Goal: Information Seeking & Learning: Learn about a topic

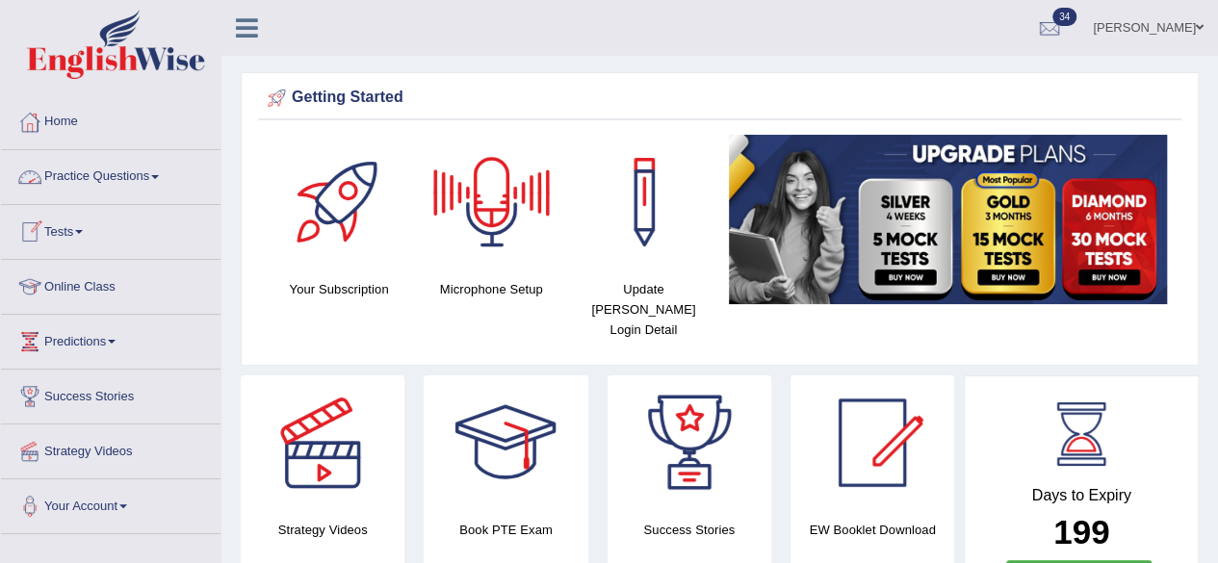
click at [144, 178] on link "Practice Questions" at bounding box center [111, 174] width 220 height 48
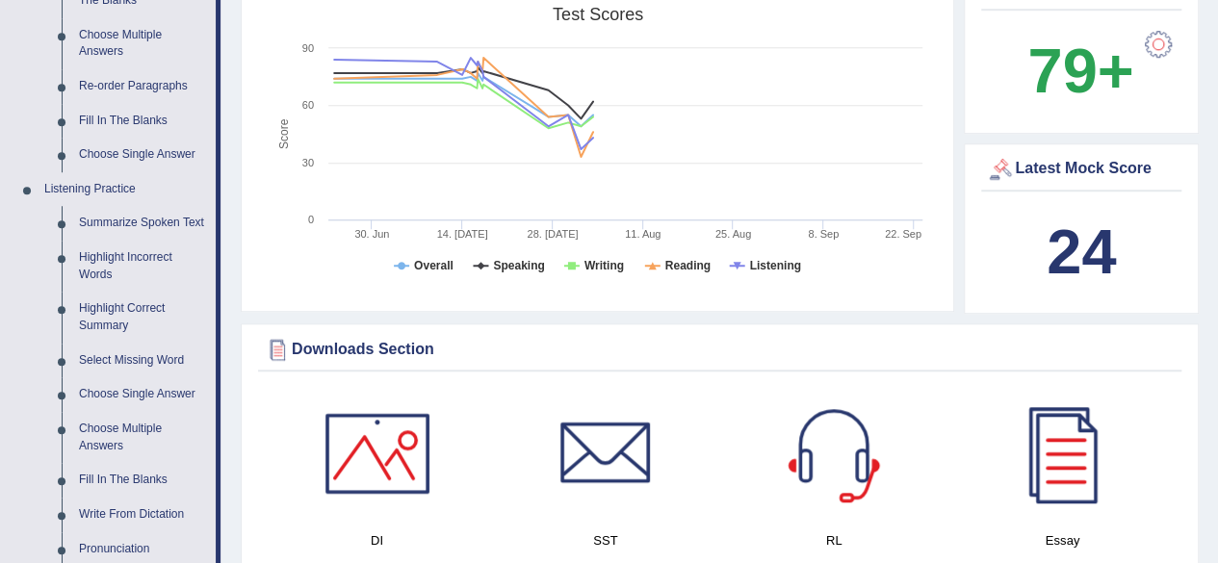
scroll to position [723, 0]
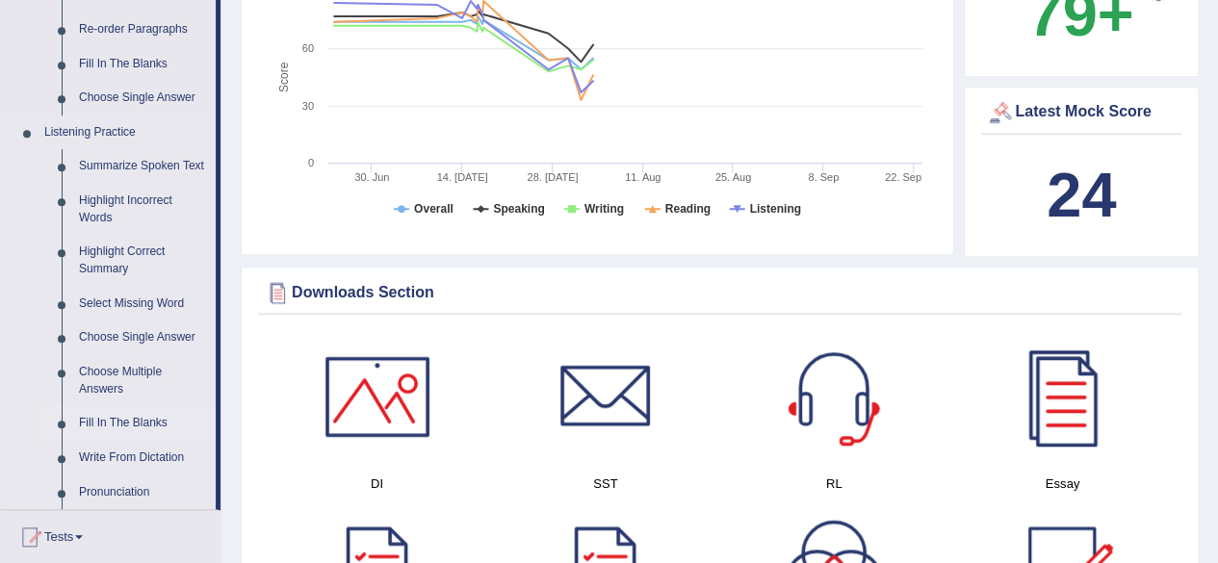
click at [127, 423] on link "Fill In The Blanks" at bounding box center [142, 423] width 145 height 35
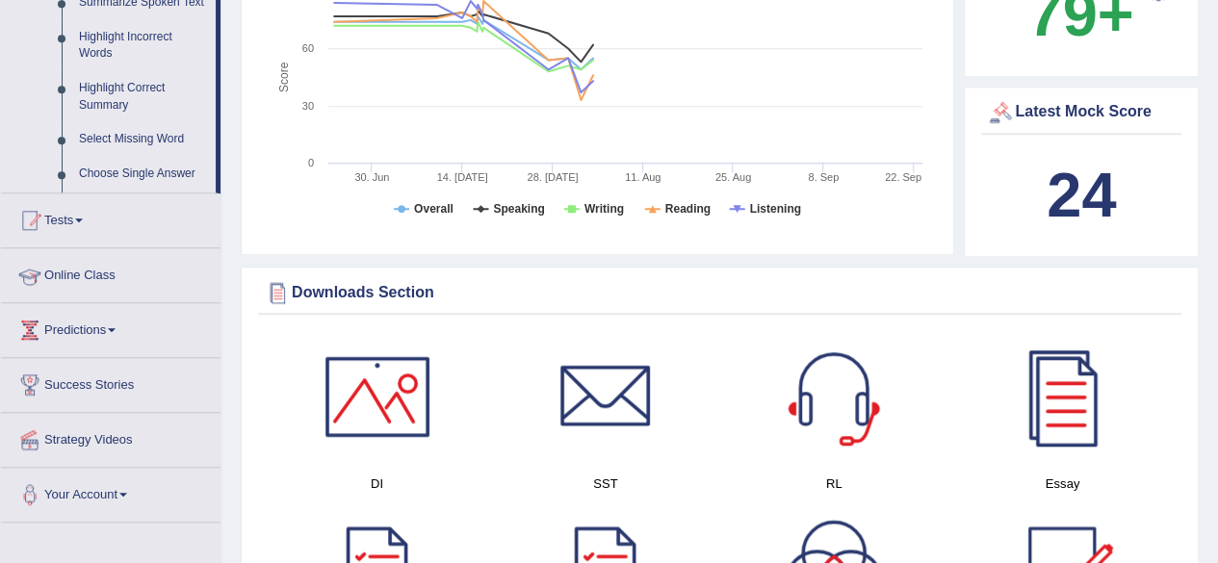
scroll to position [276, 0]
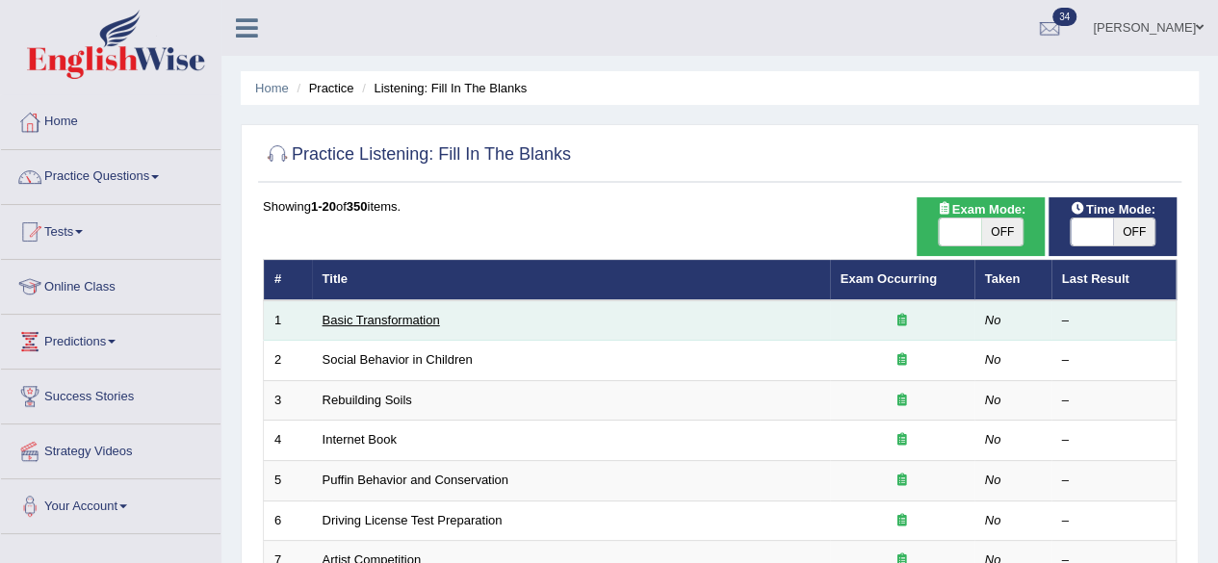
click at [402, 317] on link "Basic Transformation" at bounding box center [381, 320] width 117 height 14
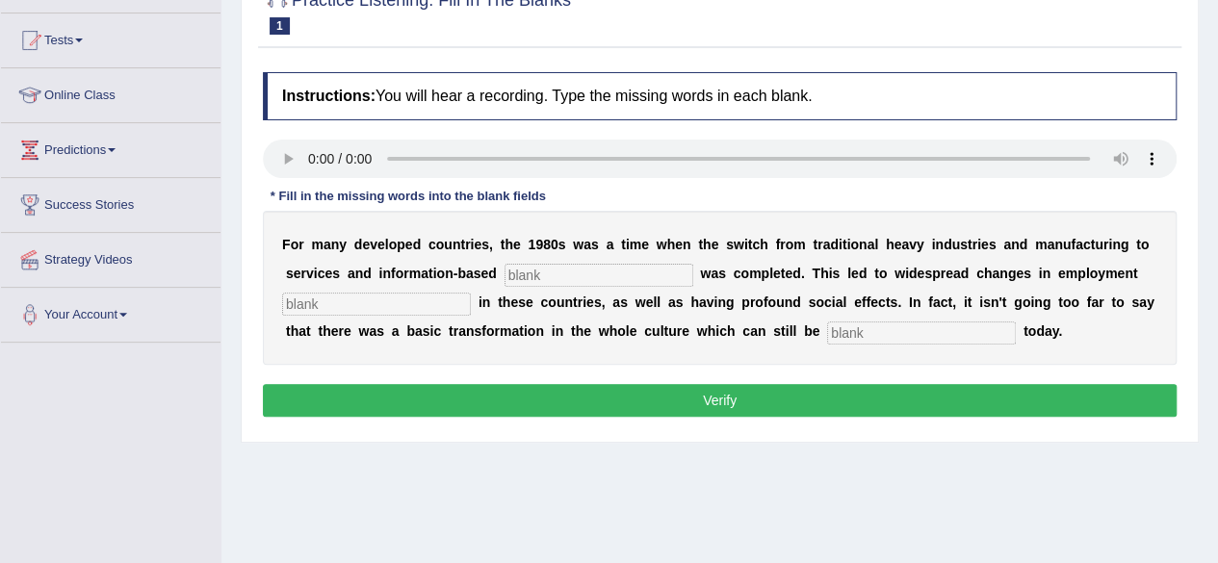
scroll to position [182, 0]
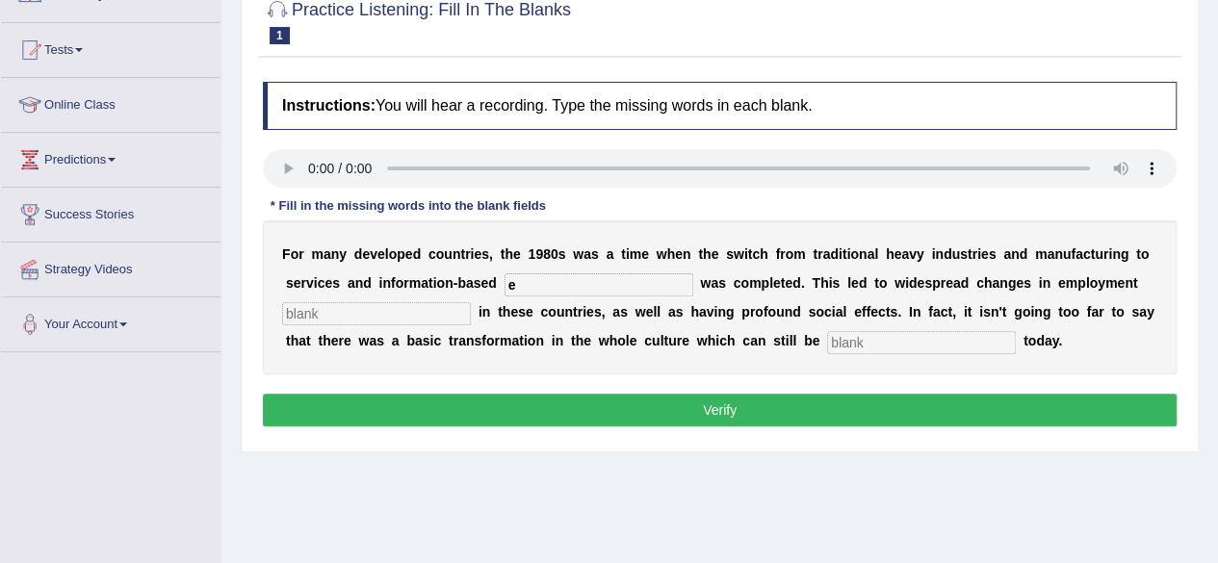
click at [541, 280] on input "e" at bounding box center [599, 285] width 189 height 23
type input "enterprise"
click at [439, 314] on input "text" at bounding box center [376, 313] width 189 height 23
type input "patterns"
click at [900, 333] on input "text" at bounding box center [921, 342] width 189 height 23
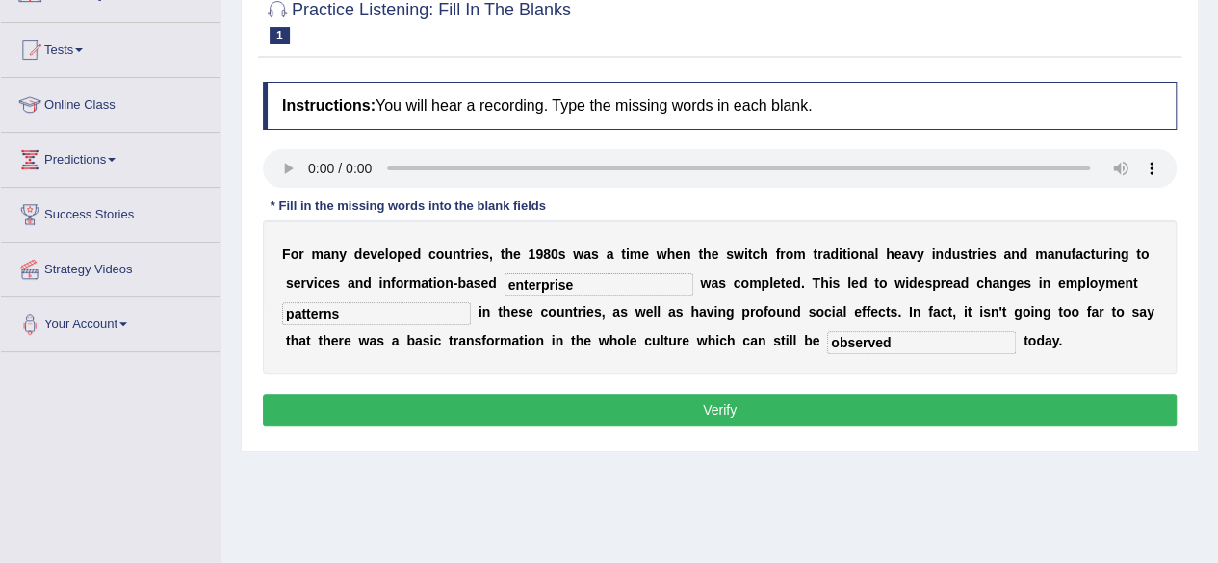
type input "observed"
click at [736, 402] on button "Verify" at bounding box center [720, 410] width 914 height 33
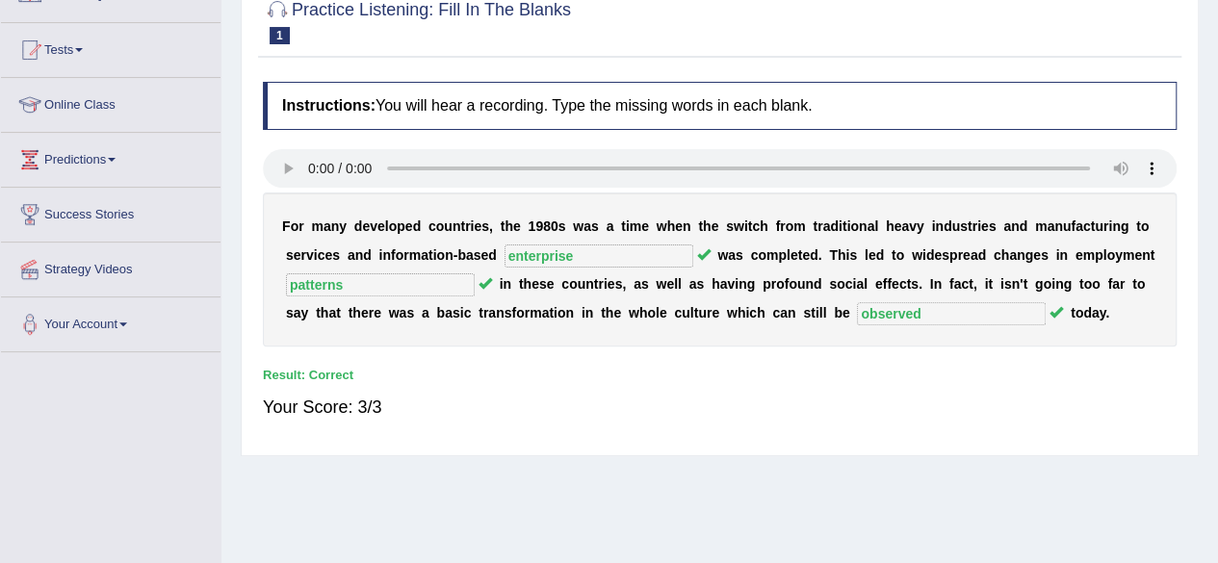
scroll to position [72, 0]
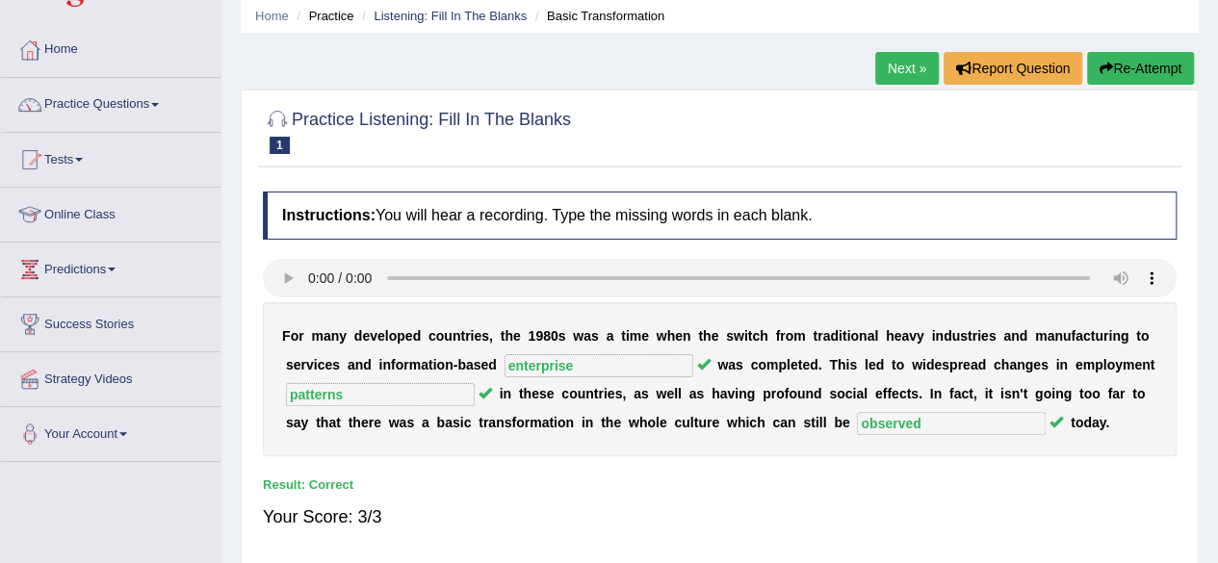
click at [901, 80] on link "Next »" at bounding box center [907, 68] width 64 height 33
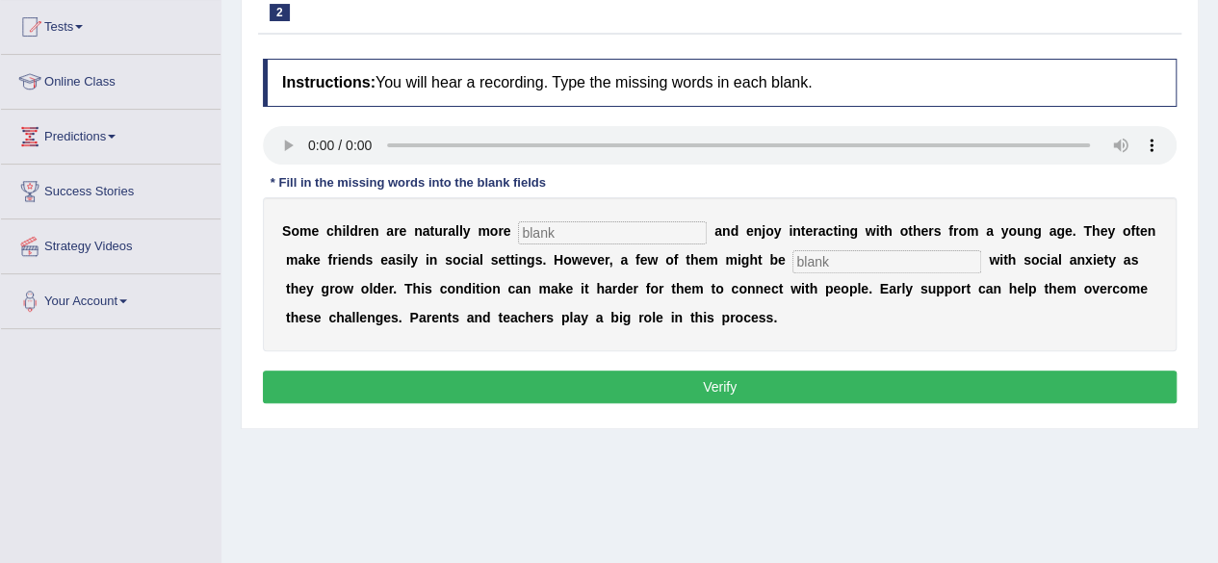
click at [545, 240] on input "text" at bounding box center [612, 233] width 189 height 23
type input "sociable"
type input "diagnosed"
click at [576, 384] on button "Verify" at bounding box center [720, 387] width 914 height 33
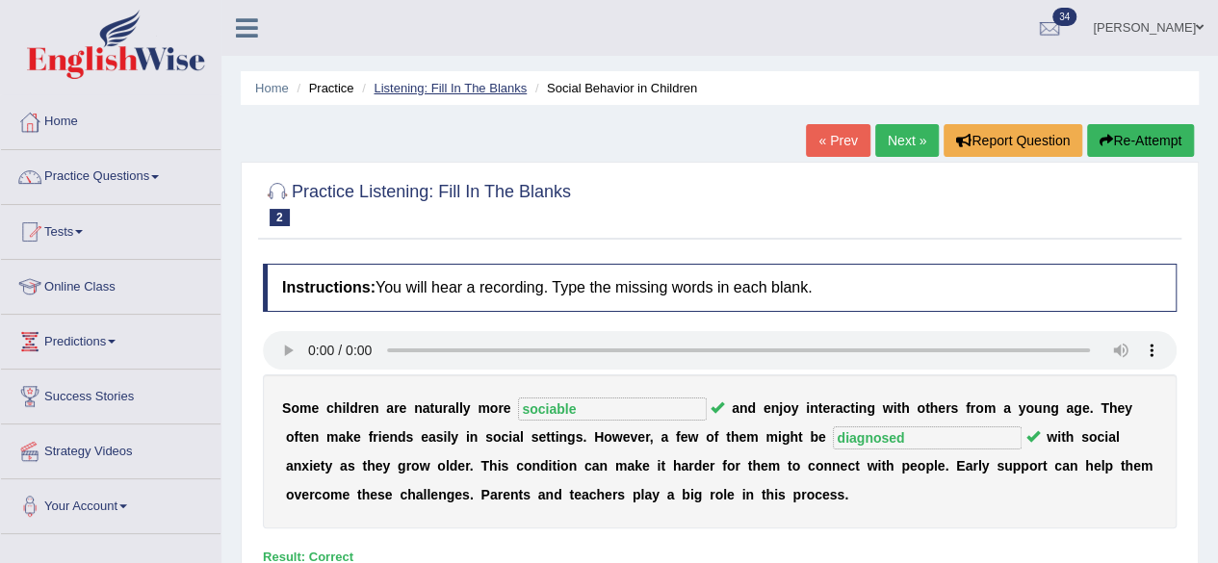
click at [464, 82] on link "Listening: Fill In The Blanks" at bounding box center [450, 88] width 153 height 14
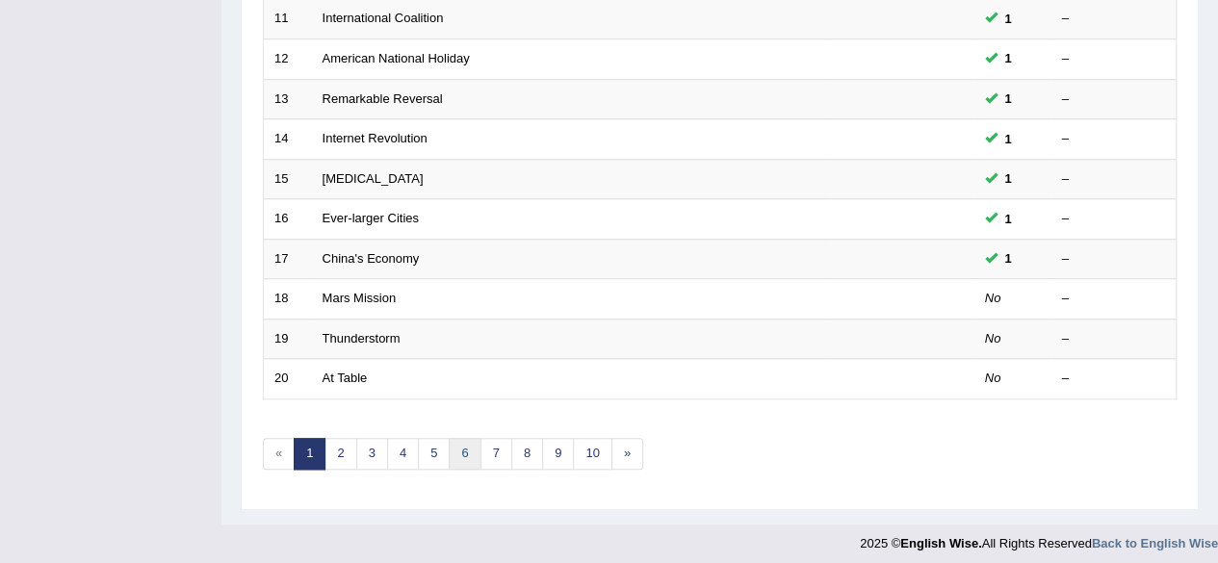
click at [449, 448] on link "6" at bounding box center [465, 454] width 32 height 32
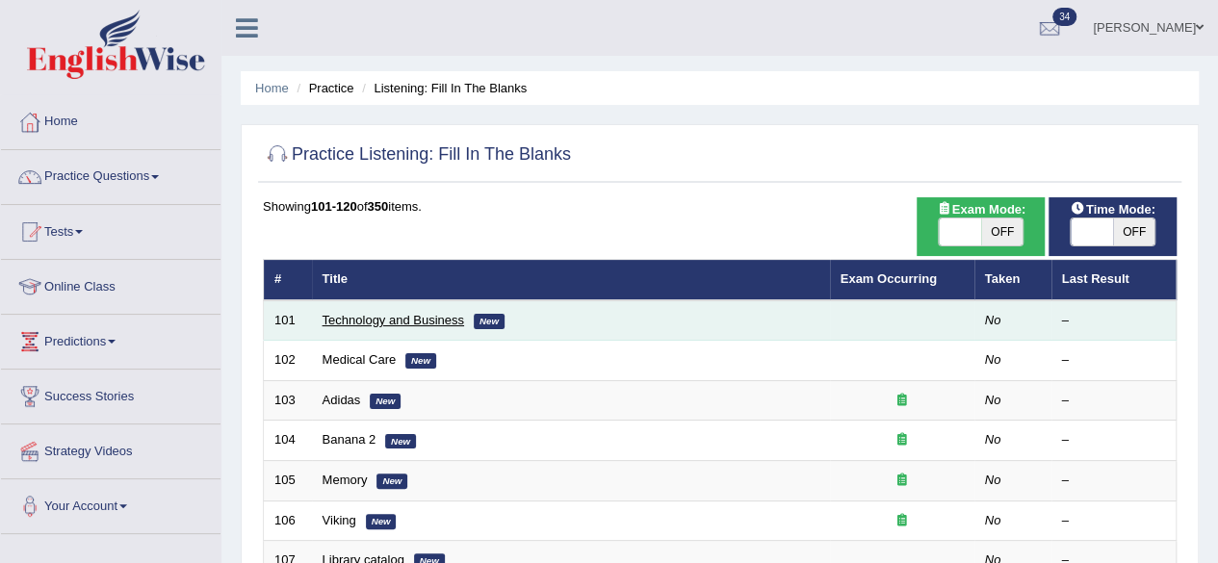
click at [428, 325] on link "Technology and Business" at bounding box center [394, 320] width 142 height 14
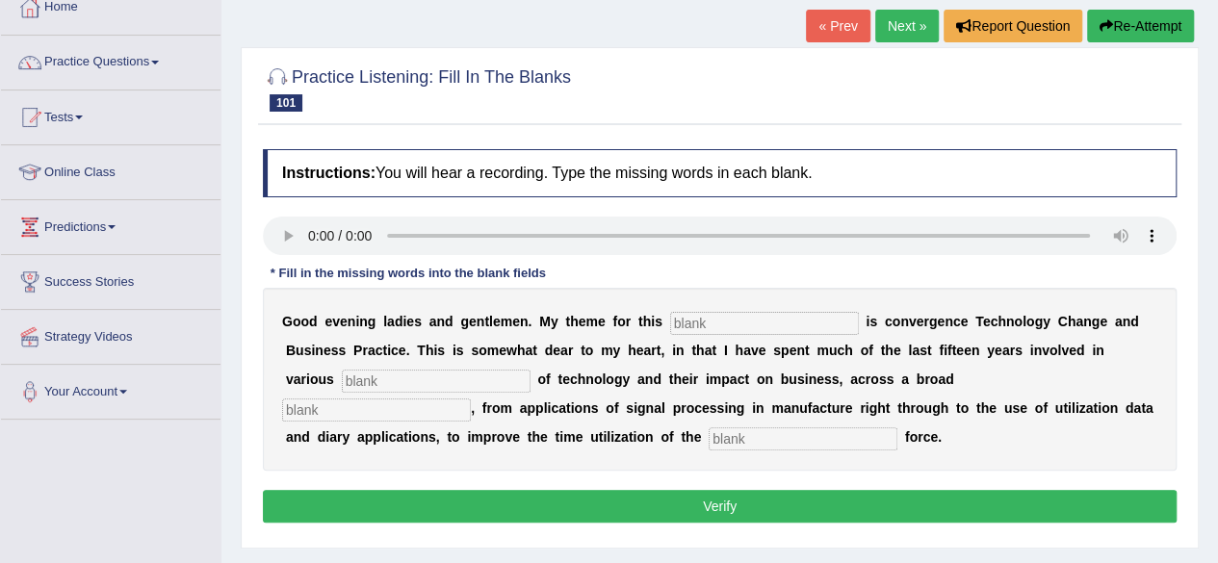
scroll to position [116, 0]
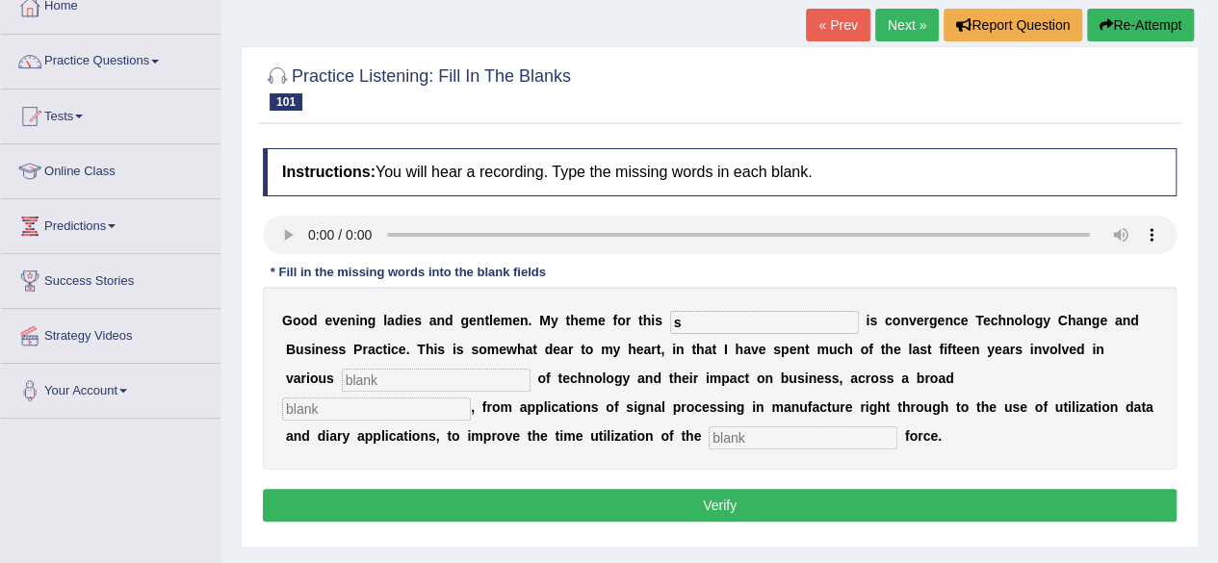
click at [751, 316] on input "s" at bounding box center [764, 322] width 189 height 23
type input "session"
type input "aspects"
type input "spectrum"
type input "sales"
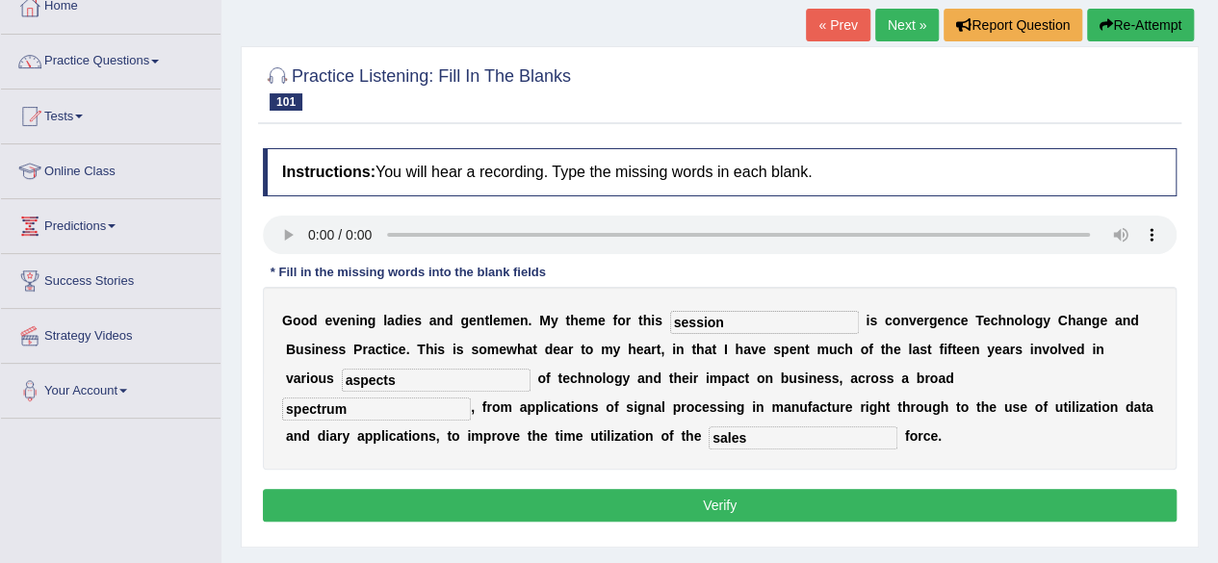
click at [636, 513] on button "Verify" at bounding box center [720, 505] width 914 height 33
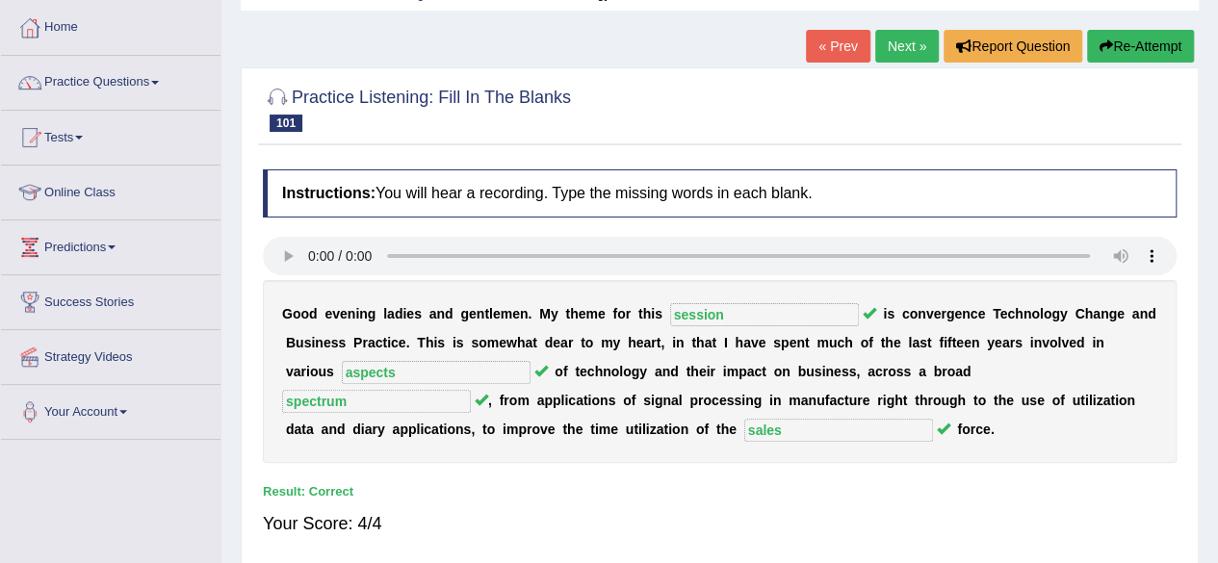
scroll to position [91, 0]
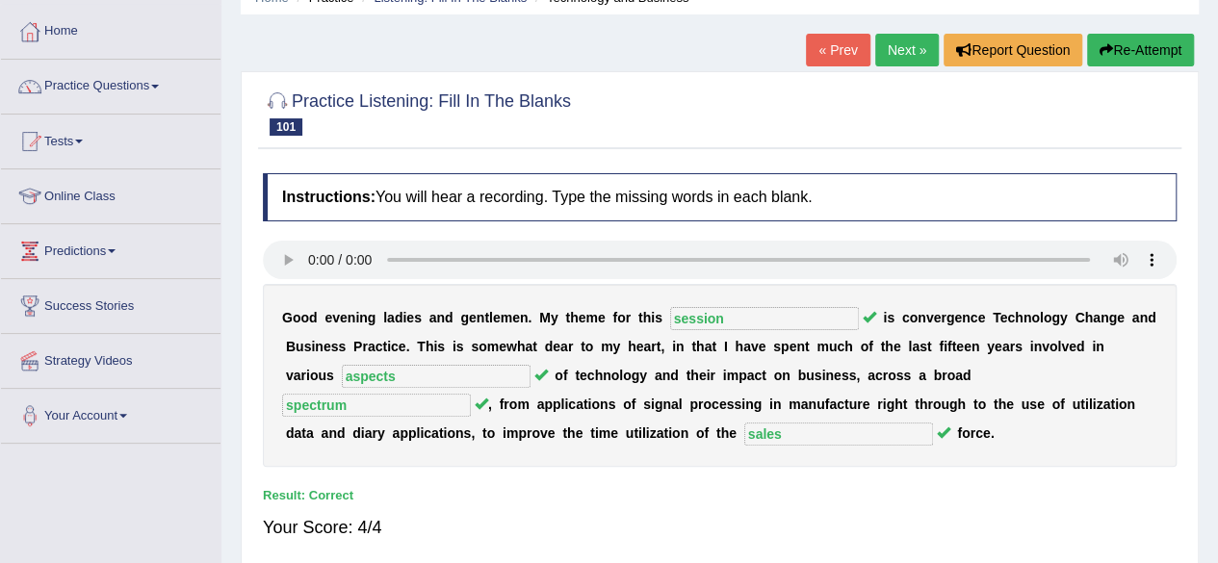
click at [893, 43] on link "Next »" at bounding box center [907, 50] width 64 height 33
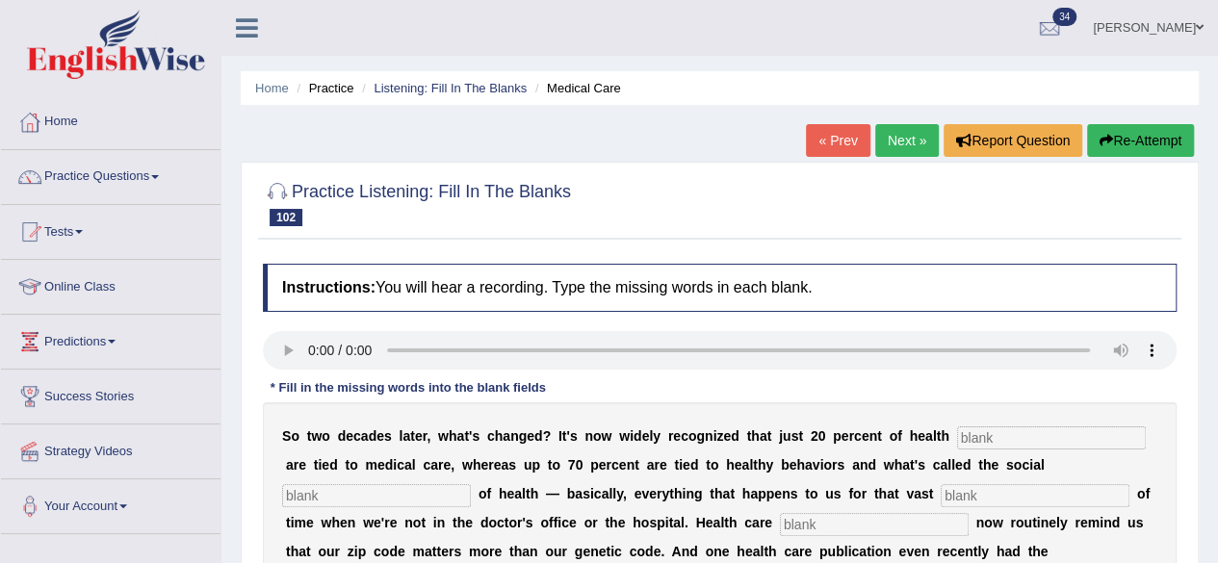
scroll to position [142, 0]
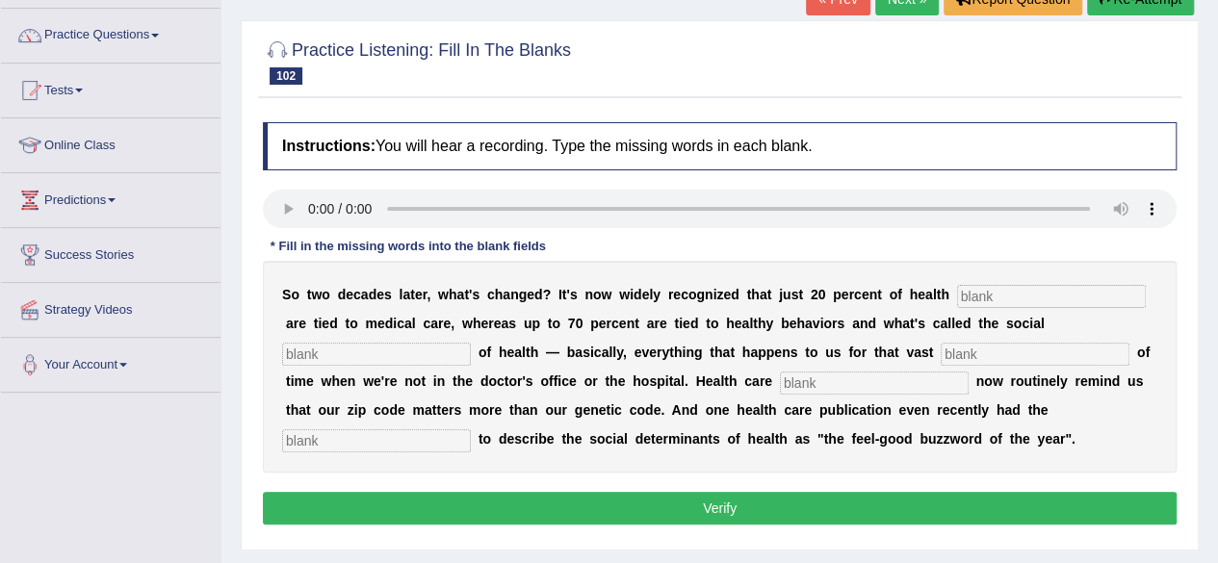
click at [990, 294] on input "text" at bounding box center [1051, 296] width 189 height 23
type input "outcomes"
click at [391, 352] on input "text" at bounding box center [376, 354] width 189 height 23
type input "determinants"
type input "majority"
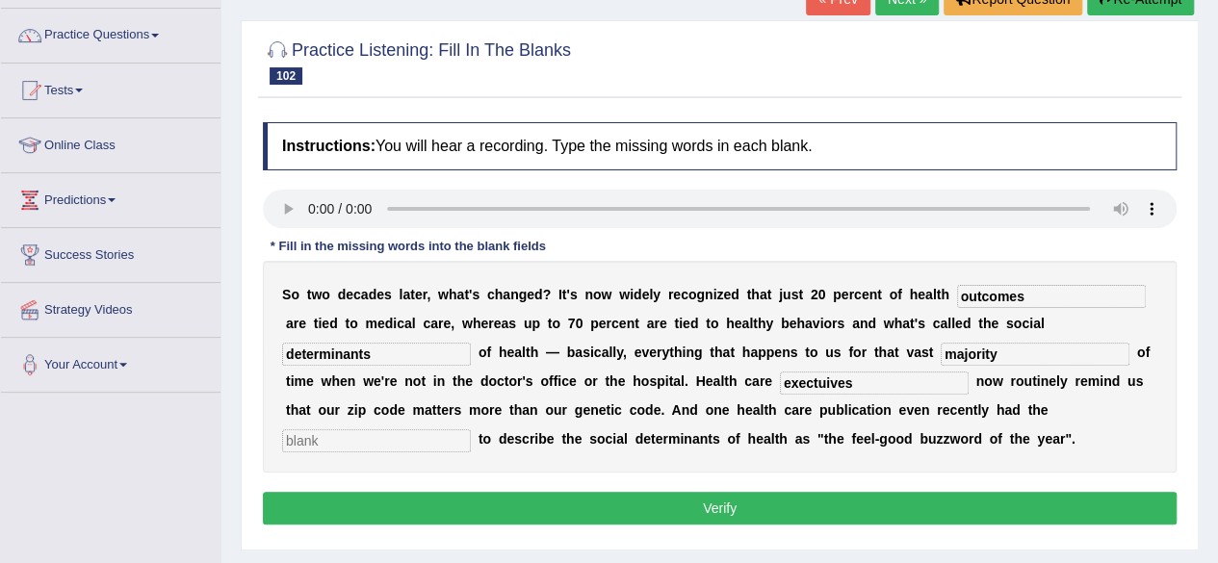
type input "exectuives"
click at [416, 449] on input "text" at bounding box center [376, 441] width 189 height 23
type input "audacity"
click at [416, 502] on button "Verify" at bounding box center [720, 508] width 914 height 33
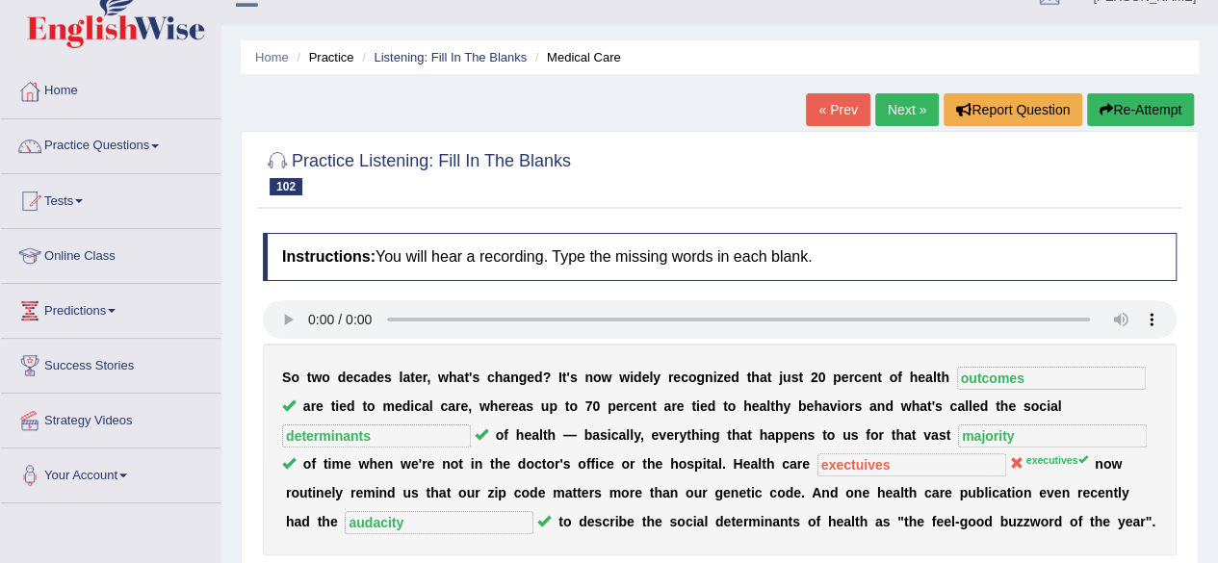
scroll to position [21, 0]
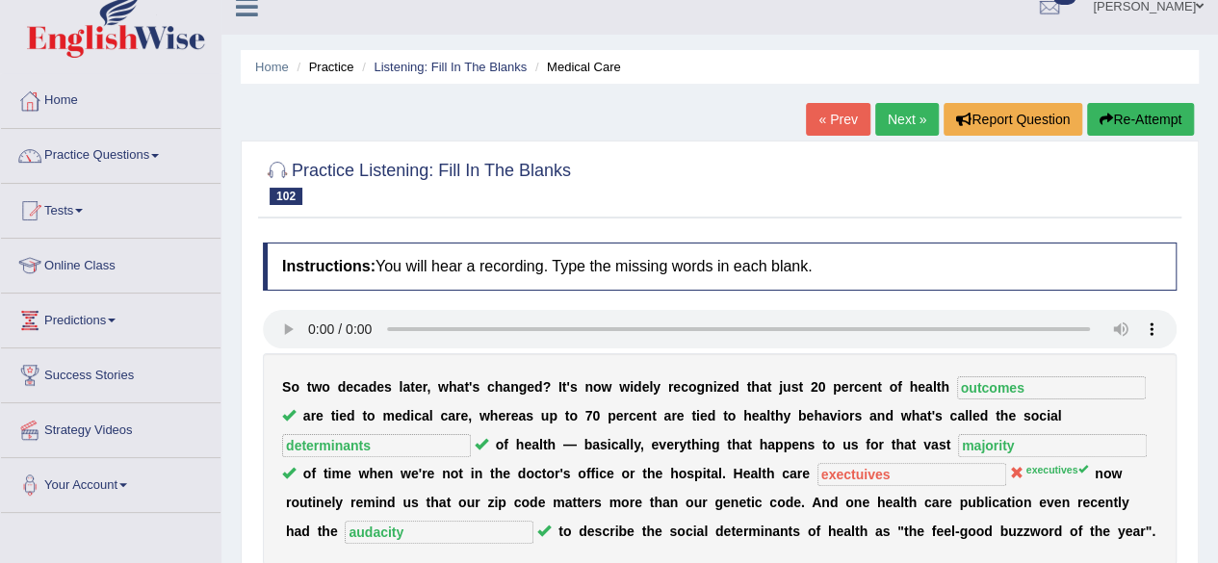
click at [875, 127] on link "Next »" at bounding box center [907, 119] width 64 height 33
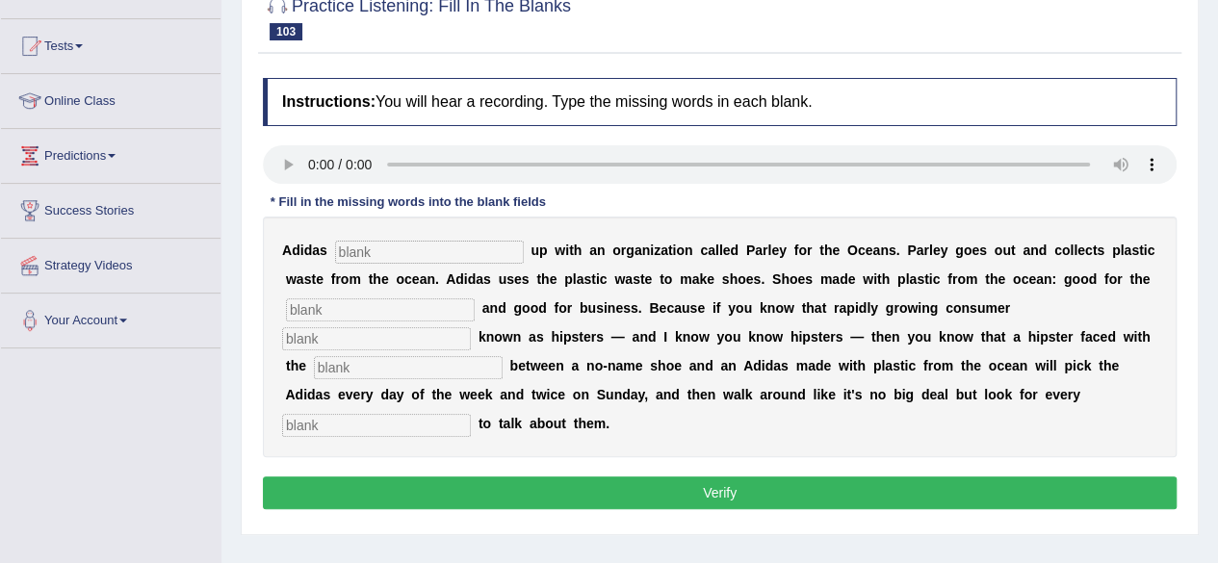
scroll to position [187, 0]
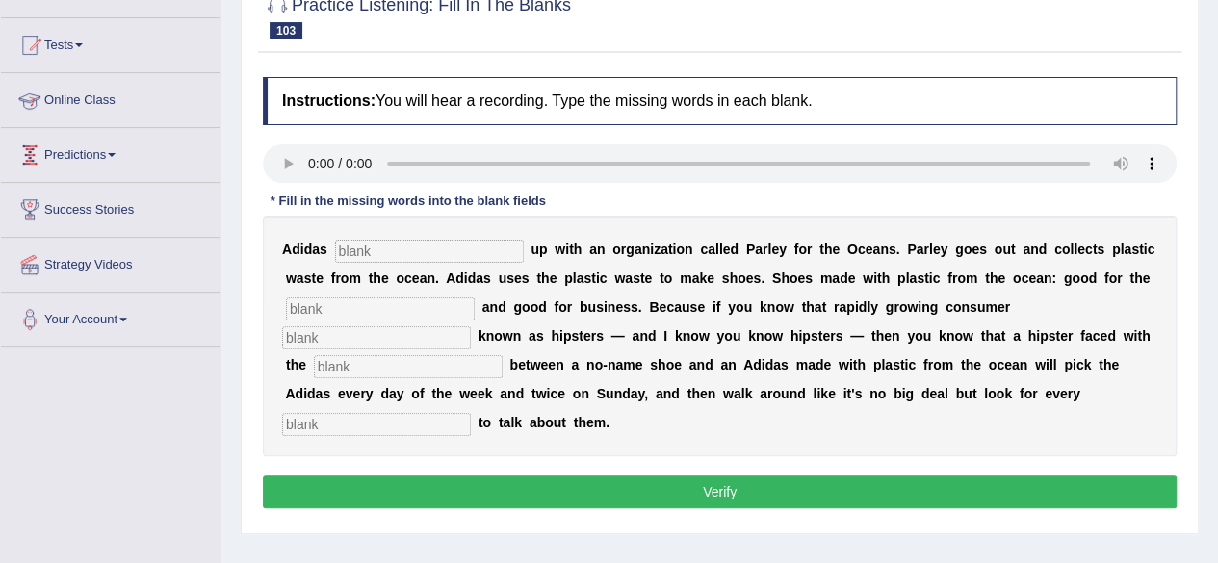
click at [372, 254] on input "text" at bounding box center [429, 251] width 189 height 23
type input "teamed"
type input "environment"
type input "segment"
type input "choice"
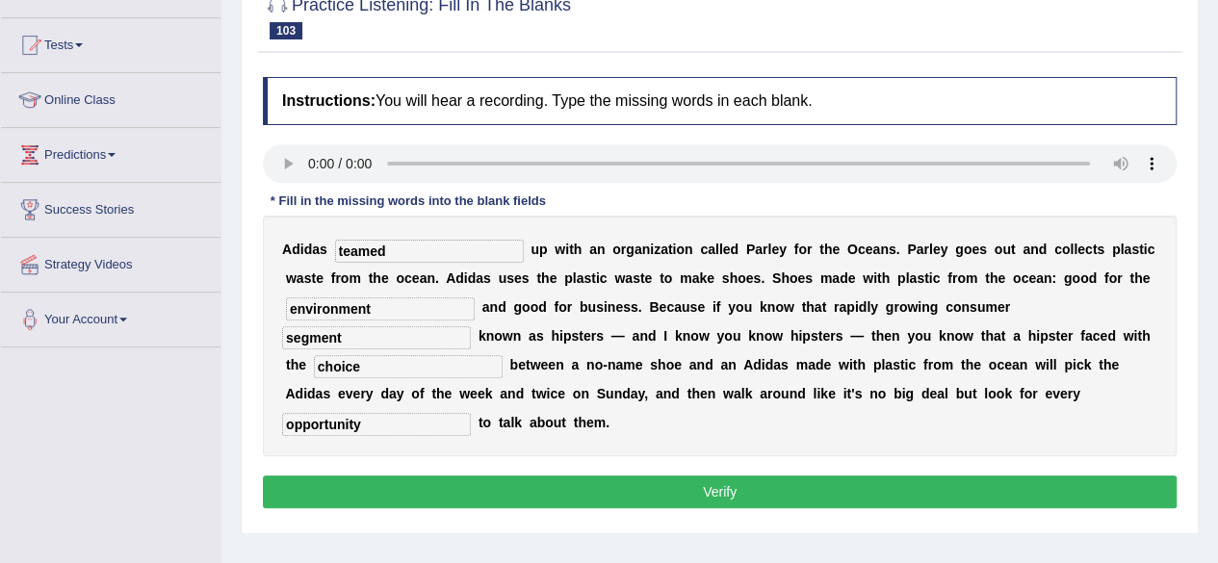
type input "opportunity"
click at [404, 488] on button "Verify" at bounding box center [720, 492] width 914 height 33
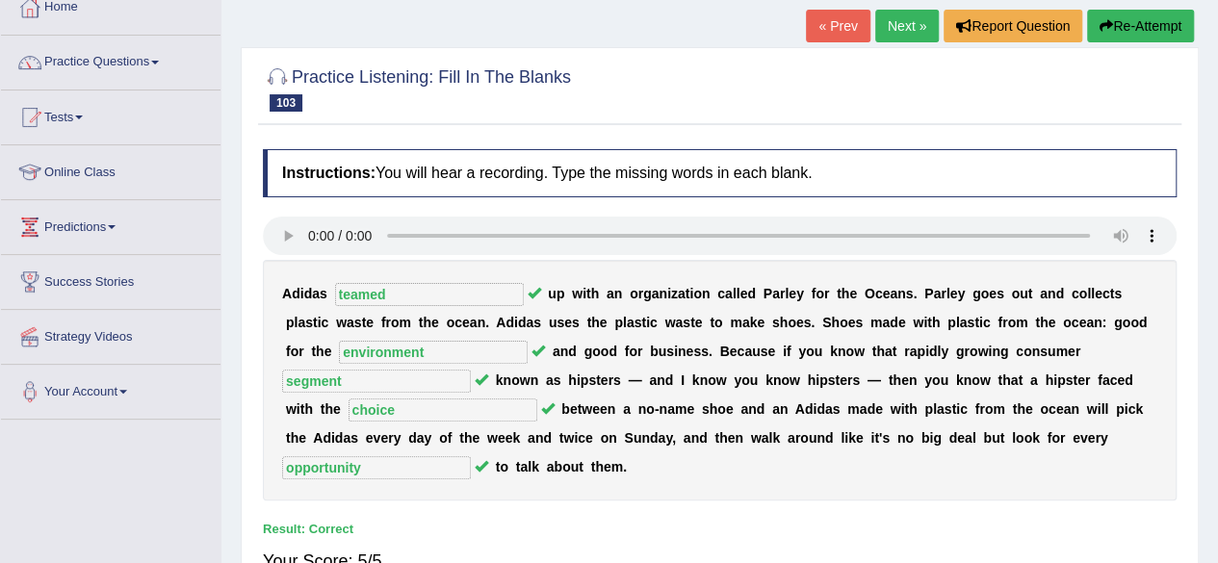
scroll to position [114, 0]
click at [892, 29] on link "Next »" at bounding box center [907, 27] width 64 height 33
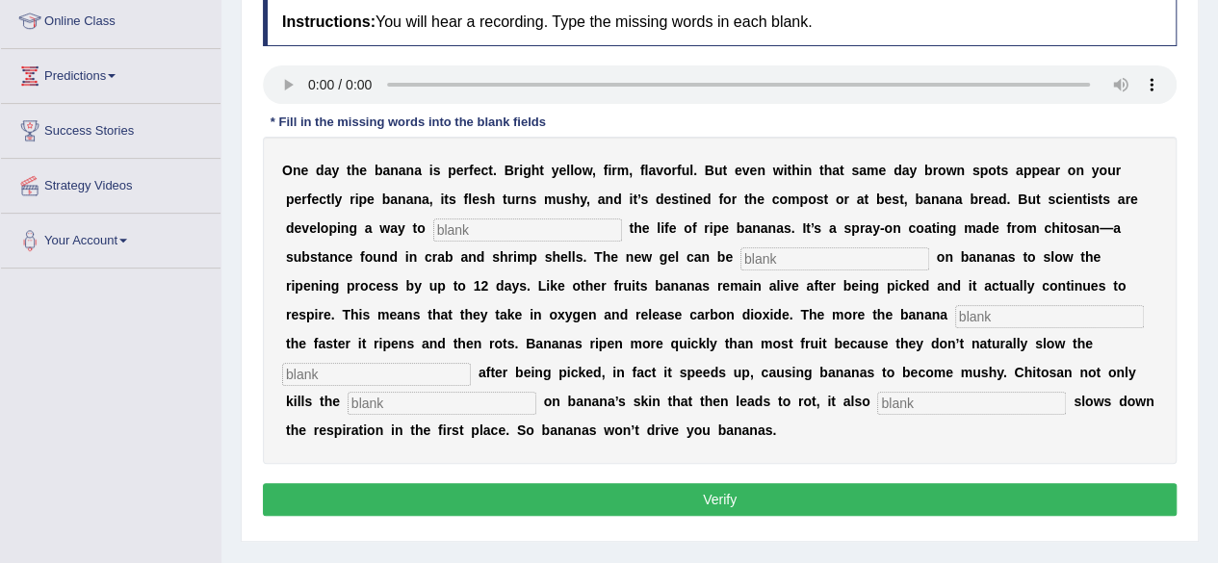
scroll to position [262, 0]
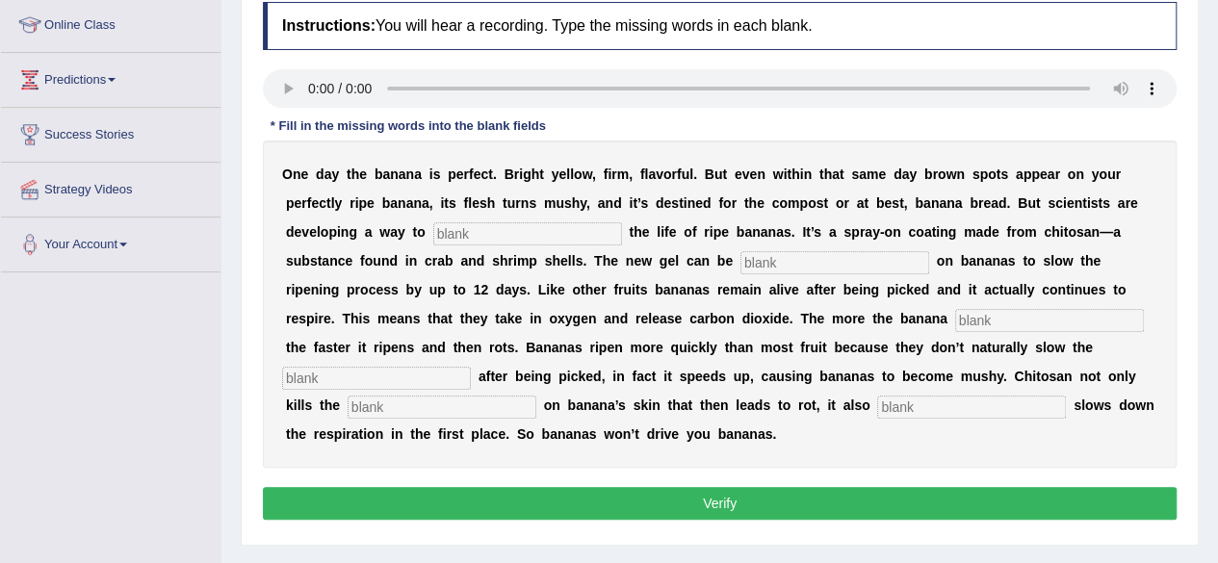
click at [489, 239] on input "text" at bounding box center [527, 233] width 189 height 23
type input "extend"
type input "sprayed"
type input "grease"
click at [356, 381] on input "text" at bounding box center [376, 378] width 189 height 23
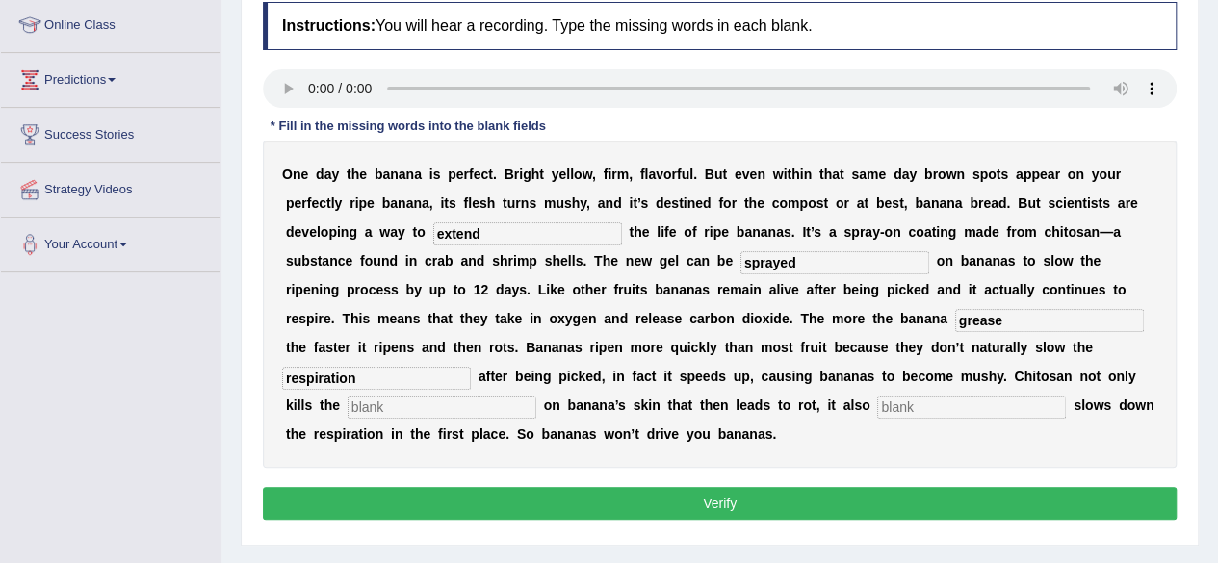
type input "respiration"
type input "bacteria"
type input "significantly"
click at [593, 491] on button "Verify" at bounding box center [720, 503] width 914 height 33
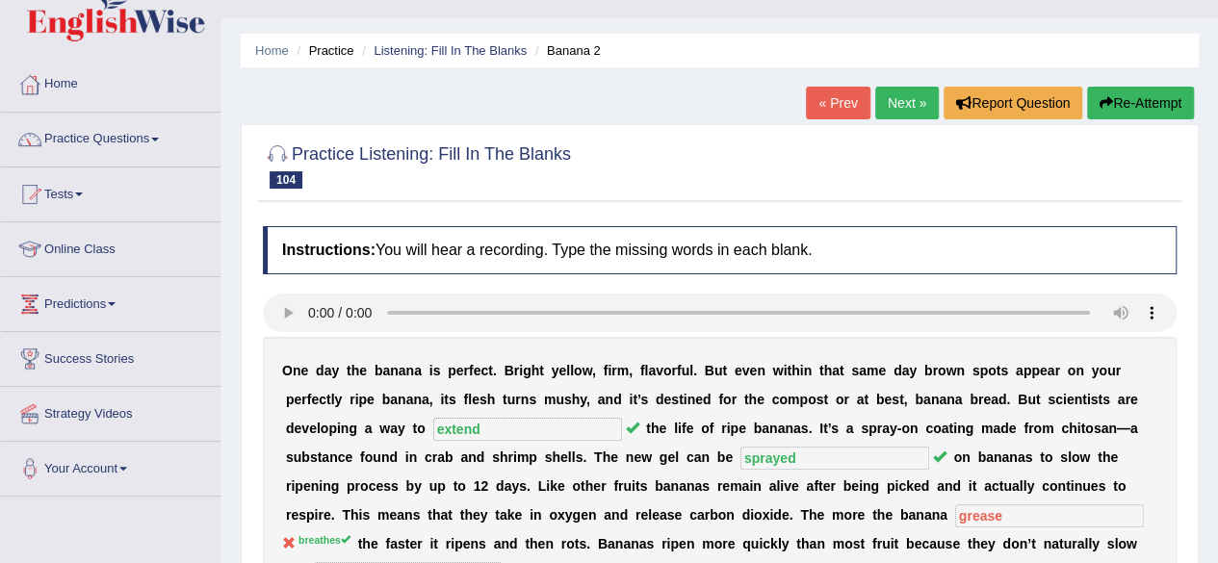
scroll to position [29, 0]
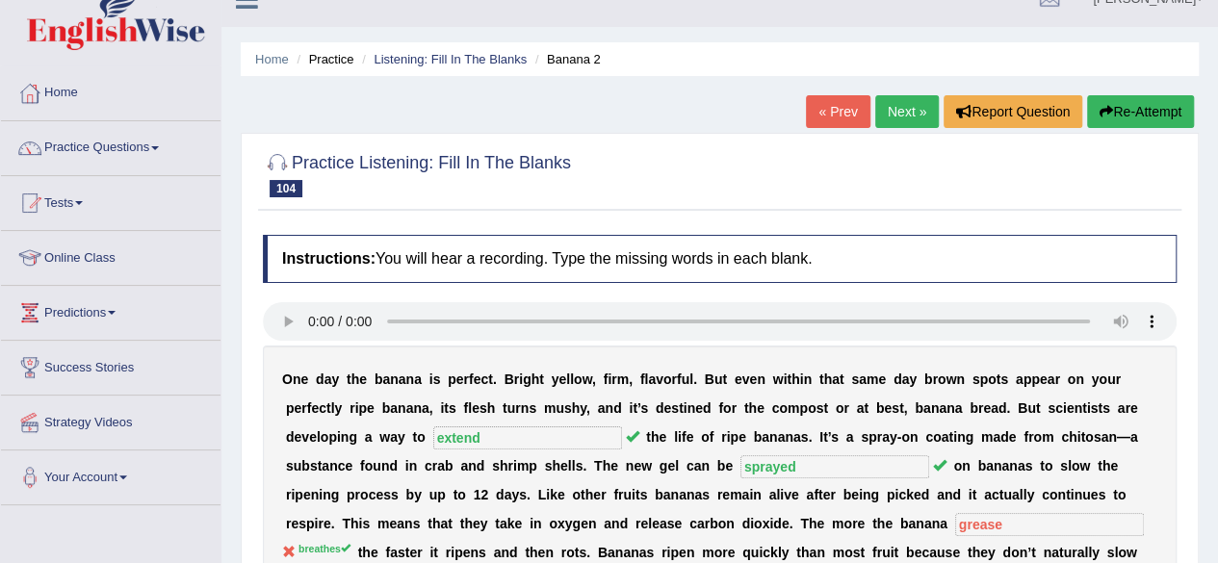
click at [896, 115] on link "Next »" at bounding box center [907, 111] width 64 height 33
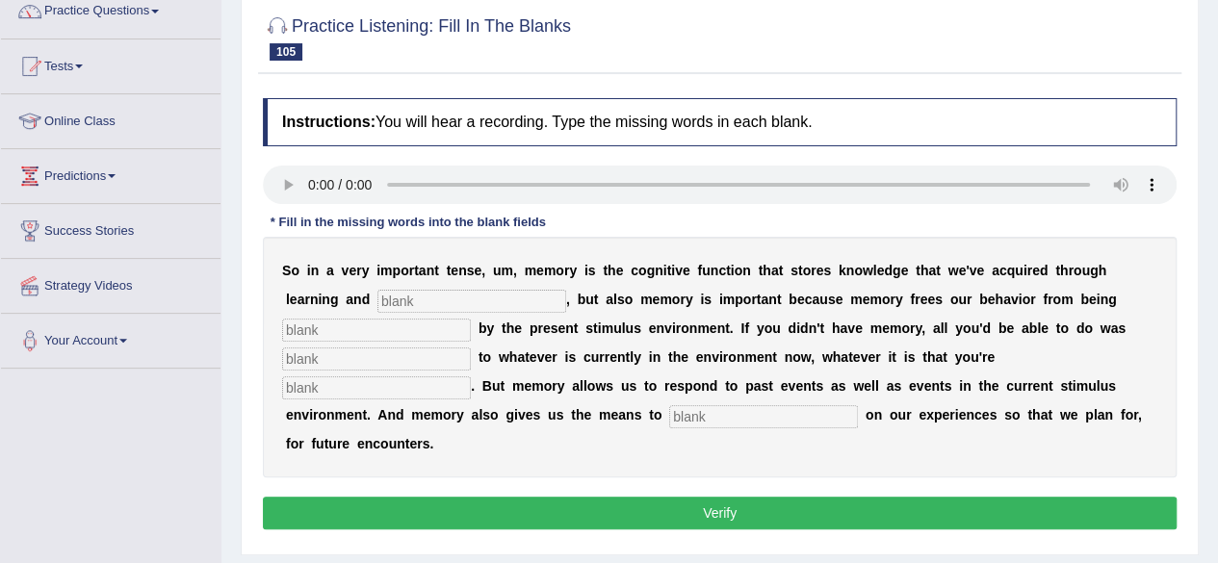
click at [446, 306] on input "text" at bounding box center [472, 301] width 189 height 23
type input "p"
type input "perception"
type input "controlled"
type input "react"
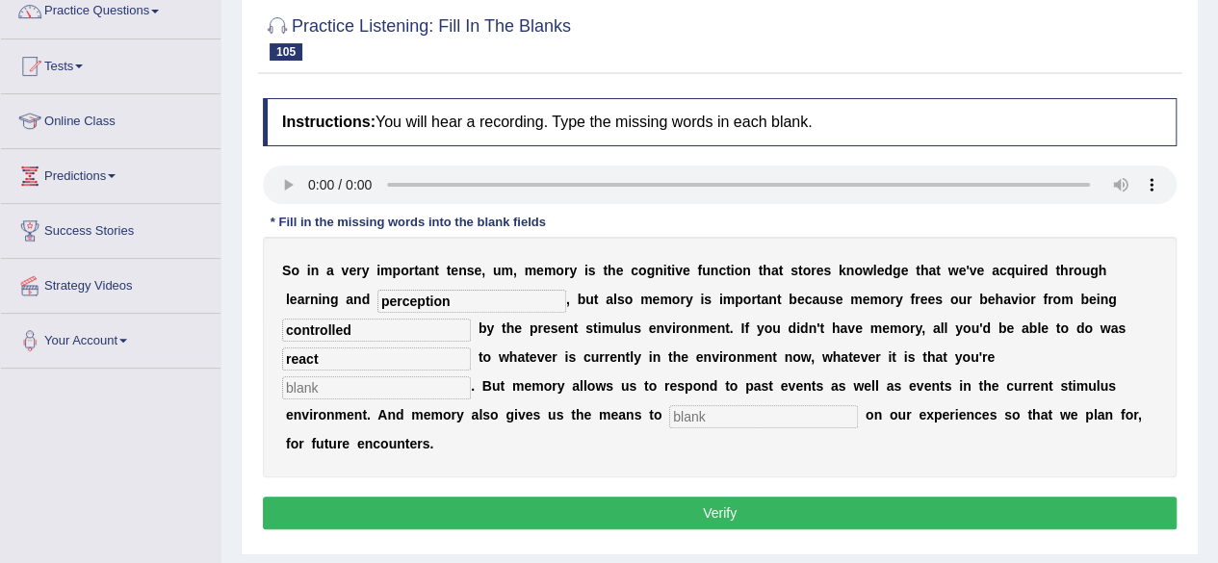
type input "x"
type input "experiencing"
type input "reflect"
click at [558, 518] on button "Verify" at bounding box center [720, 513] width 914 height 33
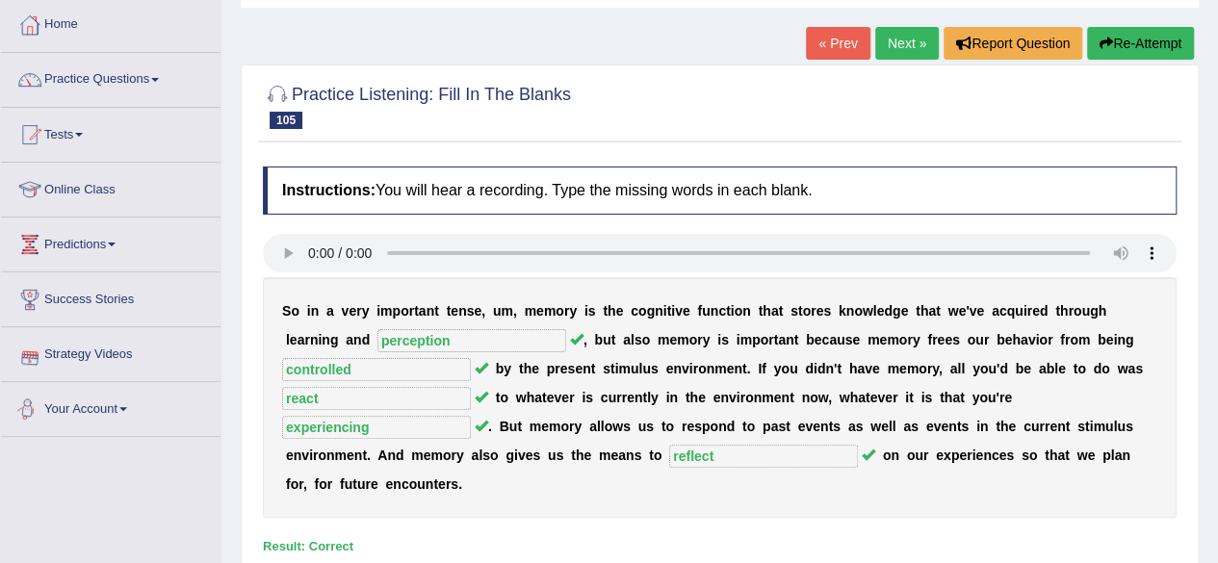
scroll to position [7, 0]
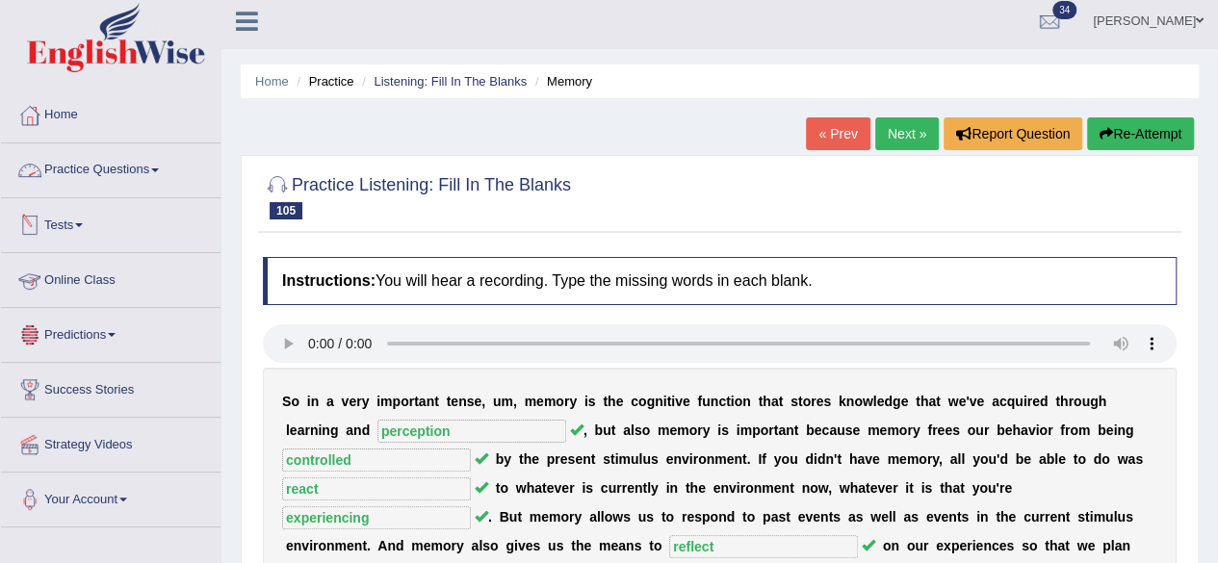
click at [125, 172] on link "Practice Questions" at bounding box center [111, 167] width 220 height 48
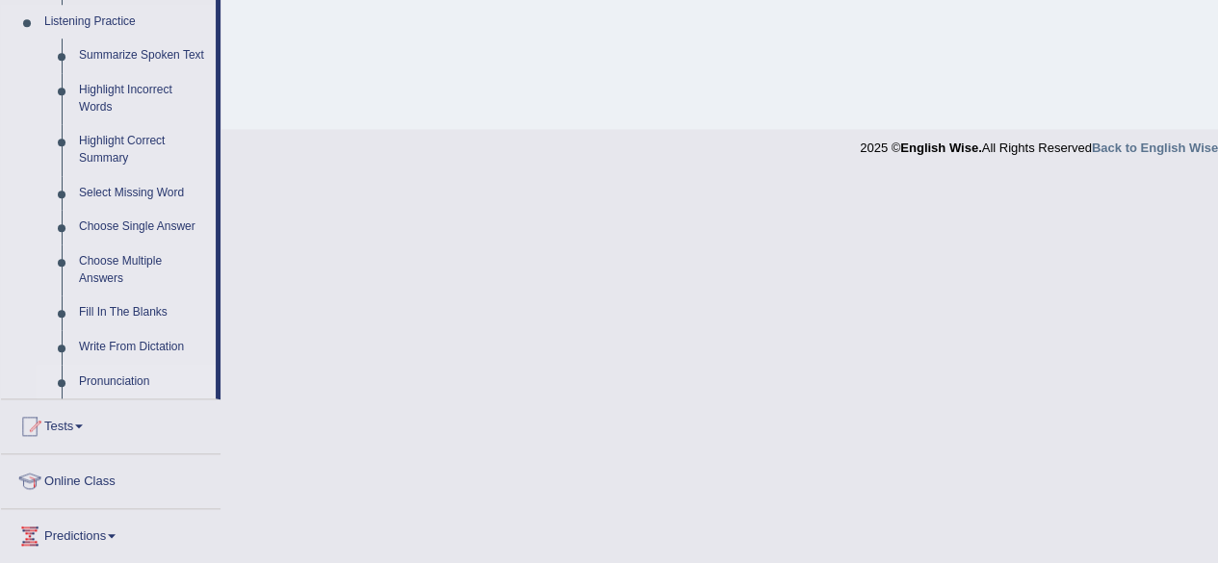
scroll to position [835, 0]
click at [125, 53] on link "Summarize Spoken Text" at bounding box center [142, 55] width 145 height 35
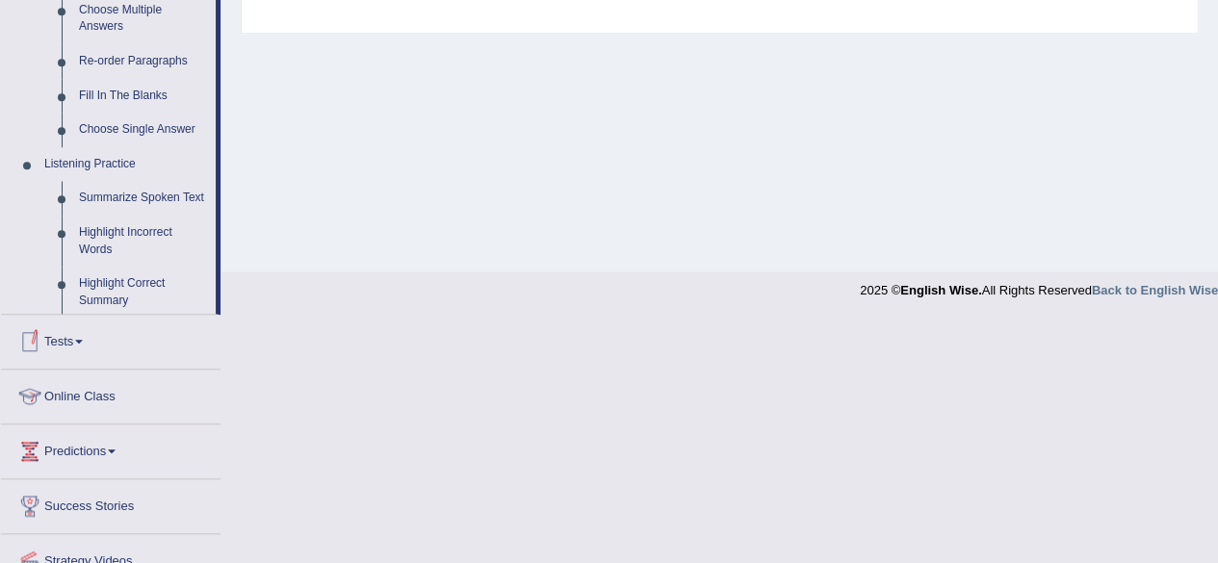
scroll to position [859, 0]
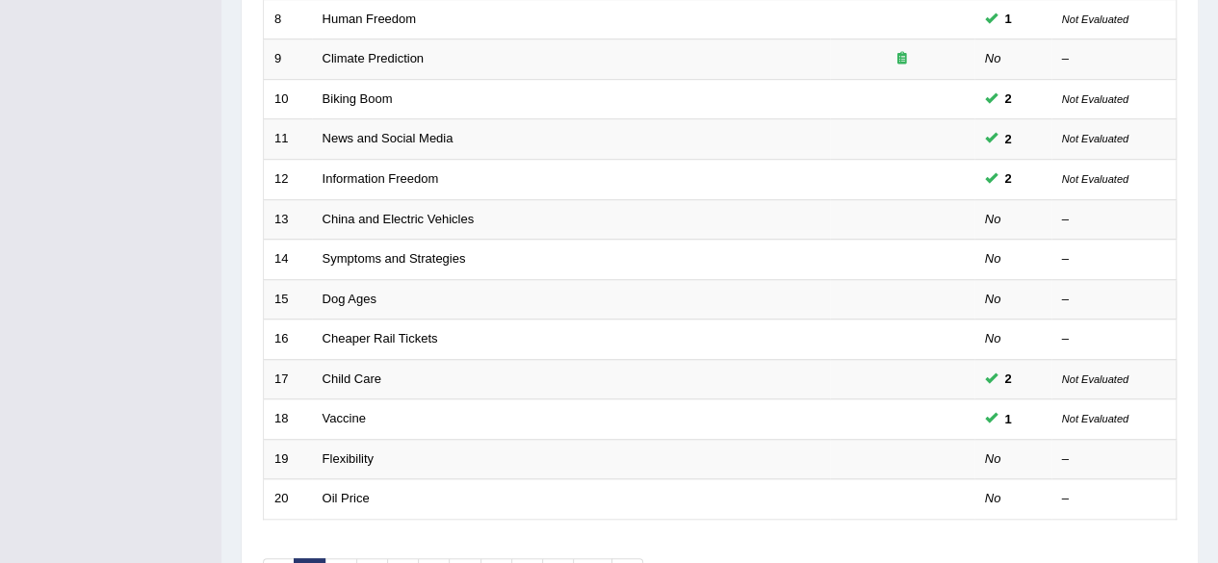
scroll to position [702, 0]
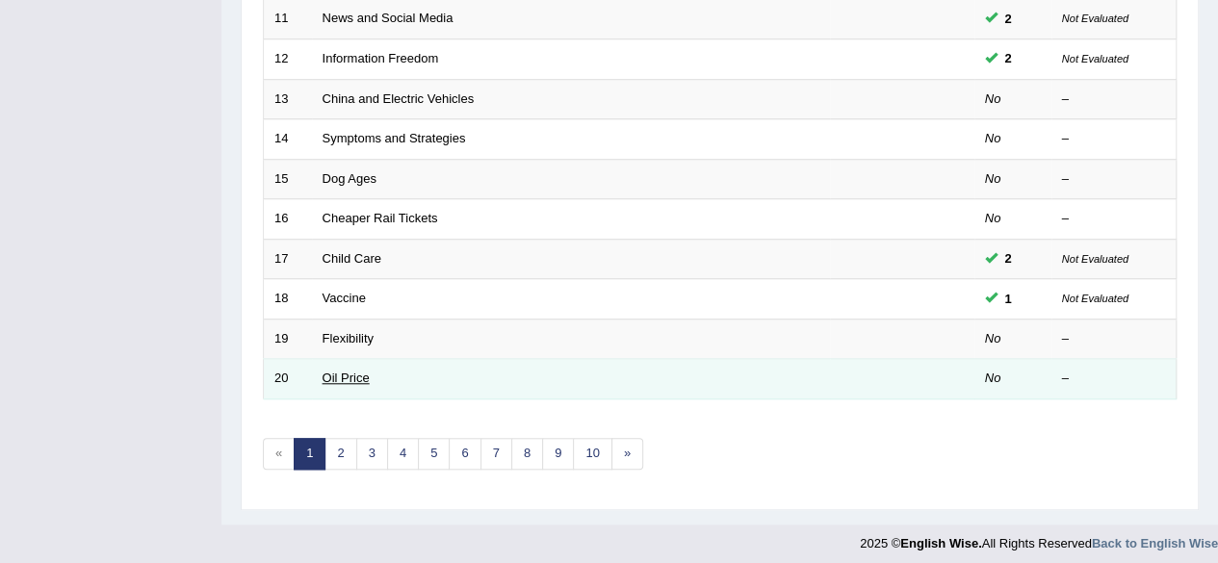
click at [348, 378] on link "Oil Price" at bounding box center [346, 378] width 47 height 14
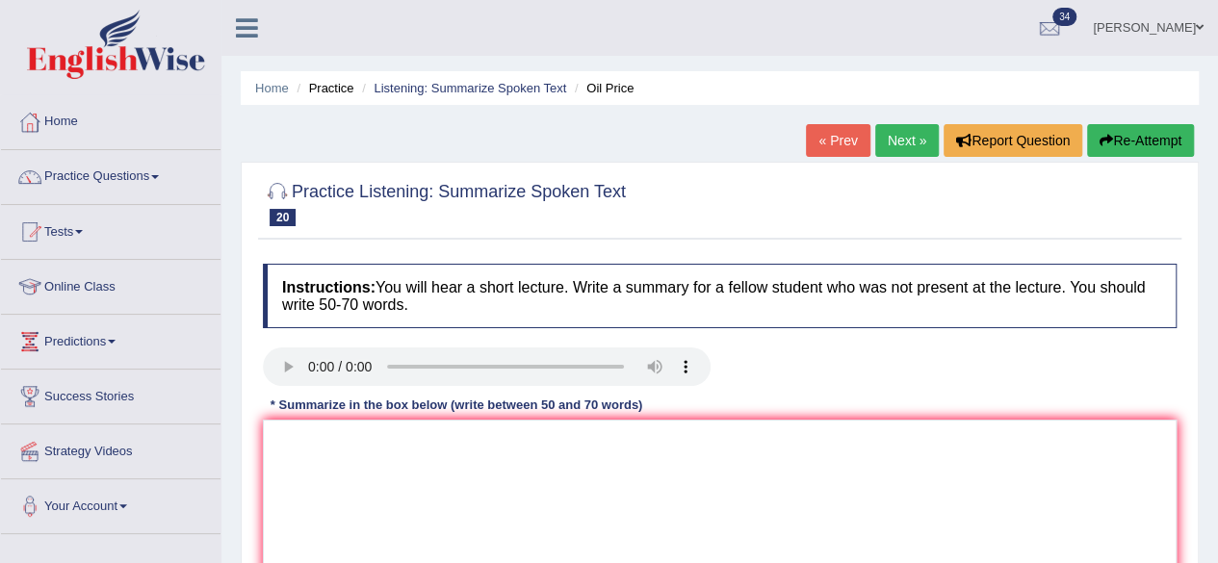
click at [910, 138] on link "Next »" at bounding box center [907, 140] width 64 height 33
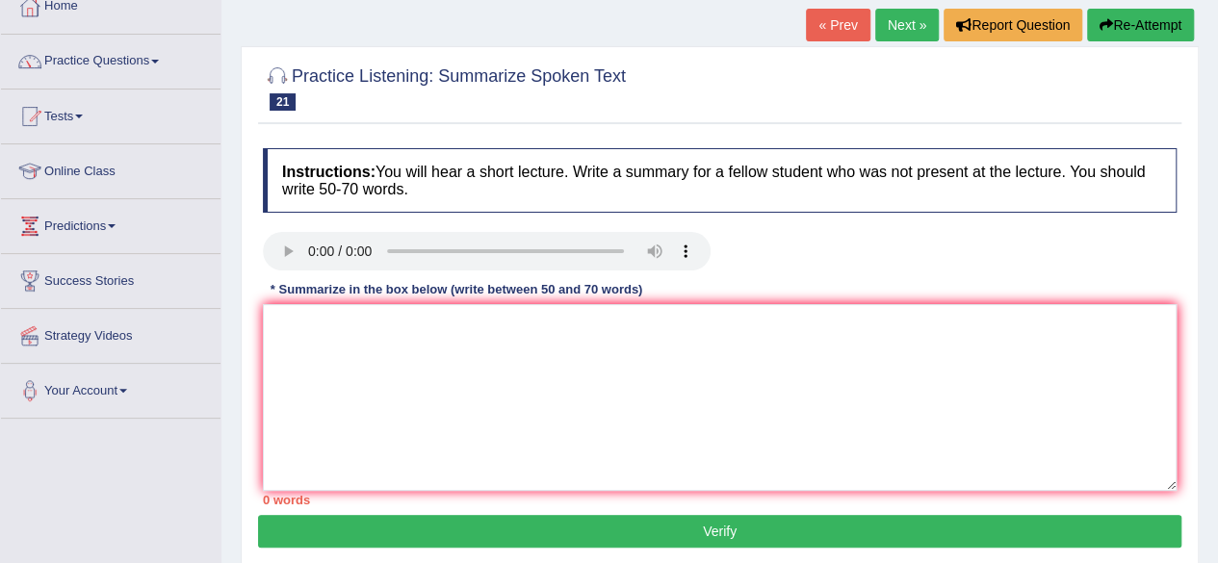
click at [892, 18] on link "Next »" at bounding box center [907, 25] width 64 height 33
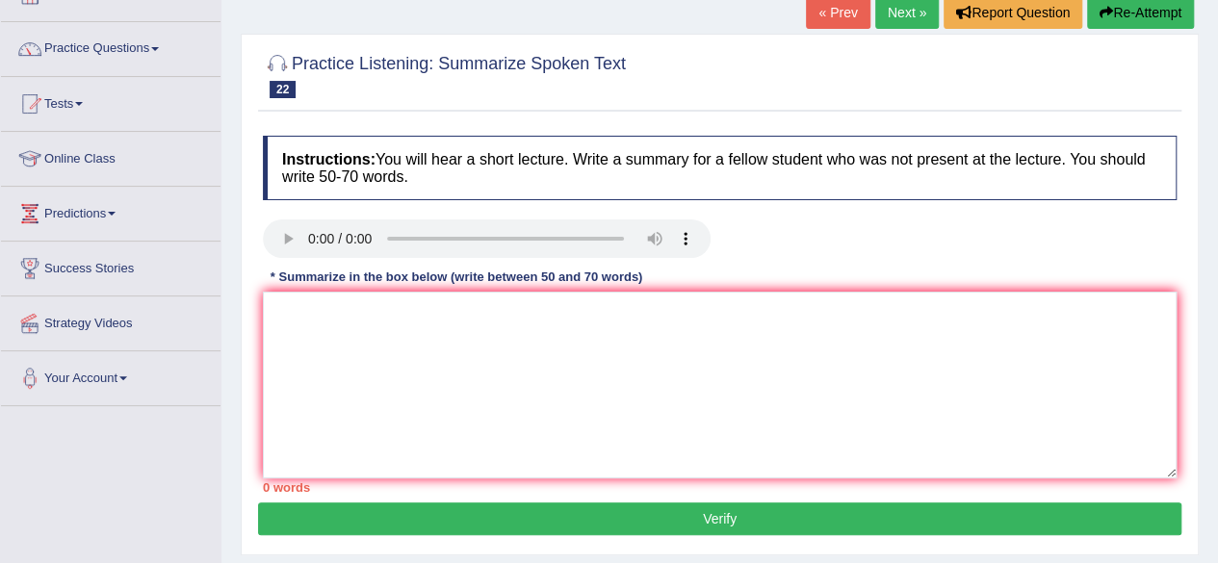
click at [909, 16] on link "Next »" at bounding box center [907, 12] width 64 height 33
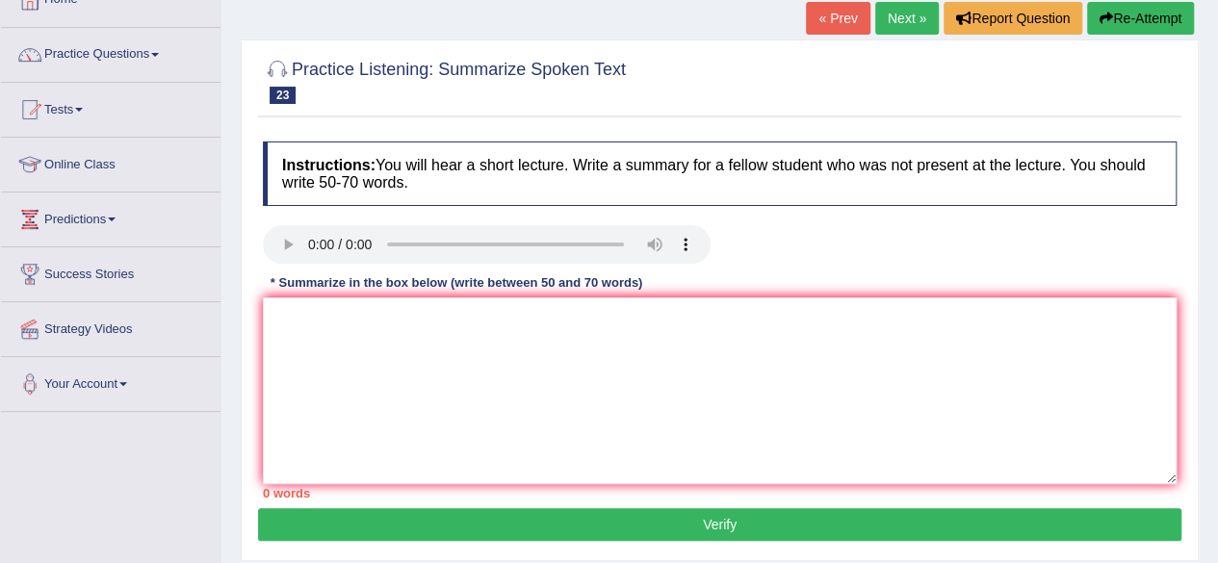
scroll to position [127, 0]
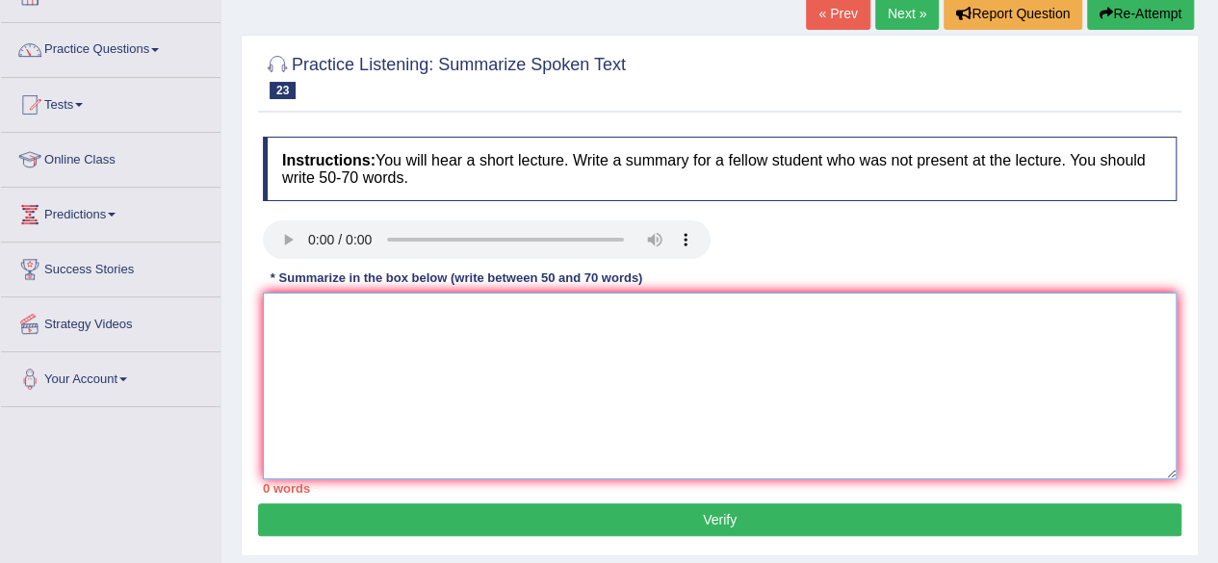
click at [300, 339] on textarea at bounding box center [720, 386] width 914 height 187
type textarea "T"
click at [668, 339] on textarea "Firstly, the speaker asked when you thi" at bounding box center [720, 386] width 914 height 187
click at [715, 347] on textarea "Firstly, the speaker asked when you thi" at bounding box center [720, 386] width 914 height 187
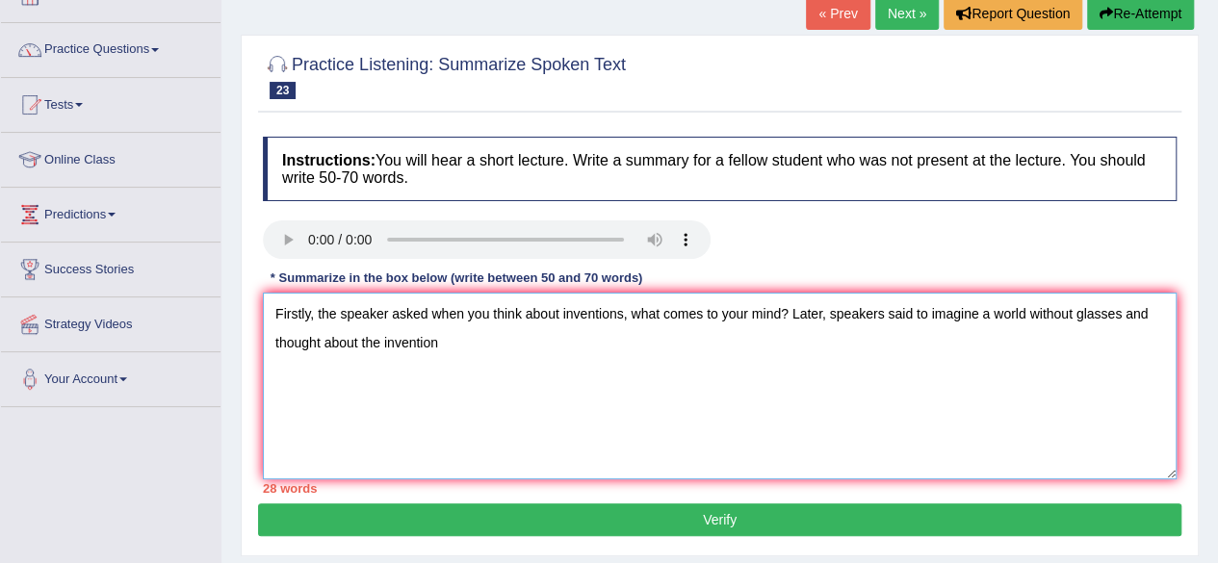
click at [884, 312] on textarea "Firstly, the speaker asked when you think about inventions, what comes to your …" at bounding box center [720, 386] width 914 height 187
click at [829, 311] on textarea "Firstly, the speaker asked when you think about inventions, what comes to your …" at bounding box center [720, 386] width 914 height 187
click at [869, 356] on textarea "Firstly, the speaker asked when you think about inventions, what comes to your …" at bounding box center [720, 386] width 914 height 187
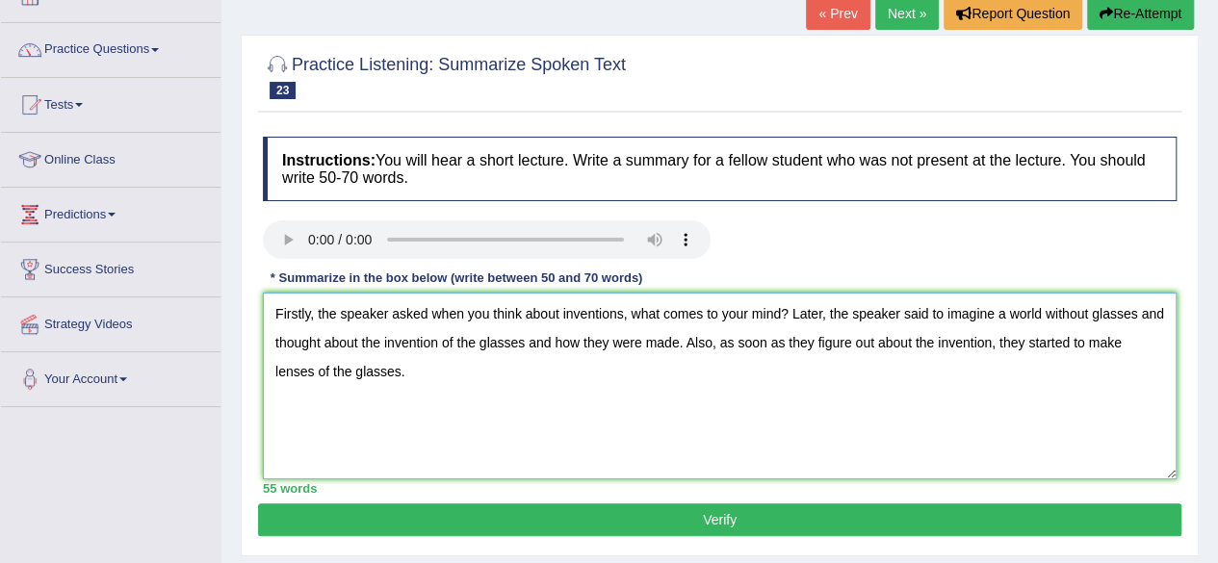
click at [991, 342] on textarea "Firstly, the speaker asked when you think about inventions, what comes to your …" at bounding box center [720, 386] width 914 height 187
click at [715, 348] on textarea "Firstly, the speaker asked when you think about inventions, what comes to your …" at bounding box center [720, 386] width 914 height 187
click at [905, 350] on textarea "Firstly, the speaker asked when you think about inventions, what comes to your …" at bounding box center [720, 386] width 914 height 187
click at [990, 343] on textarea "Firstly, the speaker asked when you think about inventions, what comes to your …" at bounding box center [720, 386] width 914 height 187
click at [990, 341] on textarea "Firstly, the speaker asked when you think about inventions, what comes to your …" at bounding box center [720, 386] width 914 height 187
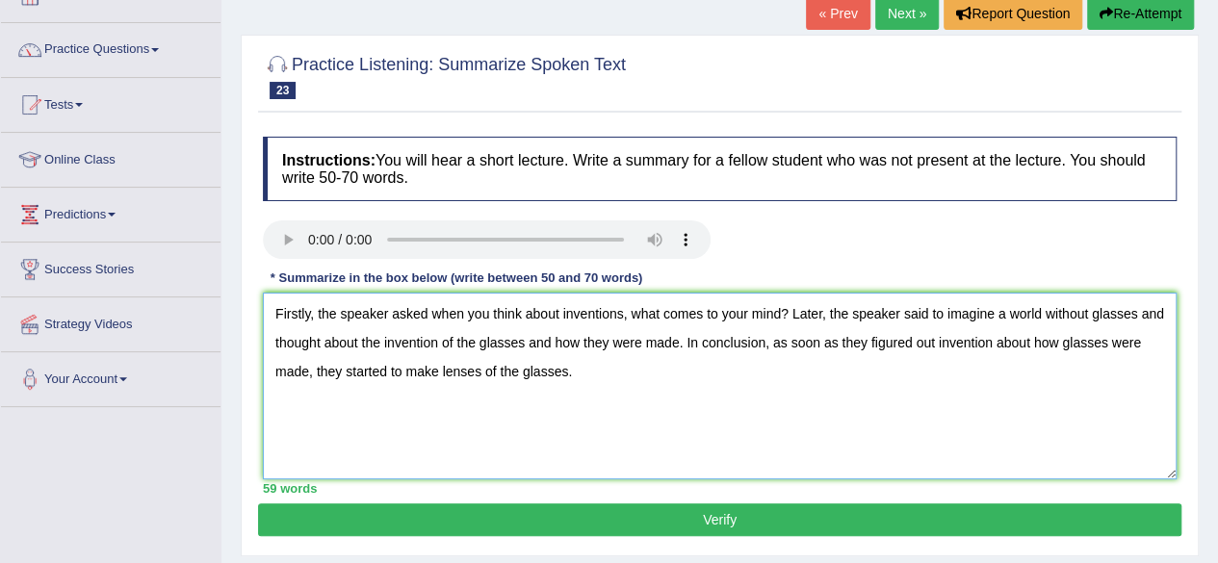
click at [930, 342] on textarea "Firstly, the speaker asked when you think about inventions, what comes to your …" at bounding box center [720, 386] width 914 height 187
click at [1023, 343] on textarea "Firstly, the speaker asked when you think about inventions, what comes to your …" at bounding box center [720, 386] width 914 height 187
type textarea "Firstly, the speaker asked when you think about inventions, what comes to your …"
click at [536, 521] on button "Verify" at bounding box center [720, 520] width 924 height 33
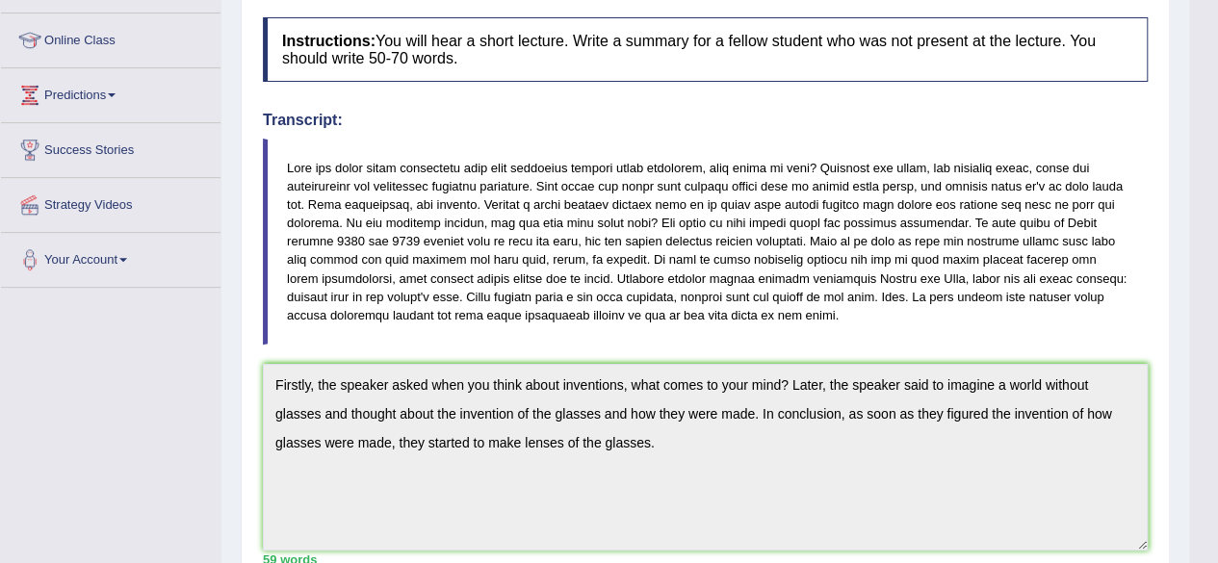
scroll to position [0, 0]
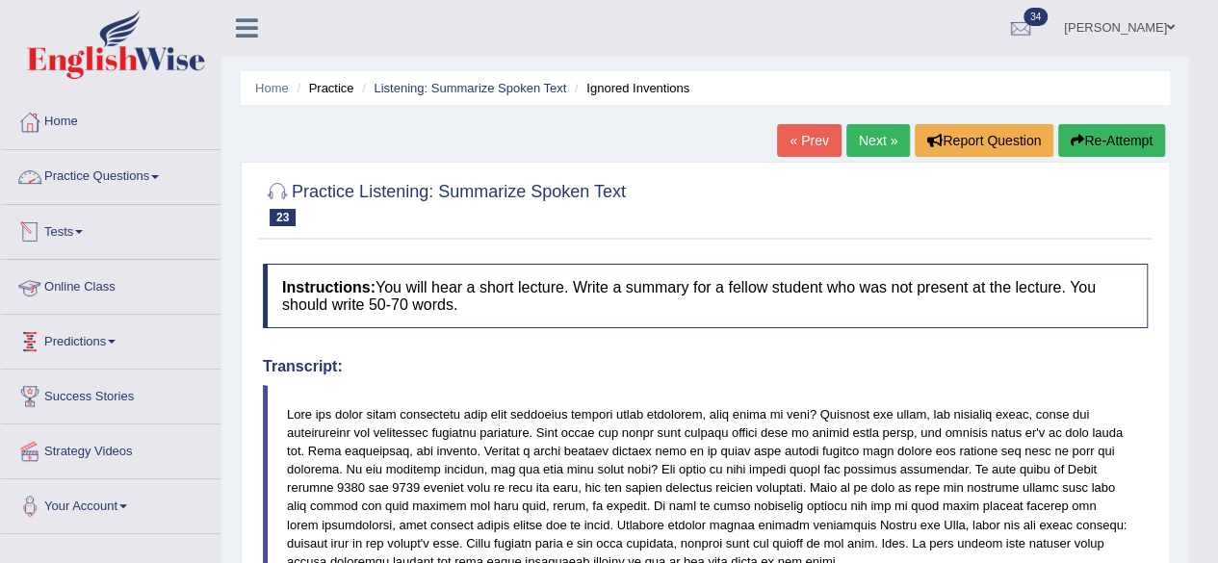
click at [95, 168] on link "Practice Questions" at bounding box center [111, 174] width 220 height 48
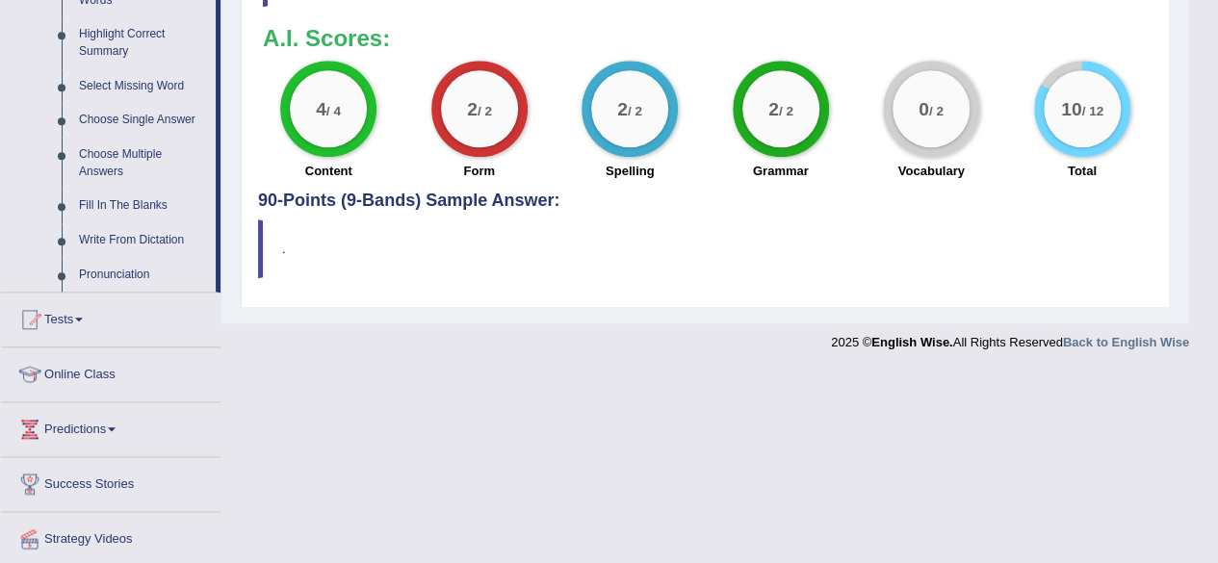
scroll to position [954, 0]
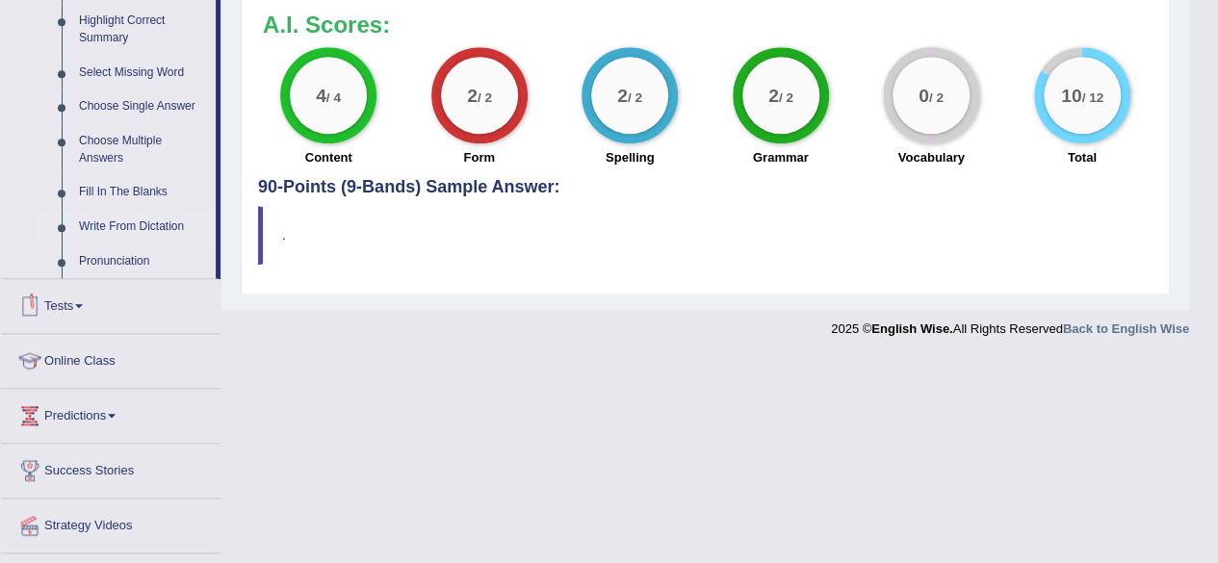
click at [116, 221] on link "Write From Dictation" at bounding box center [142, 227] width 145 height 35
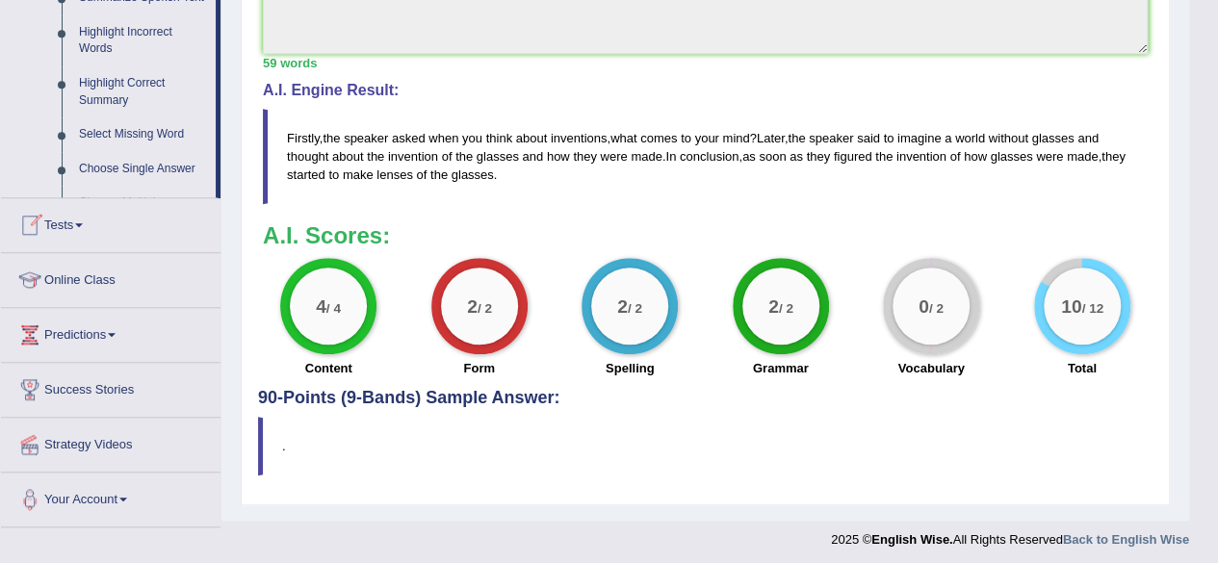
scroll to position [306, 0]
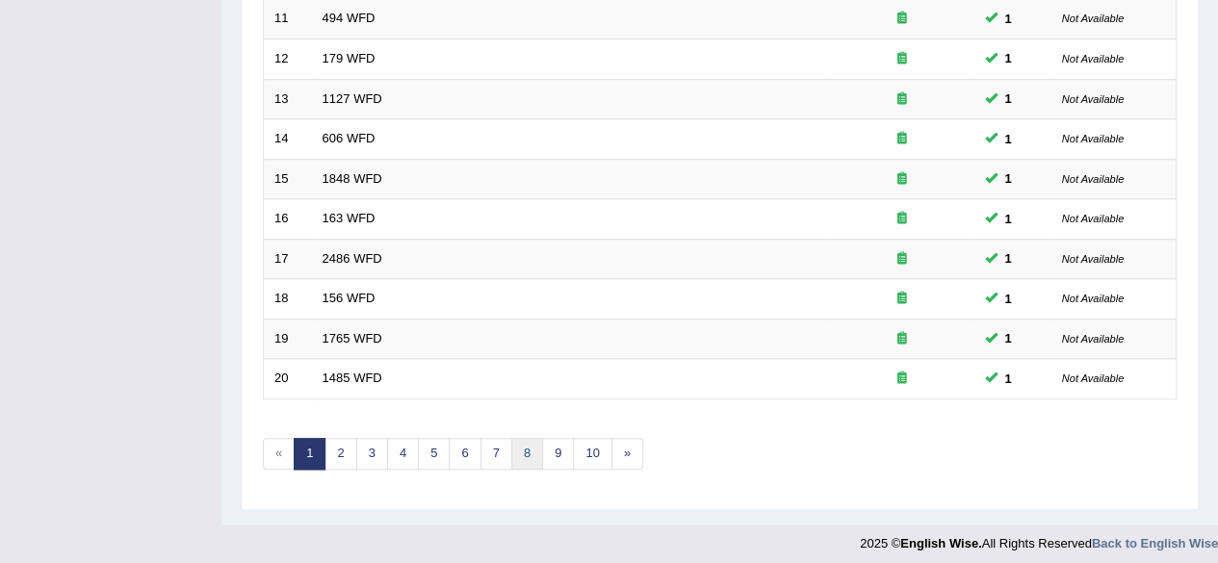
click at [521, 450] on link "8" at bounding box center [527, 454] width 32 height 32
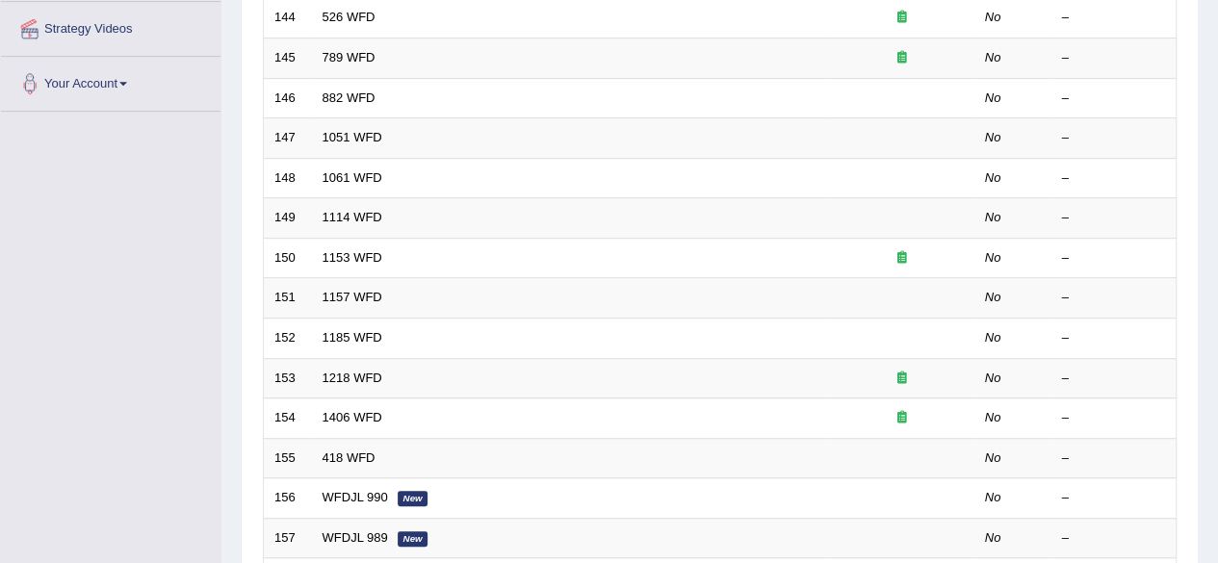
scroll to position [702, 0]
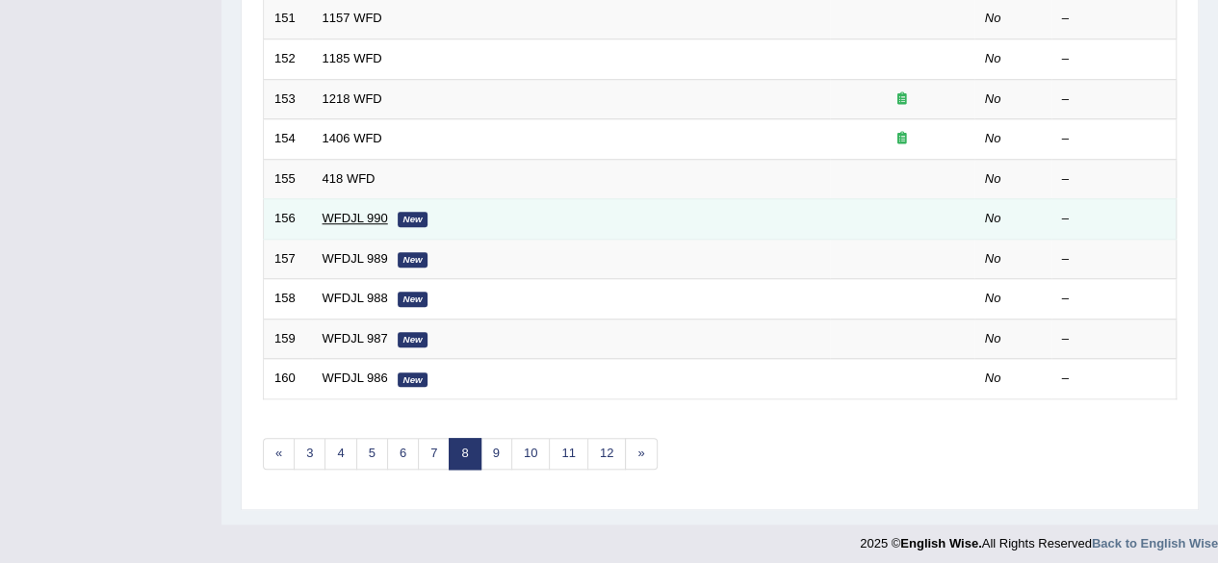
click at [356, 213] on link "WFDJL 990" at bounding box center [355, 218] width 65 height 14
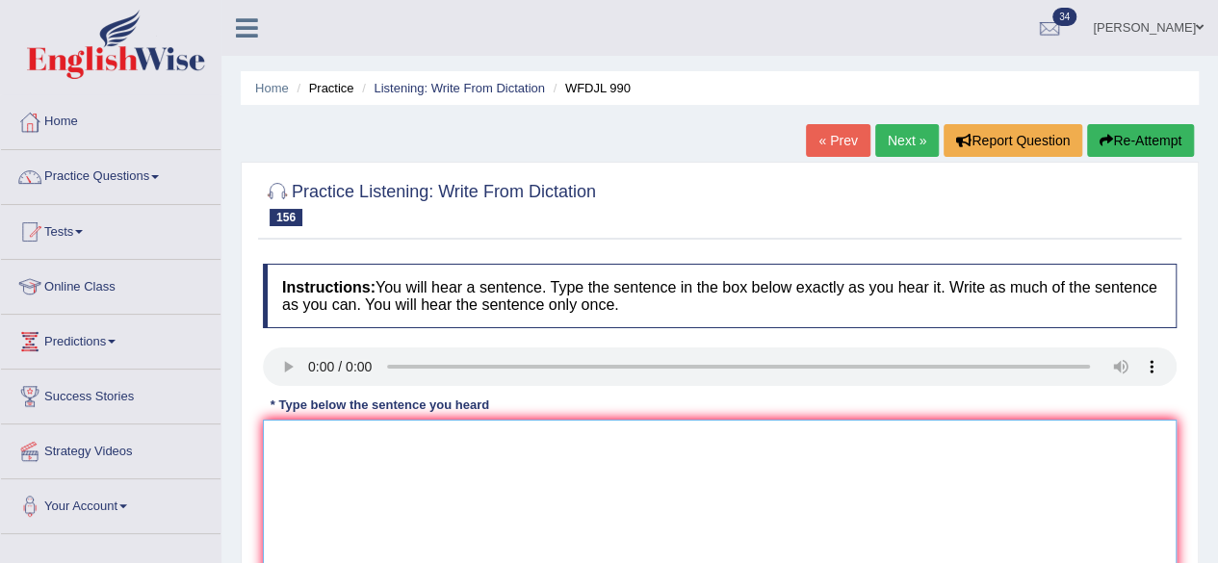
click at [399, 484] on textarea at bounding box center [720, 513] width 914 height 187
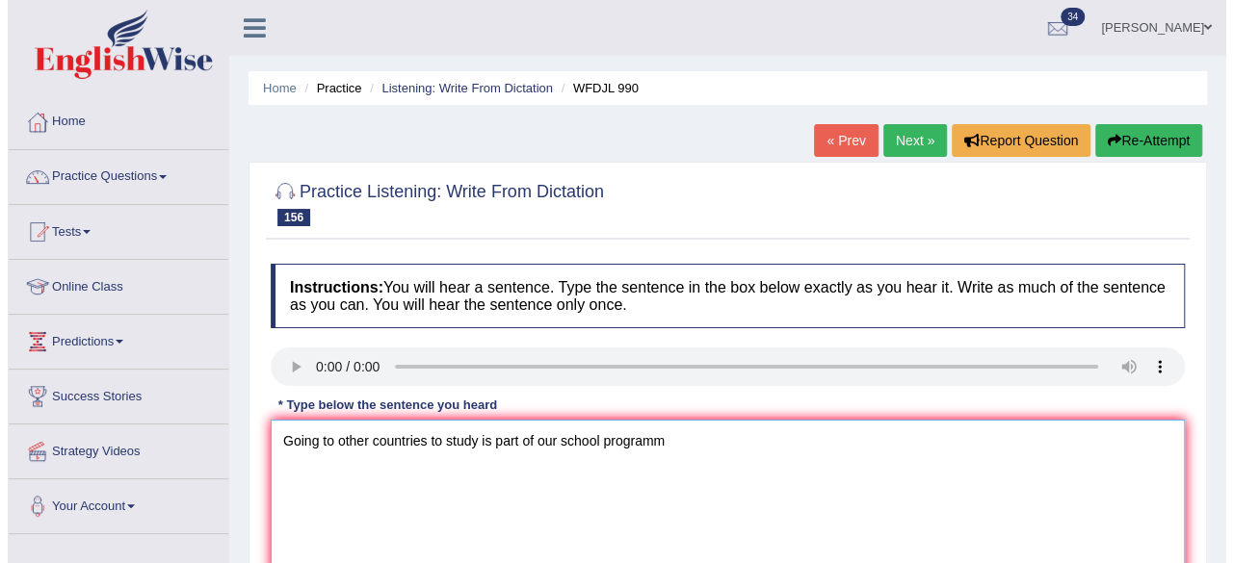
scroll to position [232, 0]
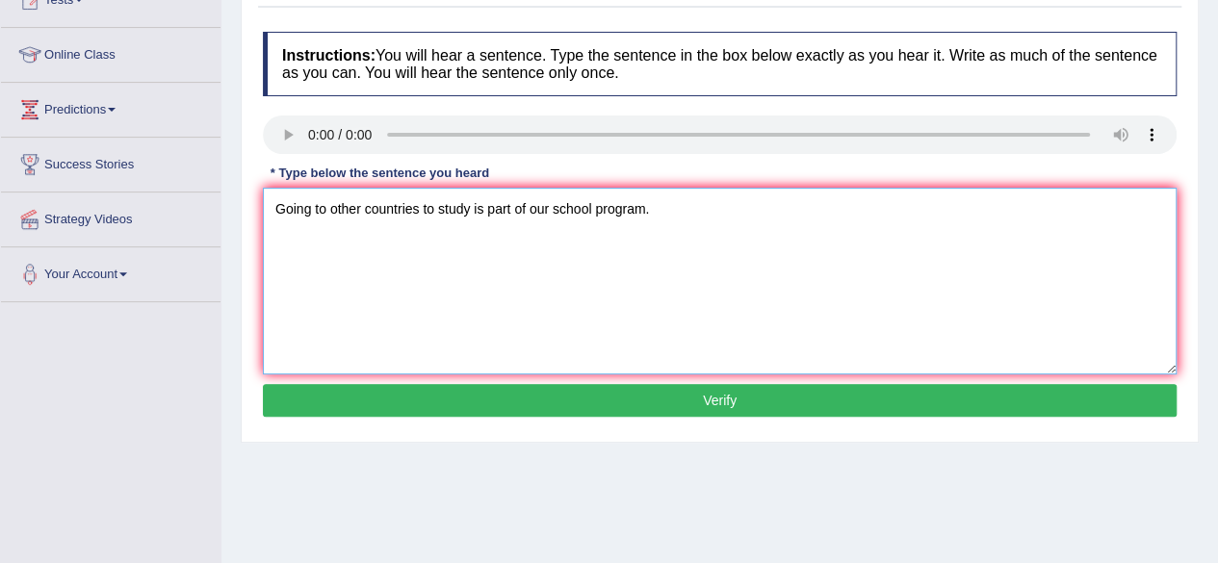
type textarea "Going to other countries to study is part of our school program."
click at [633, 388] on button "Verify" at bounding box center [720, 400] width 914 height 33
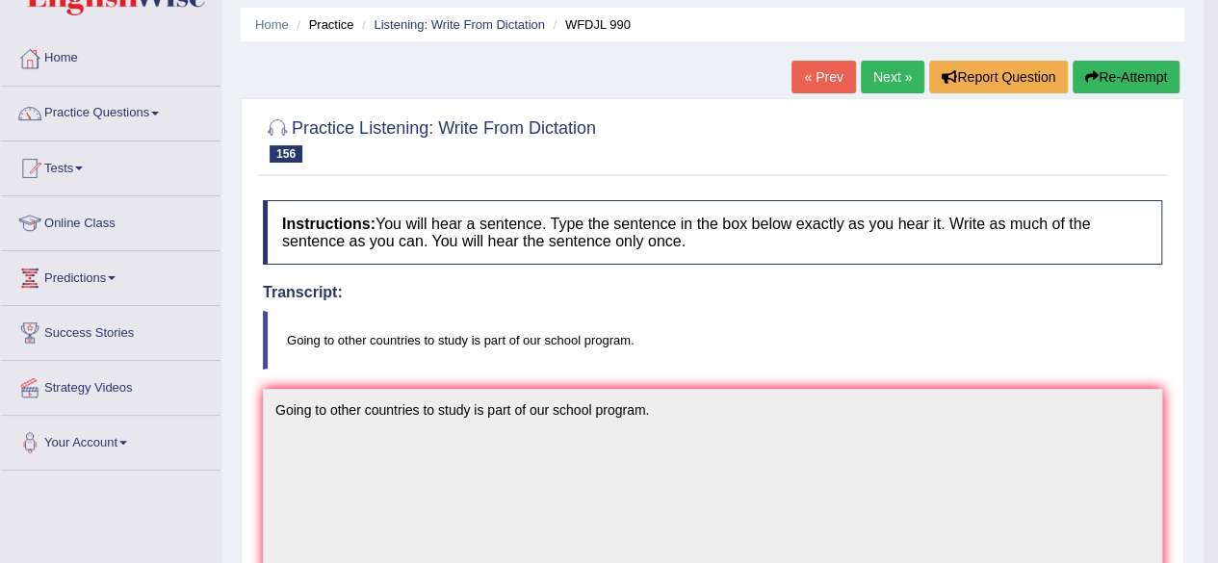
scroll to position [64, 0]
click at [886, 68] on link "Next »" at bounding box center [893, 77] width 64 height 33
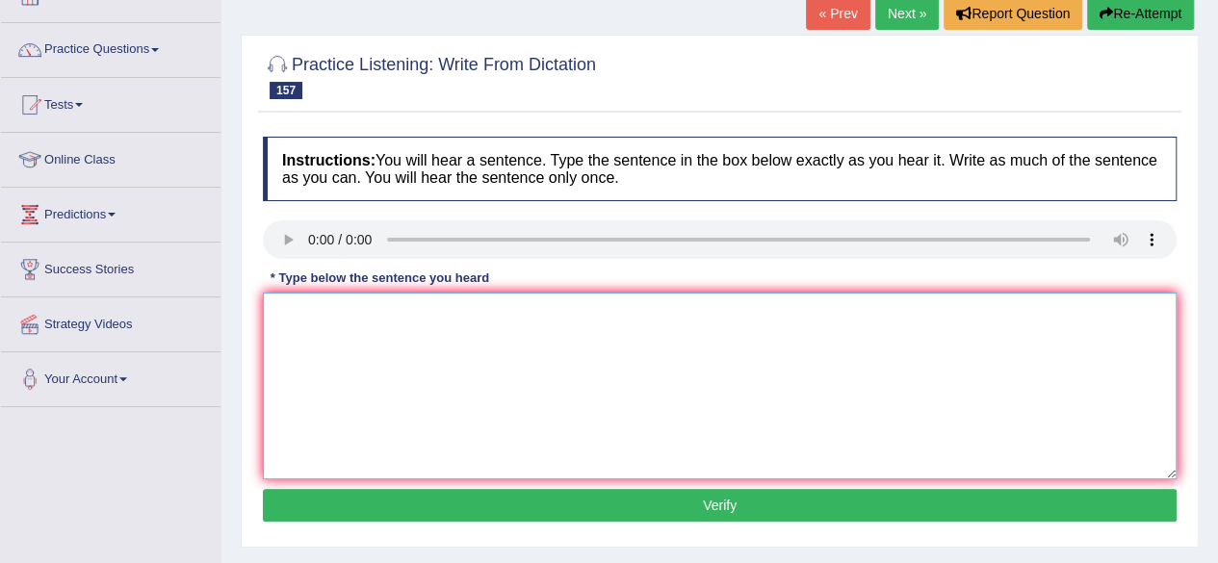
click at [414, 352] on textarea at bounding box center [720, 386] width 914 height 187
type textarea "People try tried to make a really big statue statues a long time ago."
click at [436, 498] on button "Verify" at bounding box center [720, 505] width 914 height 33
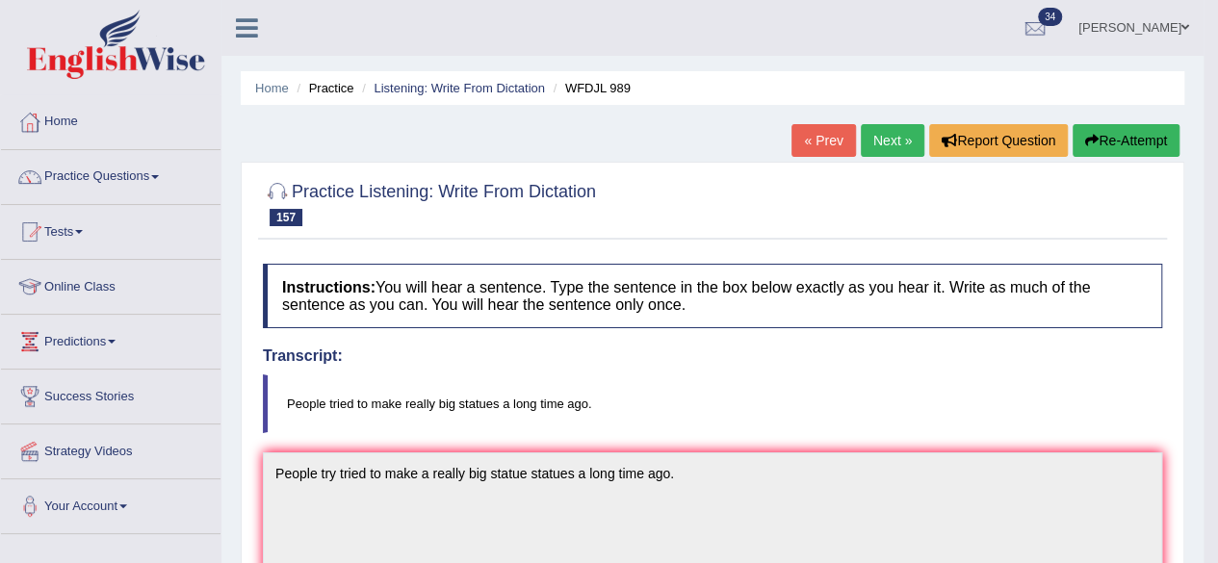
click at [878, 142] on link "Next »" at bounding box center [893, 140] width 64 height 33
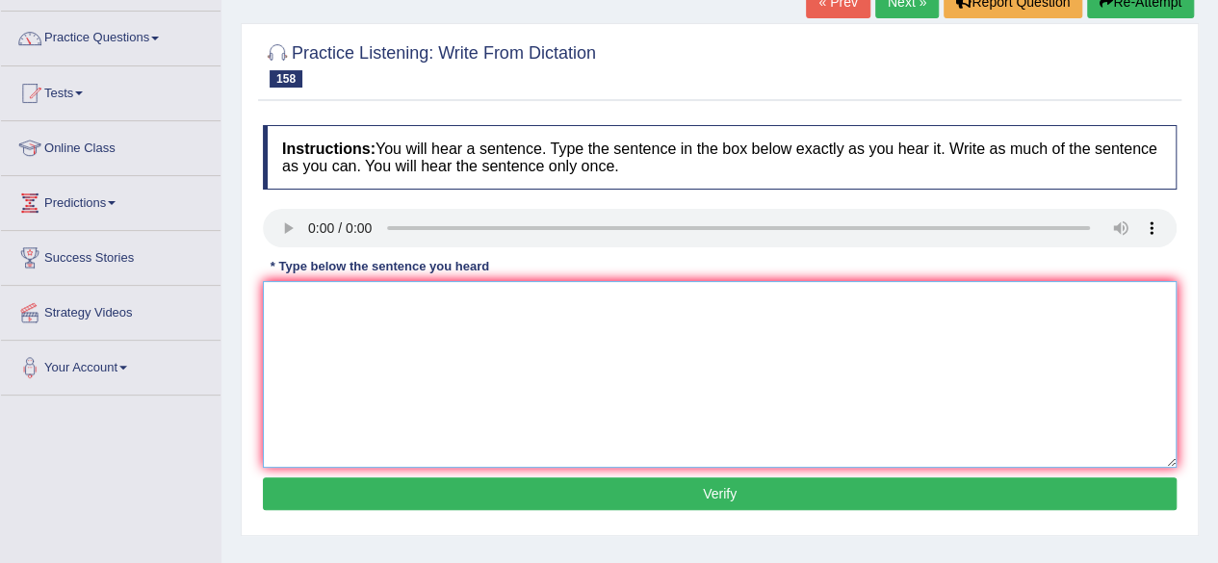
click at [337, 290] on textarea at bounding box center [720, 374] width 914 height 187
type textarea "Plants can keep growing as long as they live."
click at [584, 501] on button "Verify" at bounding box center [720, 494] width 914 height 33
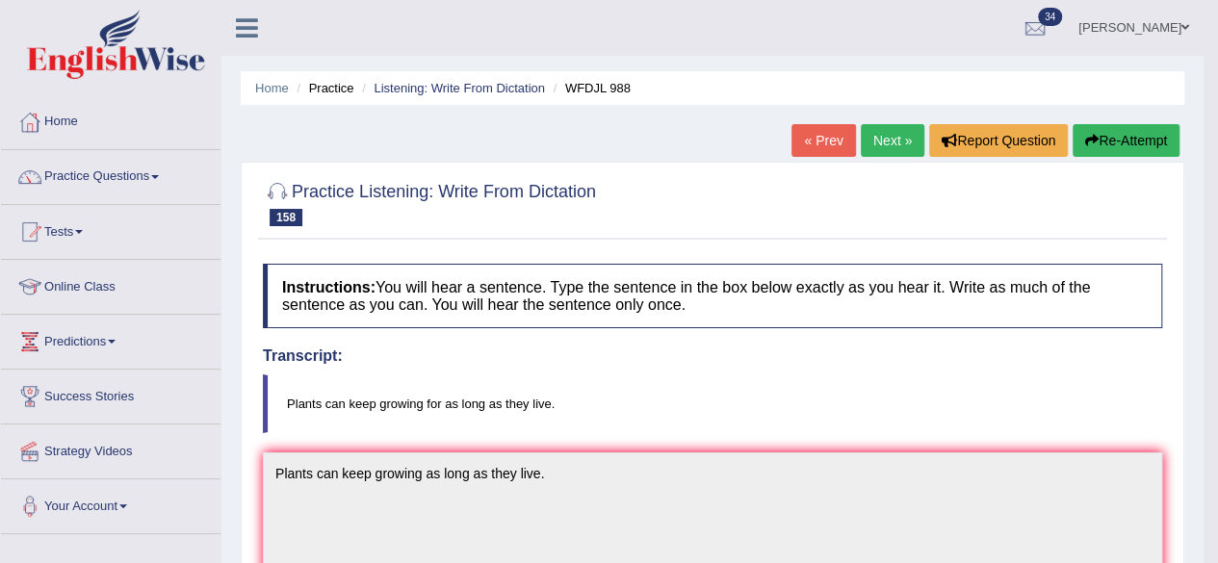
click at [878, 147] on link "Next »" at bounding box center [893, 140] width 64 height 33
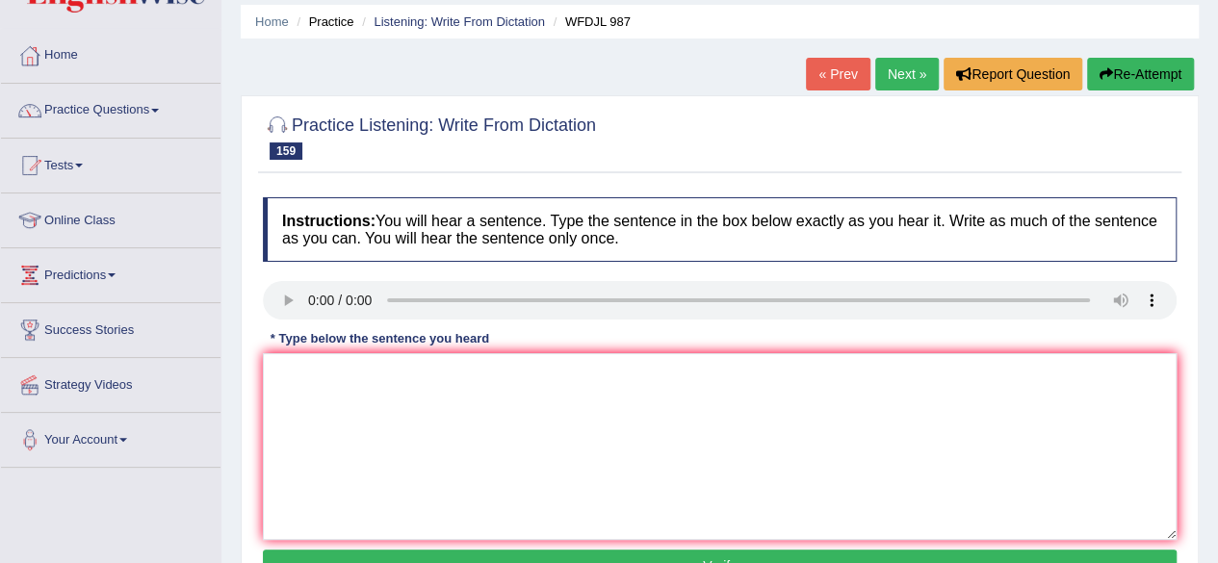
scroll to position [68, 0]
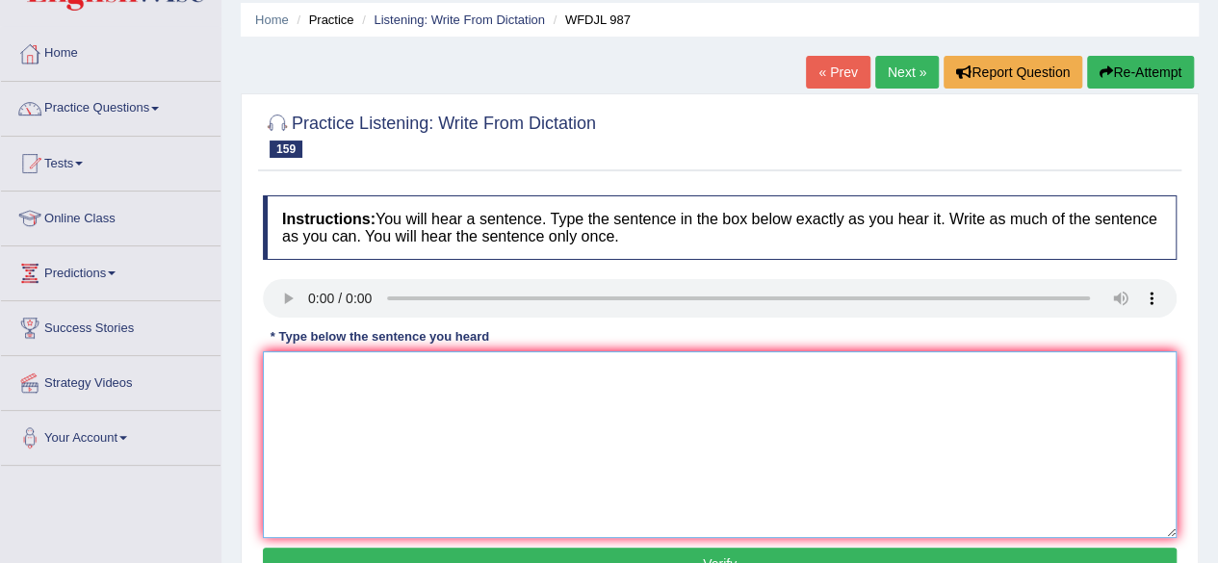
click at [374, 401] on textarea at bounding box center [720, 445] width 914 height 187
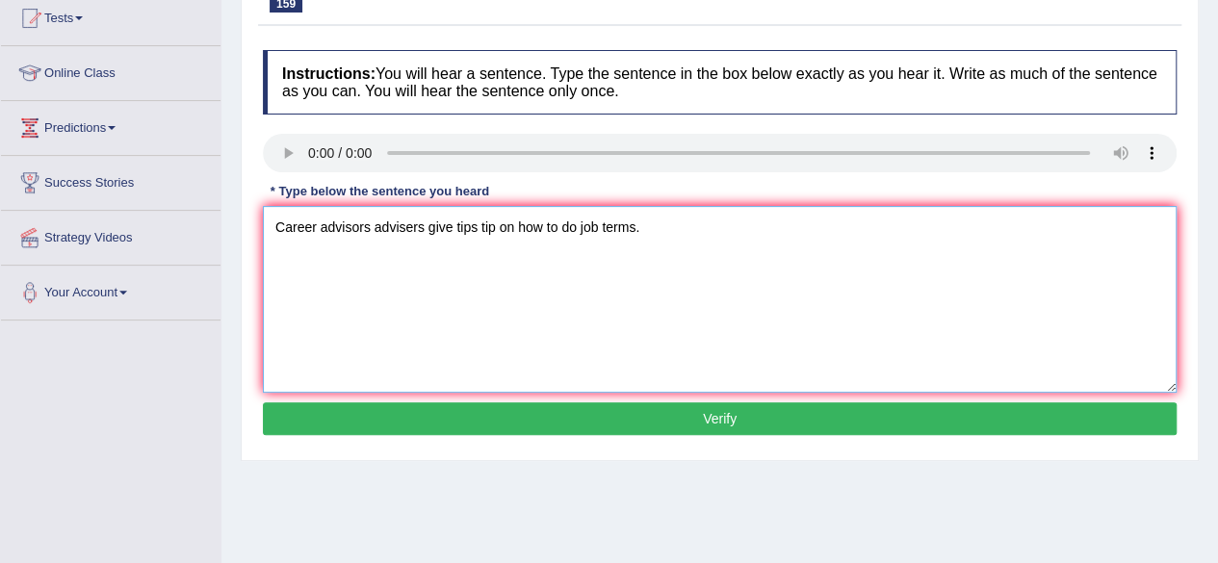
type textarea "Career advisors advisers give tips tip on how to do job terms."
click at [535, 422] on button "Verify" at bounding box center [720, 419] width 914 height 33
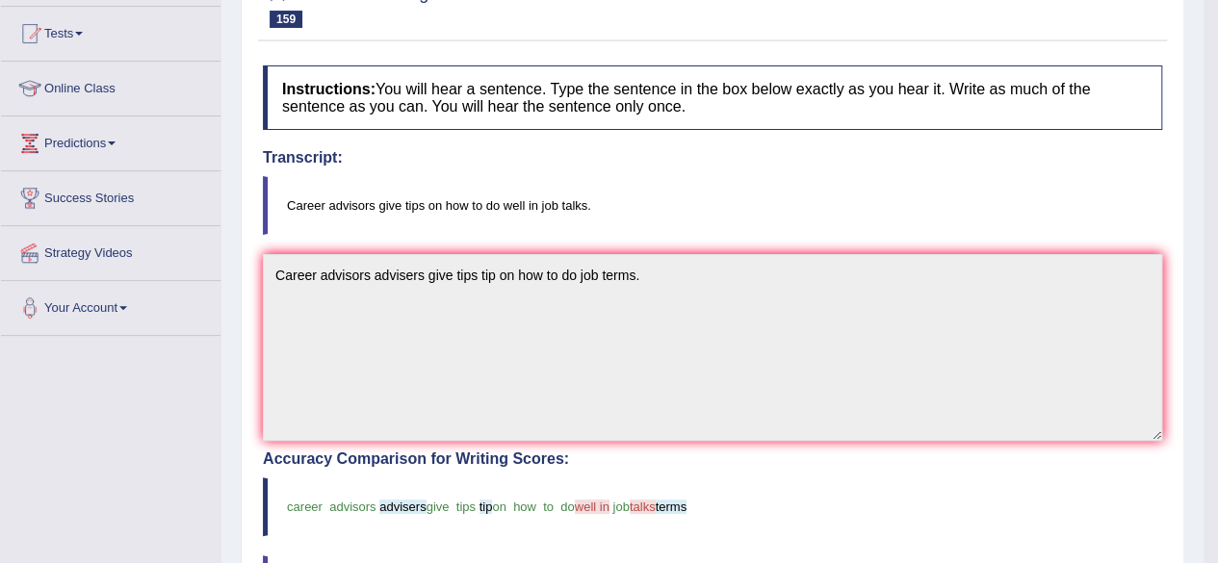
scroll to position [0, 0]
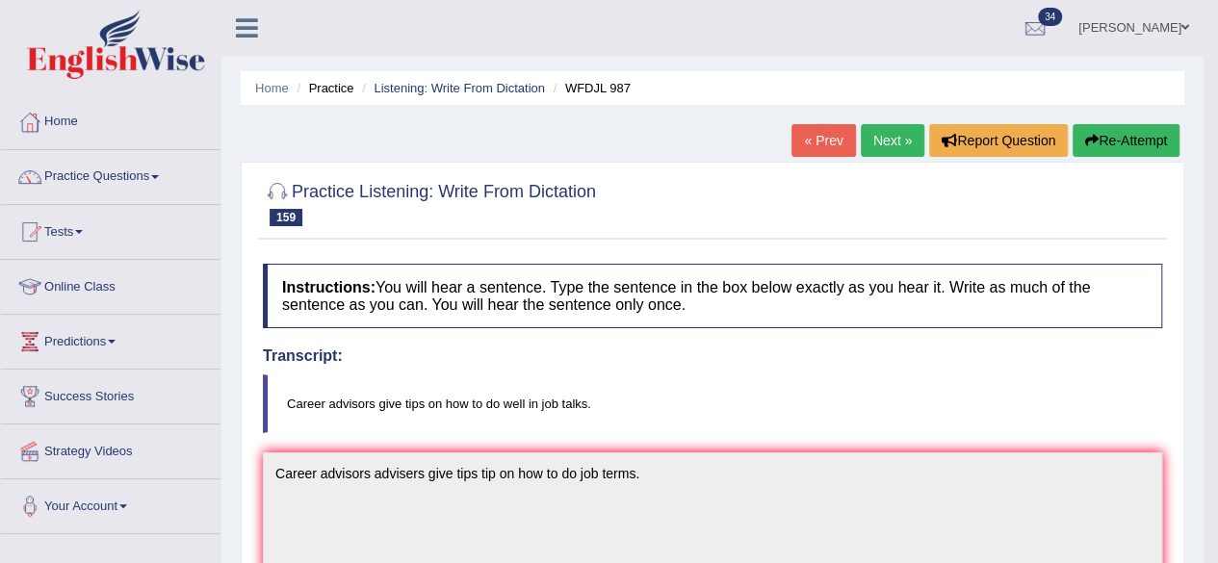
click at [1115, 135] on button "Re-Attempt" at bounding box center [1126, 140] width 107 height 33
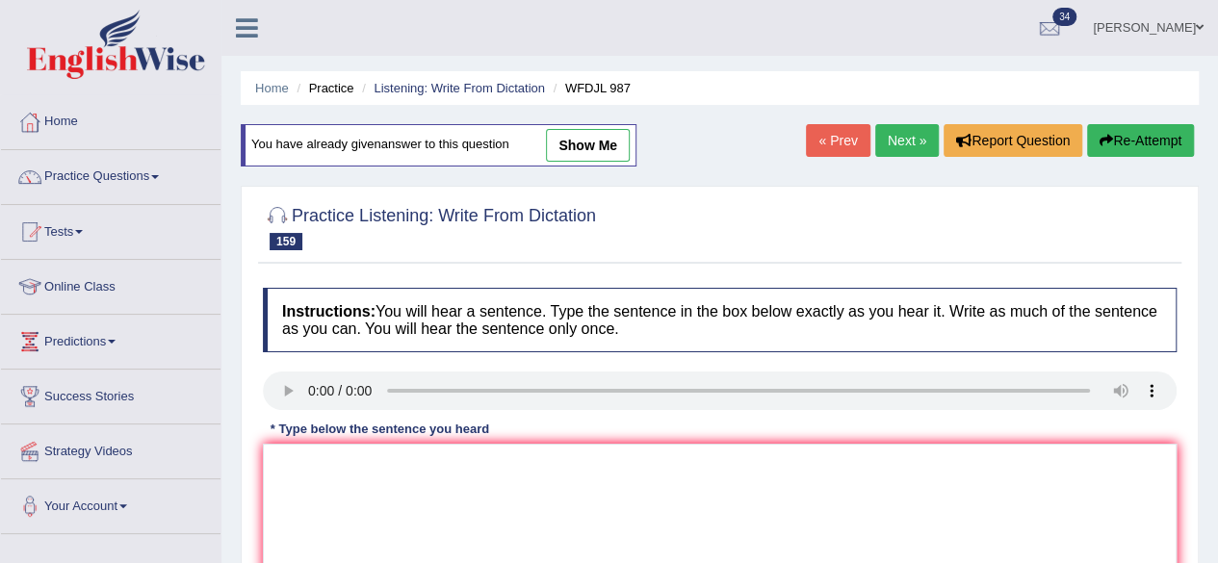
click at [902, 128] on link "Next »" at bounding box center [907, 140] width 64 height 33
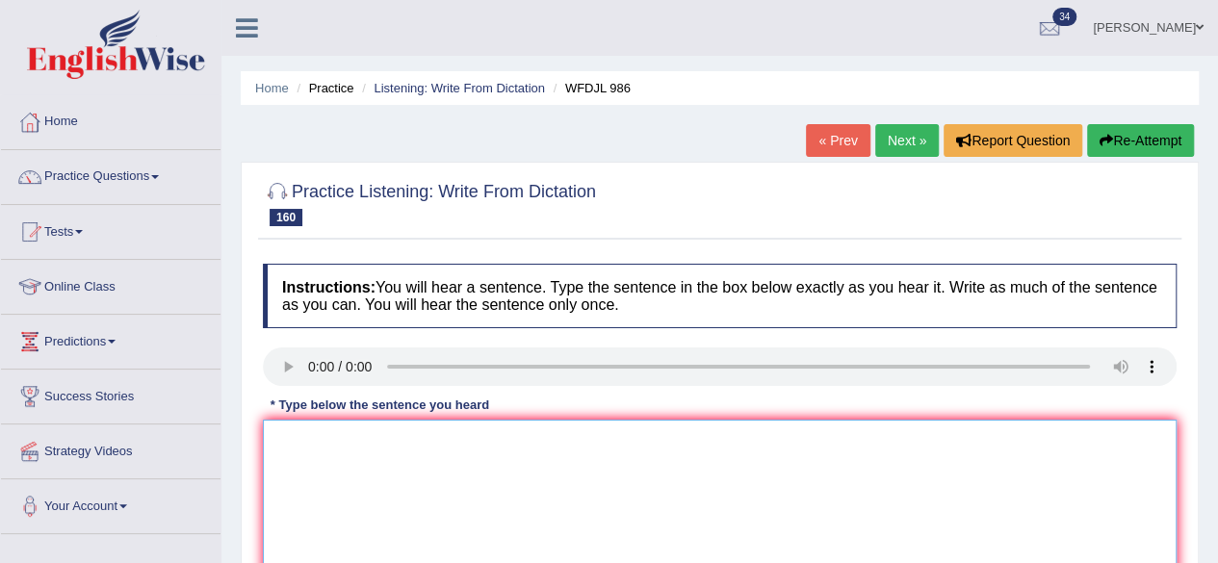
click at [305, 433] on textarea at bounding box center [720, 513] width 914 height 187
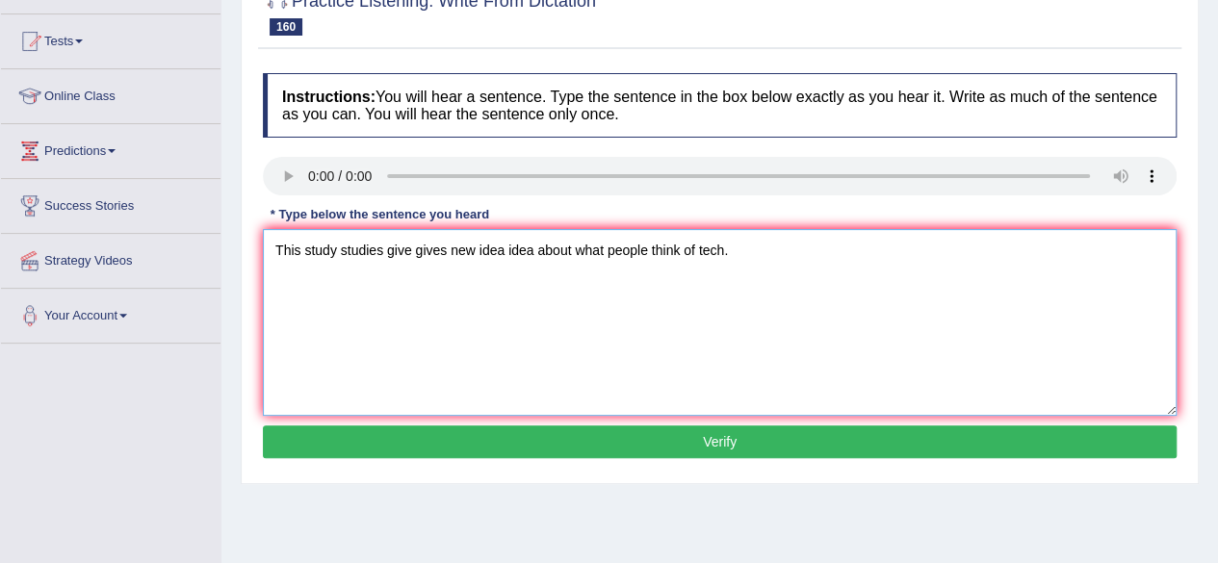
scroll to position [202, 0]
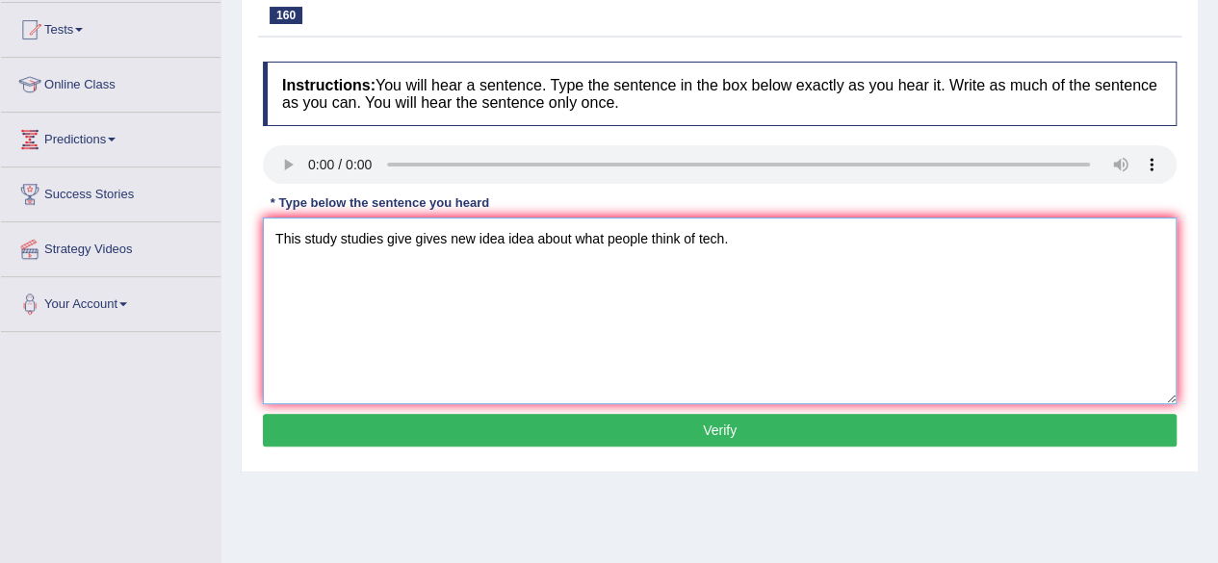
click at [722, 242] on textarea "This study studies give gives new idea idea about what people think of tech." at bounding box center [720, 311] width 914 height 187
type textarea "This study studies give gives new idea idea about what people think of tech tec…"
click at [635, 433] on button "Verify" at bounding box center [720, 430] width 914 height 33
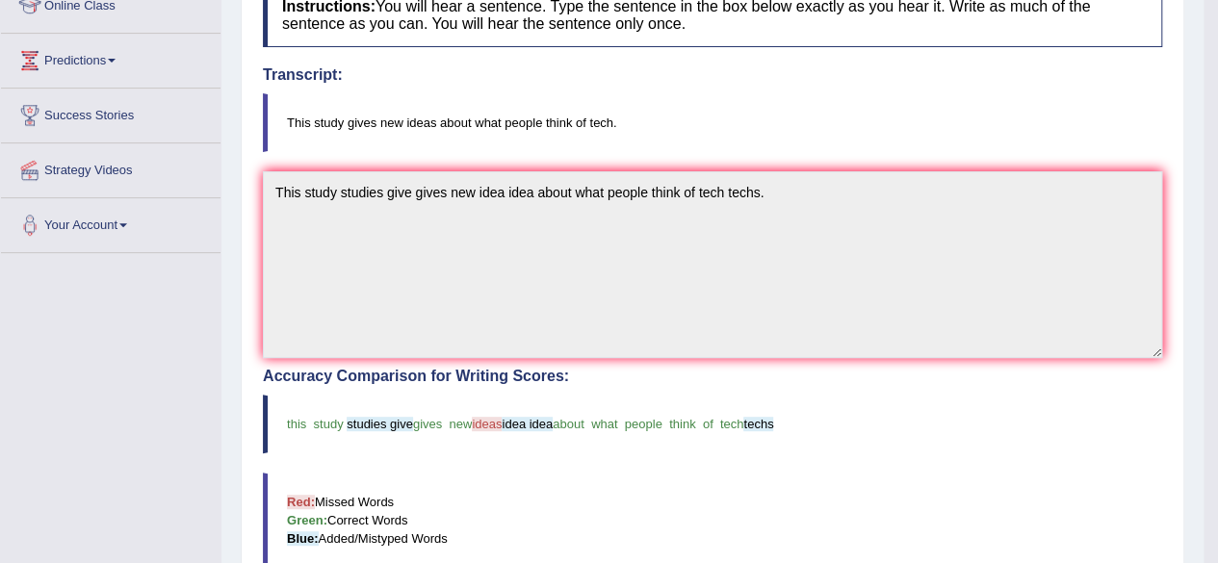
scroll to position [0, 0]
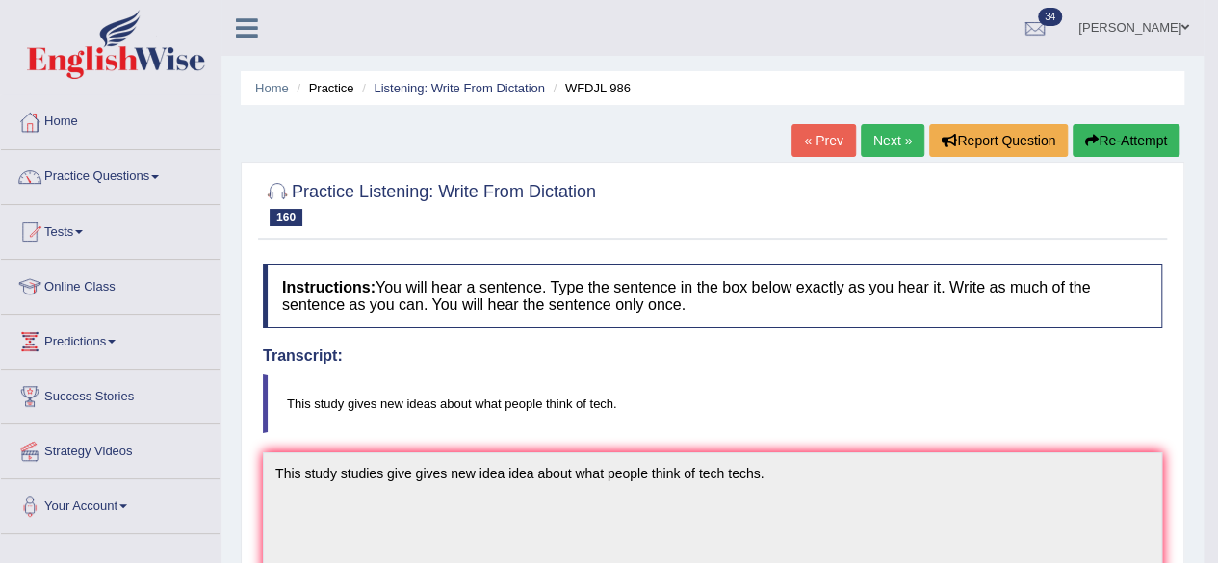
click at [878, 128] on link "Next »" at bounding box center [893, 140] width 64 height 33
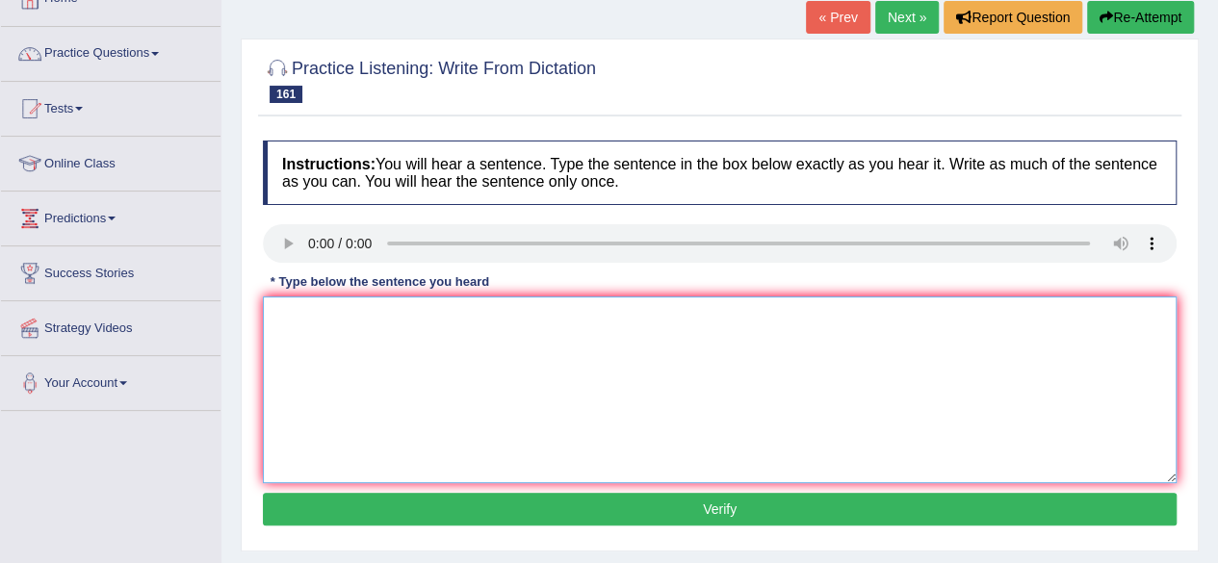
click at [289, 333] on textarea at bounding box center [720, 390] width 914 height 187
type textarea "Our classes give gives you the skill skills that you need later."
click at [587, 506] on button "Verify" at bounding box center [720, 509] width 914 height 33
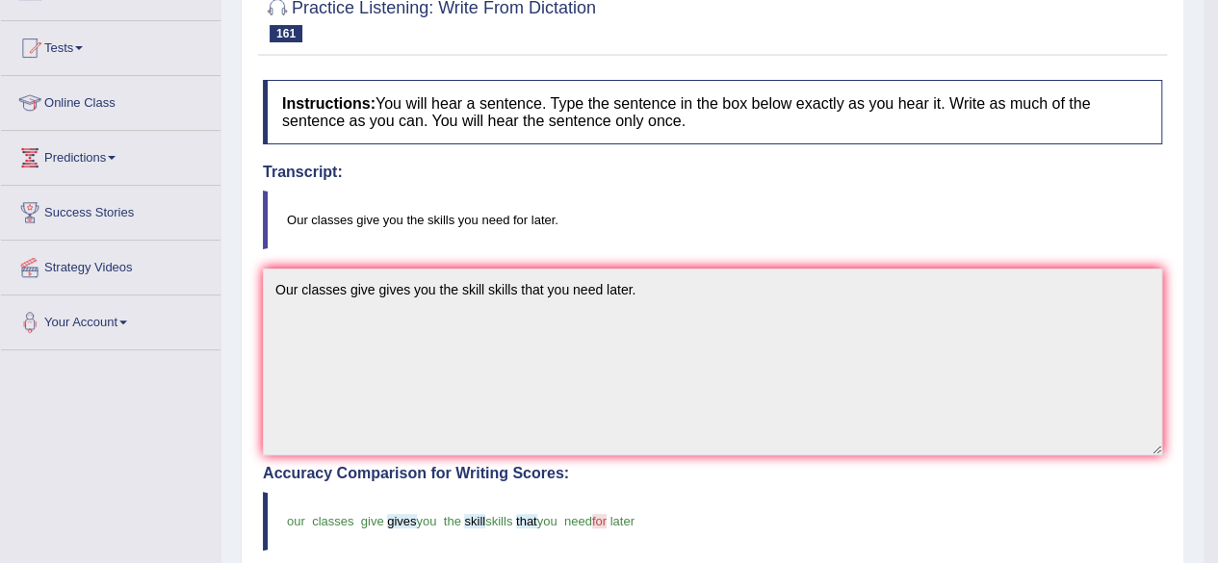
scroll to position [112, 0]
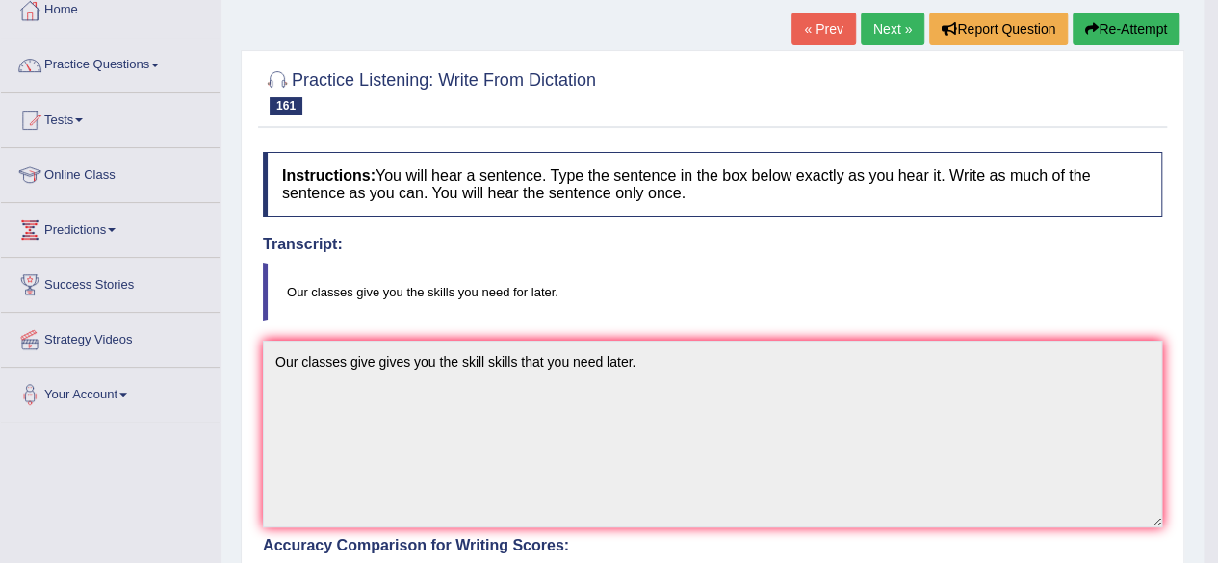
click at [874, 21] on link "Next »" at bounding box center [893, 29] width 64 height 33
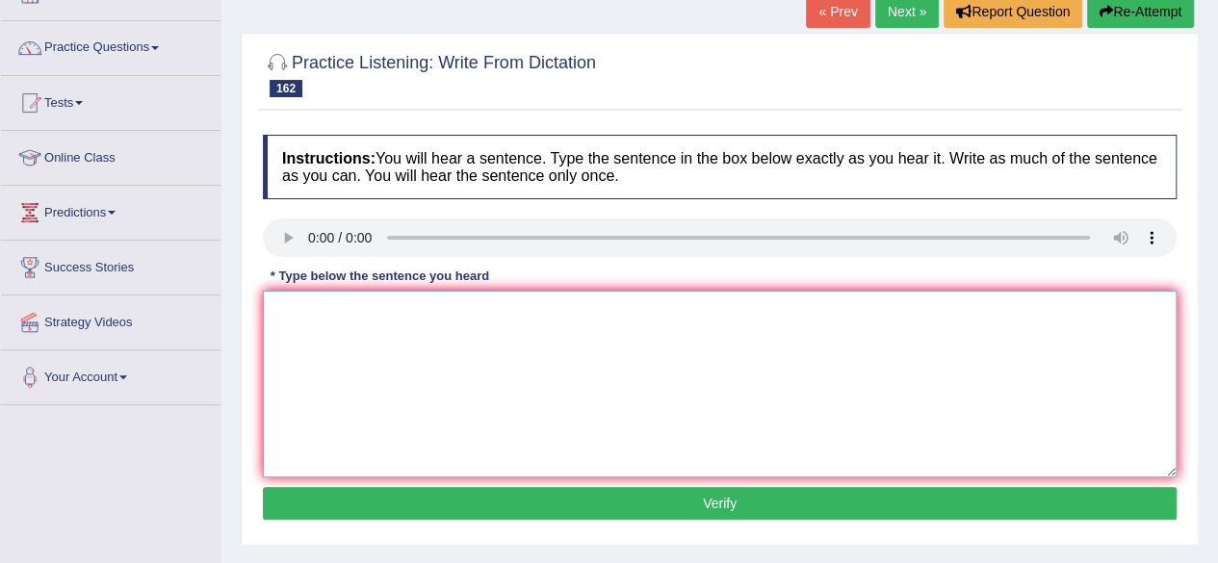
click at [305, 304] on textarea at bounding box center [720, 384] width 914 height 187
type textarea "The assembly decided decides decide to give more power to local places place."
click at [422, 502] on button "Verify" at bounding box center [720, 503] width 914 height 33
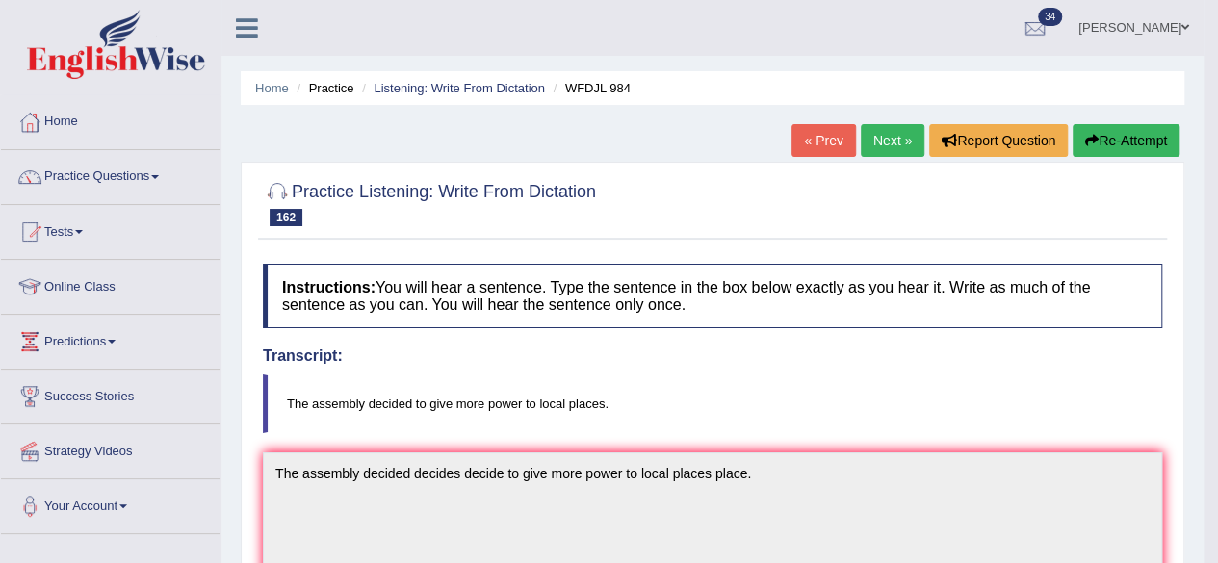
click at [866, 147] on link "Next »" at bounding box center [893, 140] width 64 height 33
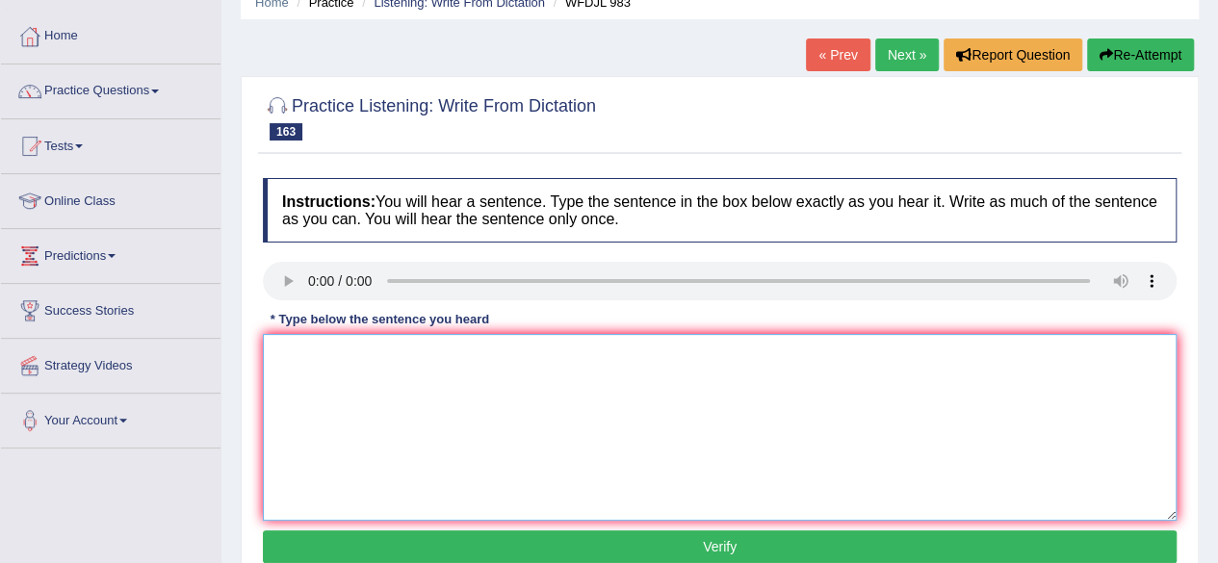
click at [479, 436] on textarea at bounding box center [720, 427] width 914 height 187
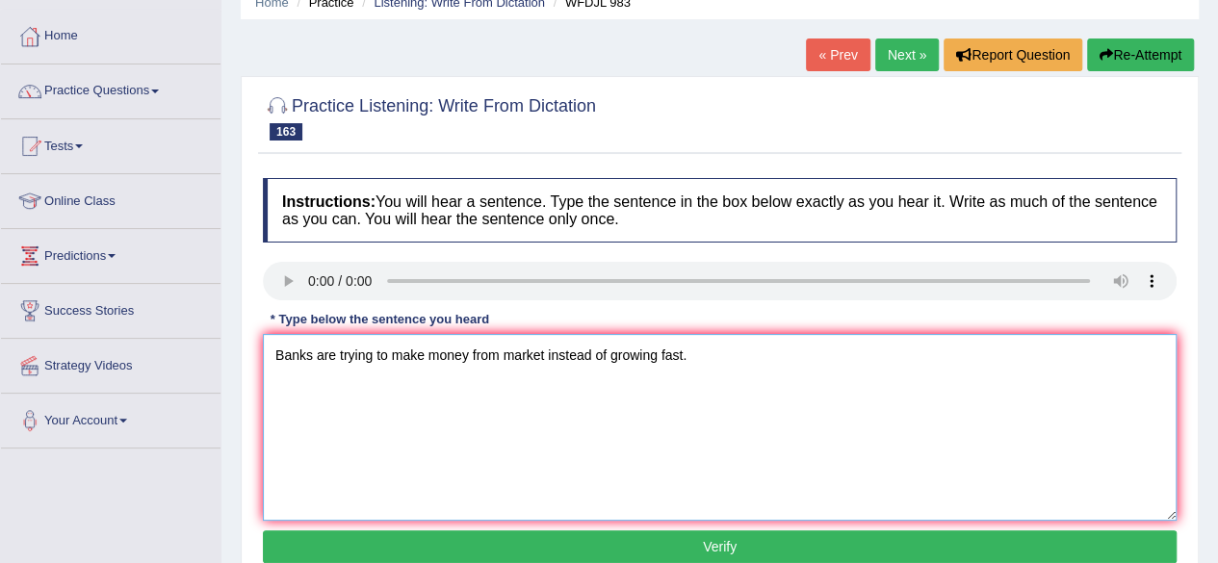
click at [543, 358] on textarea "Banks are trying to make money from market instead of growing fast." at bounding box center [720, 427] width 914 height 187
click at [711, 395] on textarea "Banks are trying to make money from market markets instead of growing fast." at bounding box center [720, 427] width 914 height 187
type textarea "Banks are trying to make money from market markets instead of growing fast."
click at [674, 539] on button "Verify" at bounding box center [720, 547] width 914 height 33
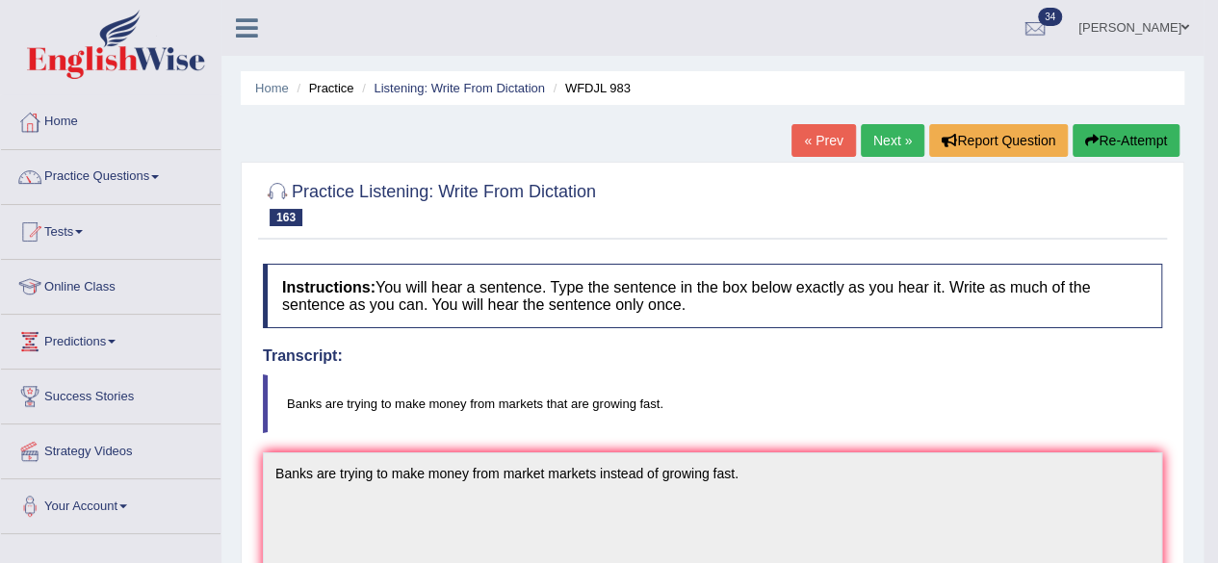
click at [874, 154] on link "Next »" at bounding box center [893, 140] width 64 height 33
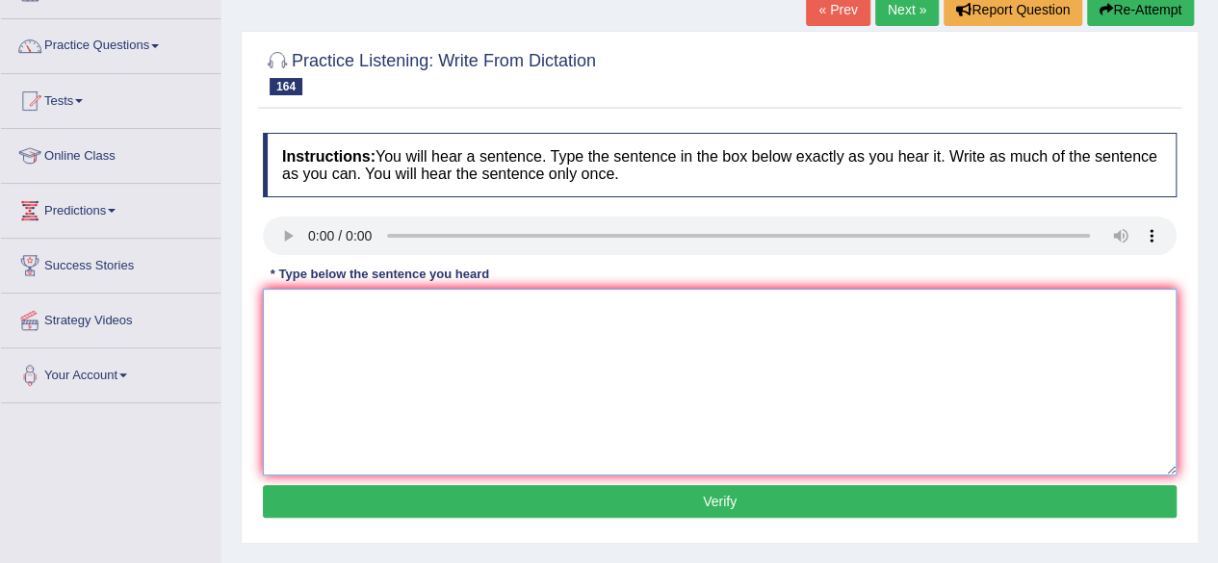
click at [300, 300] on textarea at bounding box center [720, 382] width 914 height 187
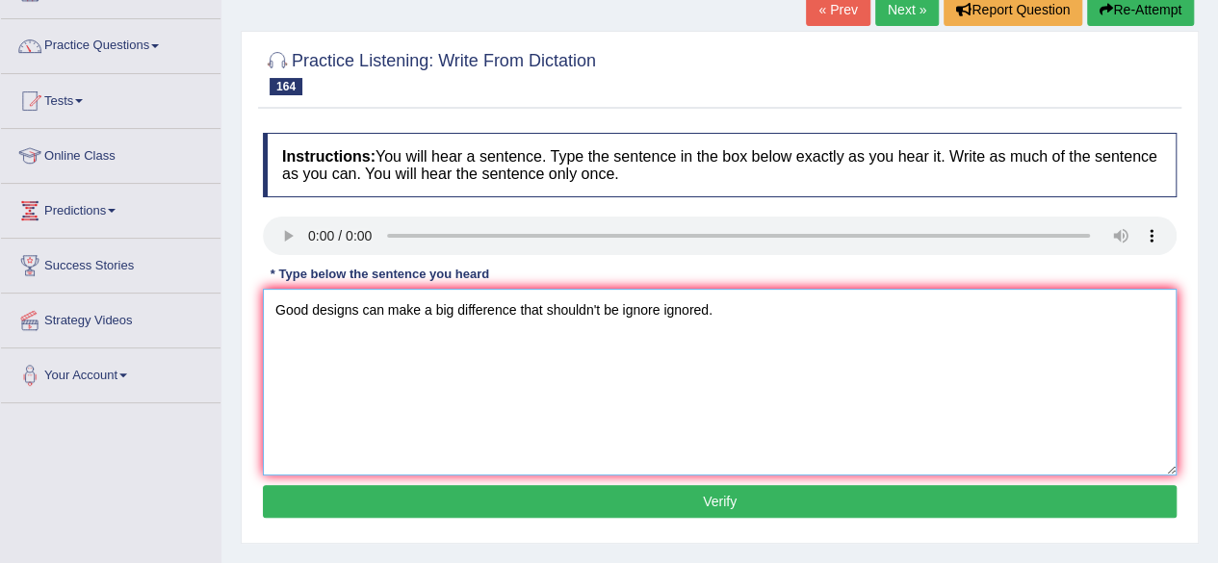
click at [358, 307] on textarea "Good designs can make a big difference that shouldn't be ignore ignored." at bounding box center [720, 382] width 914 height 187
click at [584, 308] on textarea "Good designs design can make a big difference that shouldn't be ignore ignored." at bounding box center [720, 382] width 914 height 187
type textarea "Good designs design can make a big difference that and shouldn't be ignore igno…"
click at [584, 509] on button "Verify" at bounding box center [720, 501] width 914 height 33
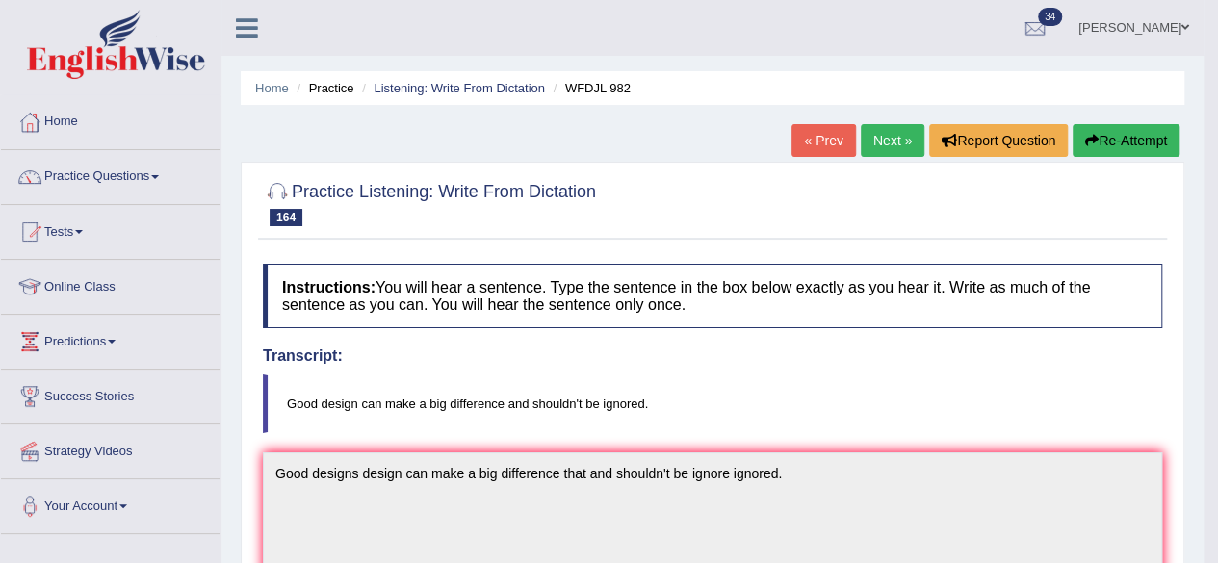
click at [865, 139] on link "Next »" at bounding box center [893, 140] width 64 height 33
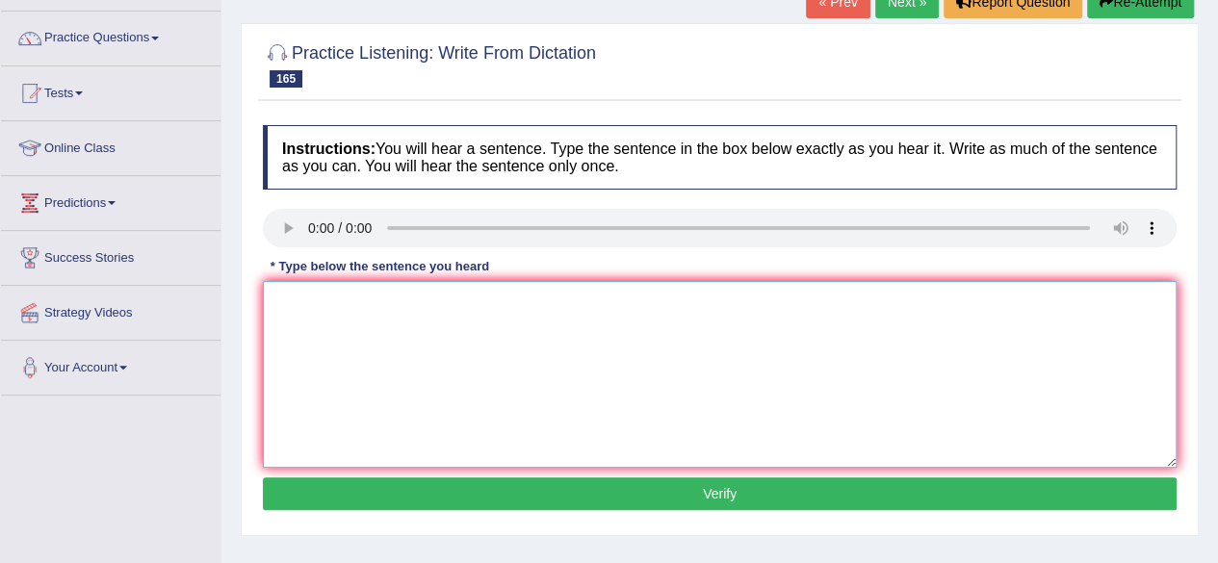
click at [425, 326] on textarea at bounding box center [720, 374] width 914 height 187
click at [431, 310] on textarea "Trees and in cities help deal with good rain water." at bounding box center [720, 374] width 914 height 187
click at [451, 305] on textarea "Trees and in cities help deal with good rain water." at bounding box center [720, 374] width 914 height 187
click at [522, 309] on textarea "Trees and in cities help helps to deal with good rain water." at bounding box center [720, 374] width 914 height 187
type textarea "Trees and in cities help helps to deal with good rain water."
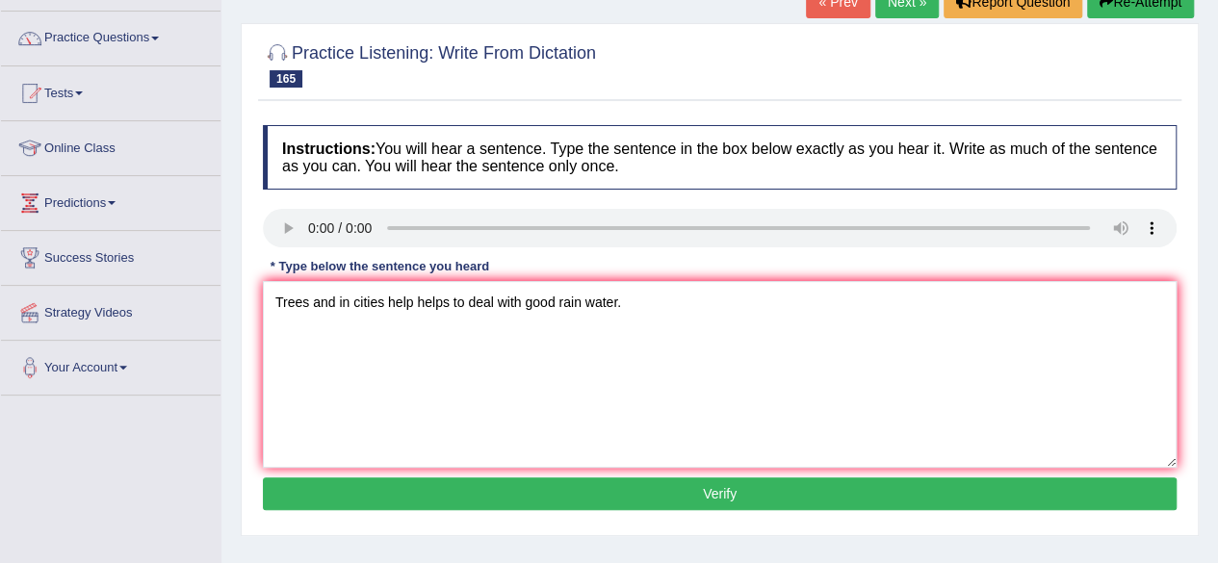
click at [571, 491] on button "Verify" at bounding box center [720, 494] width 914 height 33
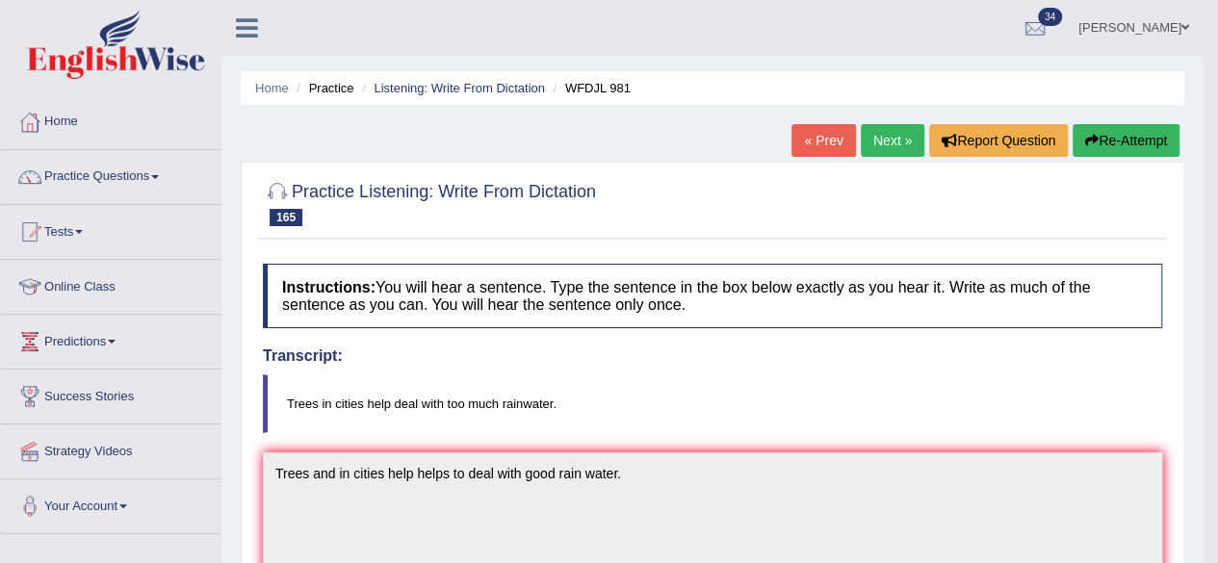
click at [892, 148] on link "Next »" at bounding box center [893, 140] width 64 height 33
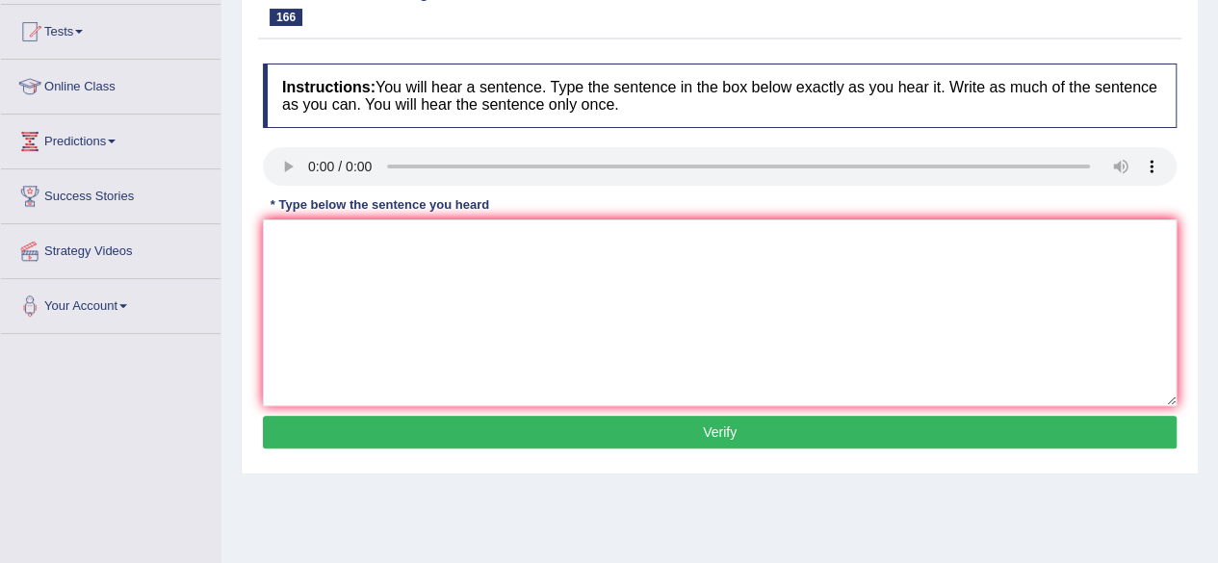
scroll to position [200, 0]
click at [341, 225] on textarea at bounding box center [720, 313] width 914 height 187
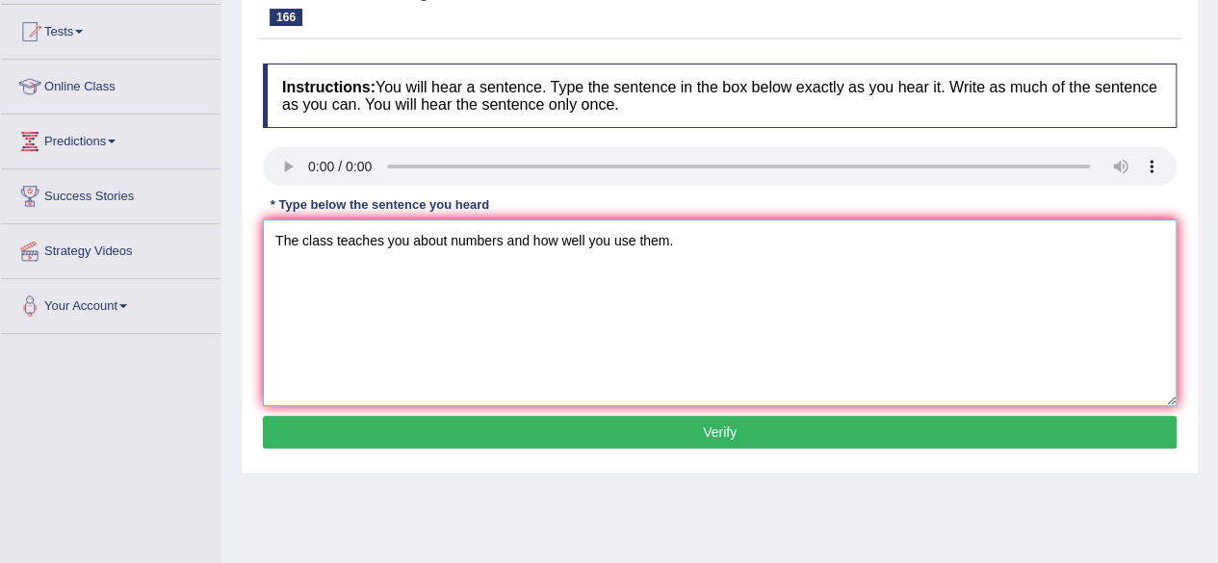
type textarea "The class teaches you about numbers and how well you use them."
click at [540, 421] on button "Verify" at bounding box center [720, 432] width 914 height 33
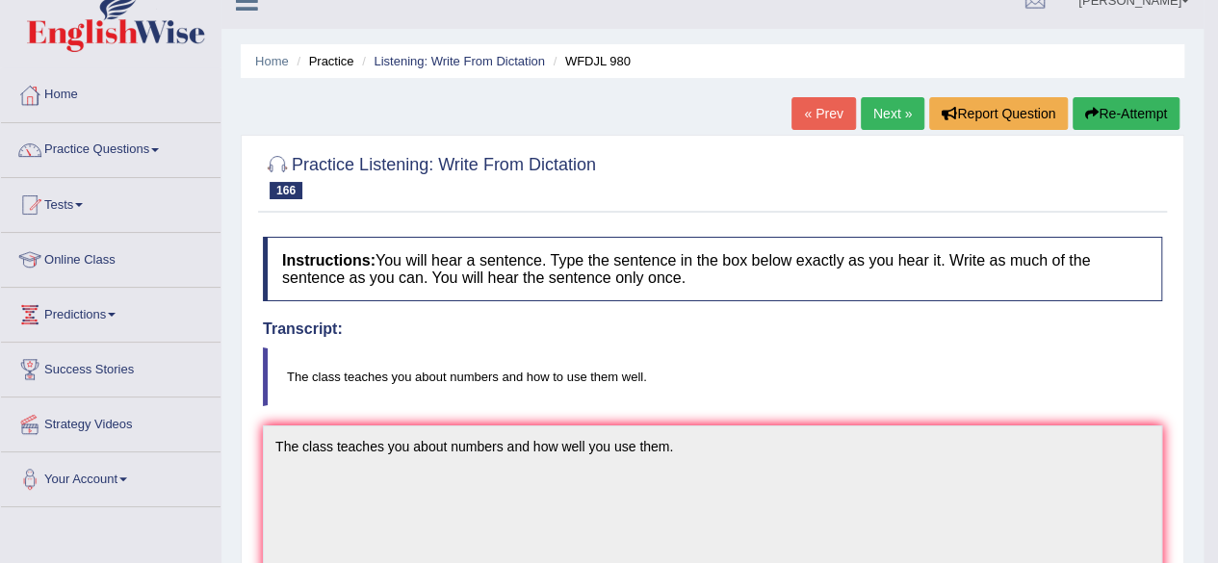
scroll to position [26, 0]
click at [879, 121] on link "Next »" at bounding box center [893, 114] width 64 height 33
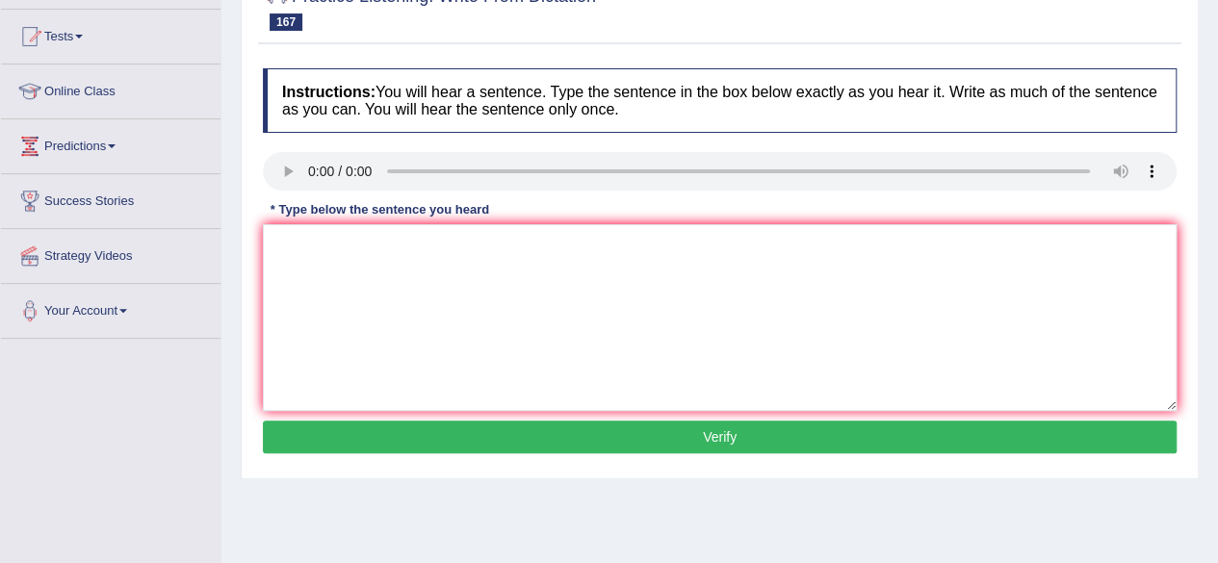
scroll to position [196, 0]
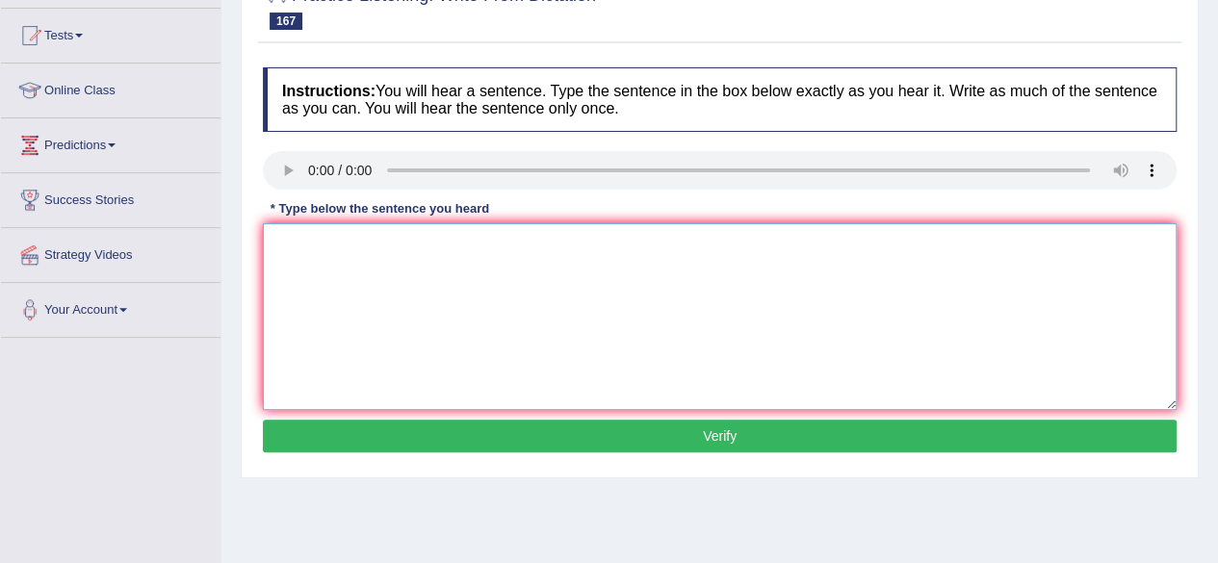
click at [368, 242] on textarea at bounding box center [720, 316] width 914 height 187
type textarea "e"
click at [588, 248] on textarea "We've We have managed to ret rid of some illnesses completely." at bounding box center [720, 316] width 914 height 187
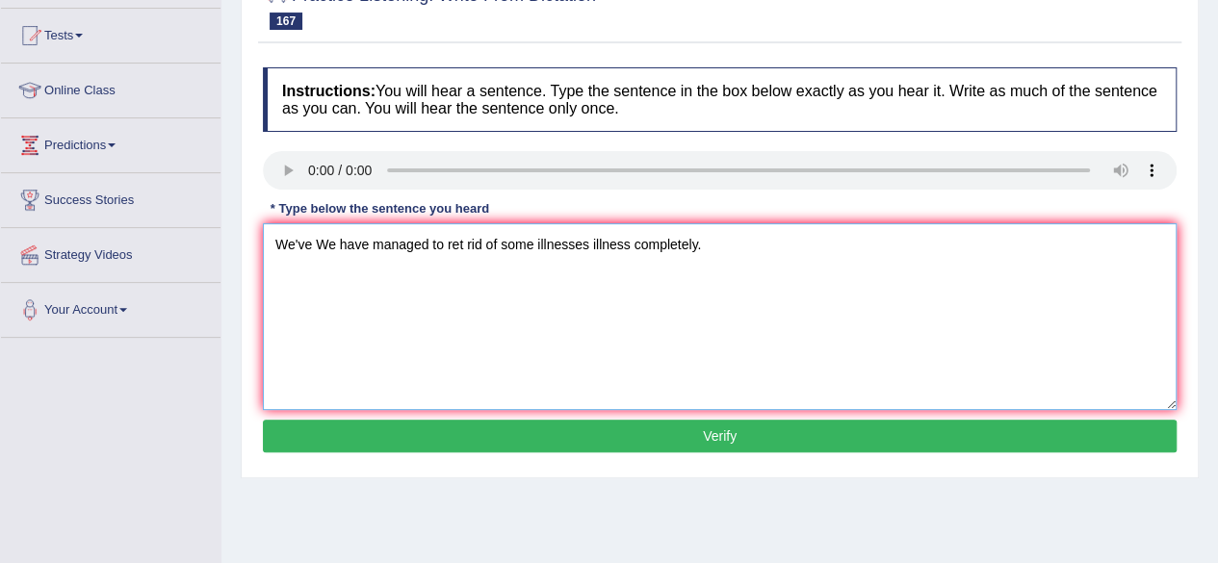
type textarea "We've We have managed to ret rid of some illnesses illness completely."
click at [578, 442] on button "Verify" at bounding box center [720, 436] width 914 height 33
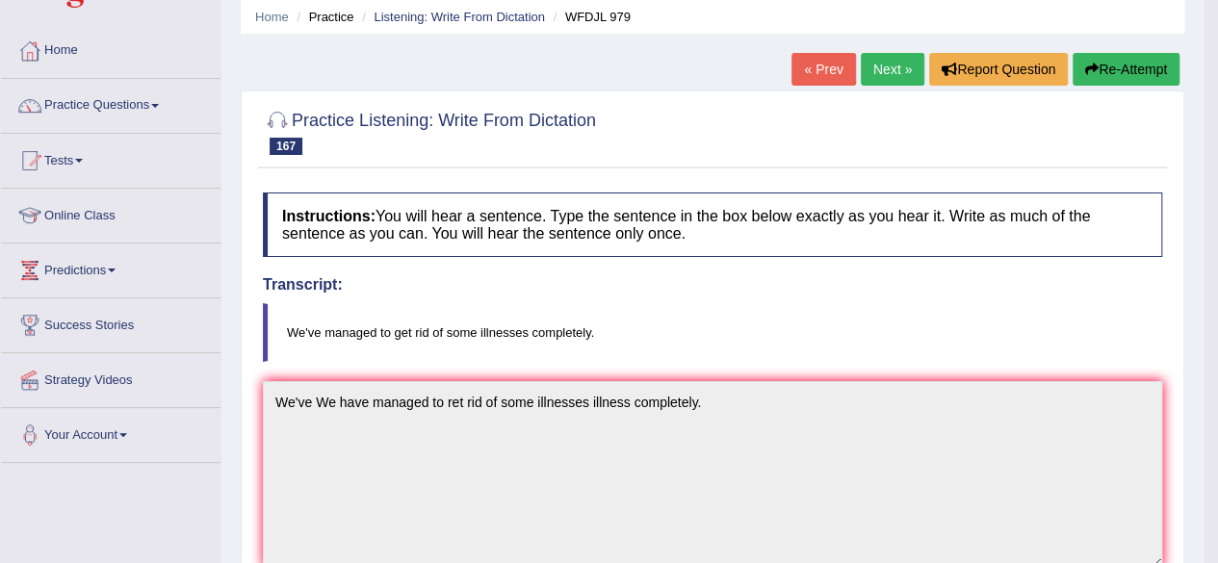
scroll to position [33, 0]
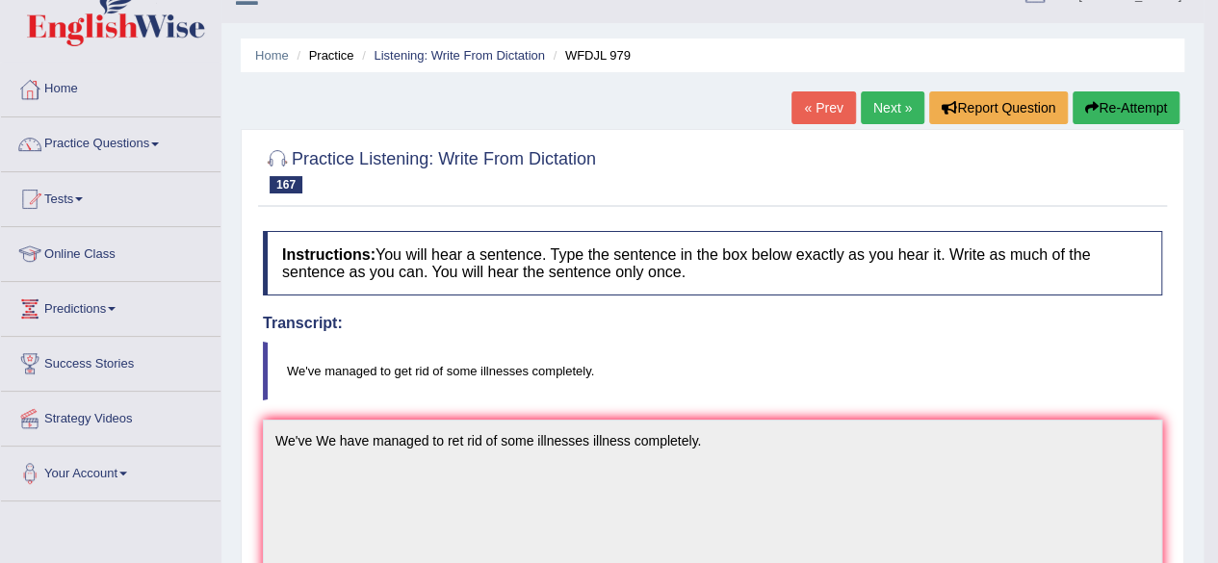
click at [874, 105] on link "Next »" at bounding box center [893, 107] width 64 height 33
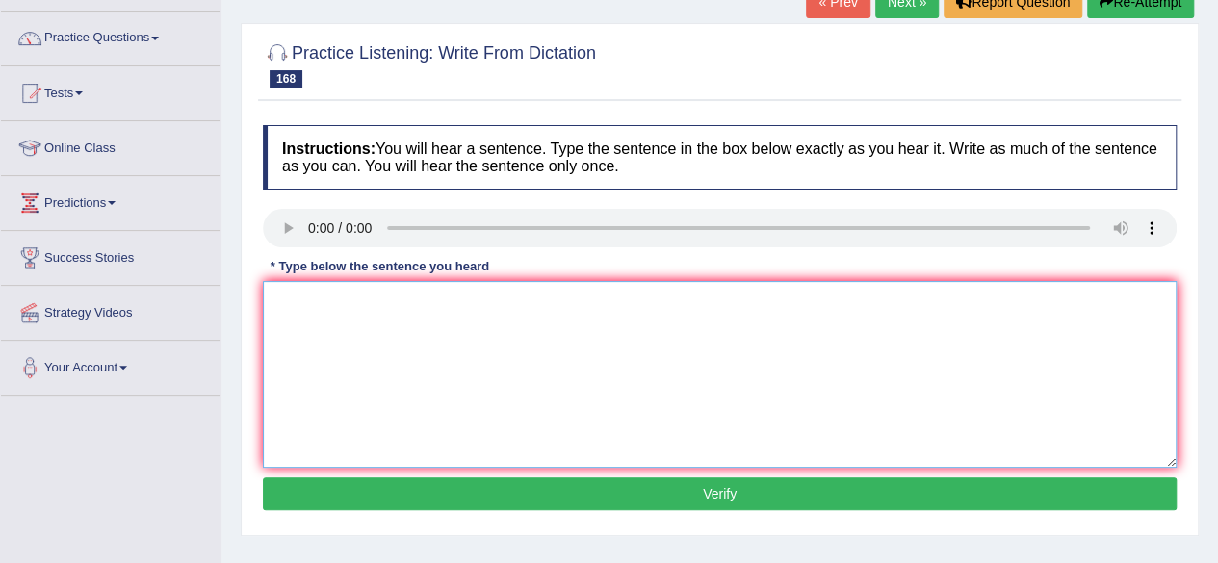
click at [414, 348] on textarea at bounding box center [720, 374] width 914 height 187
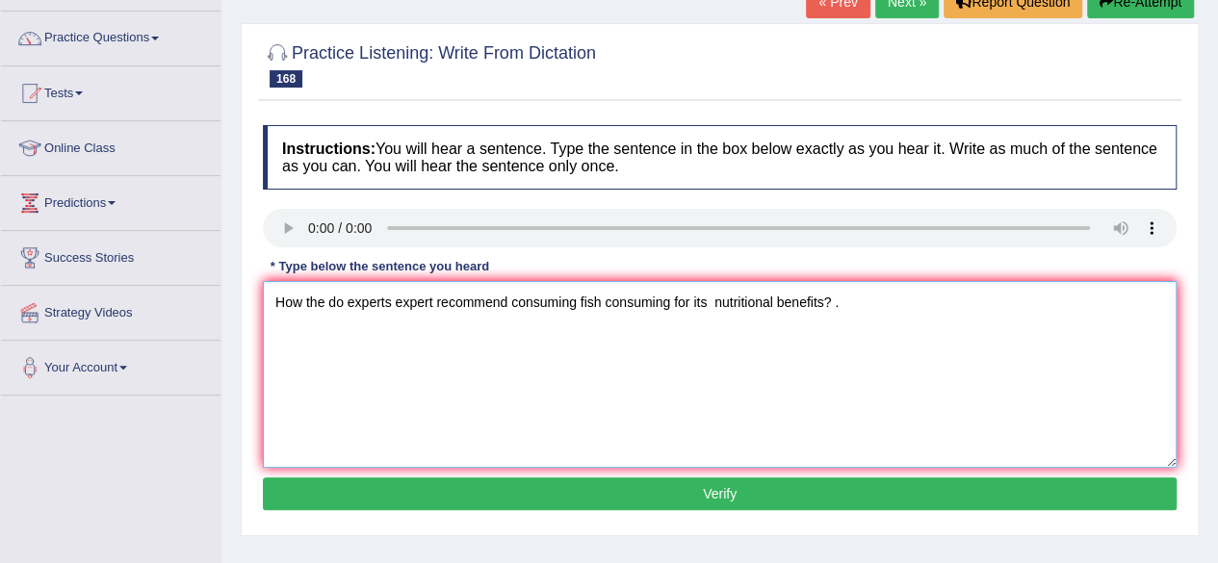
type textarea "How the do experts expert recommend consuming fish consuming for its nutritiona…"
click at [570, 502] on button "Verify" at bounding box center [720, 494] width 914 height 33
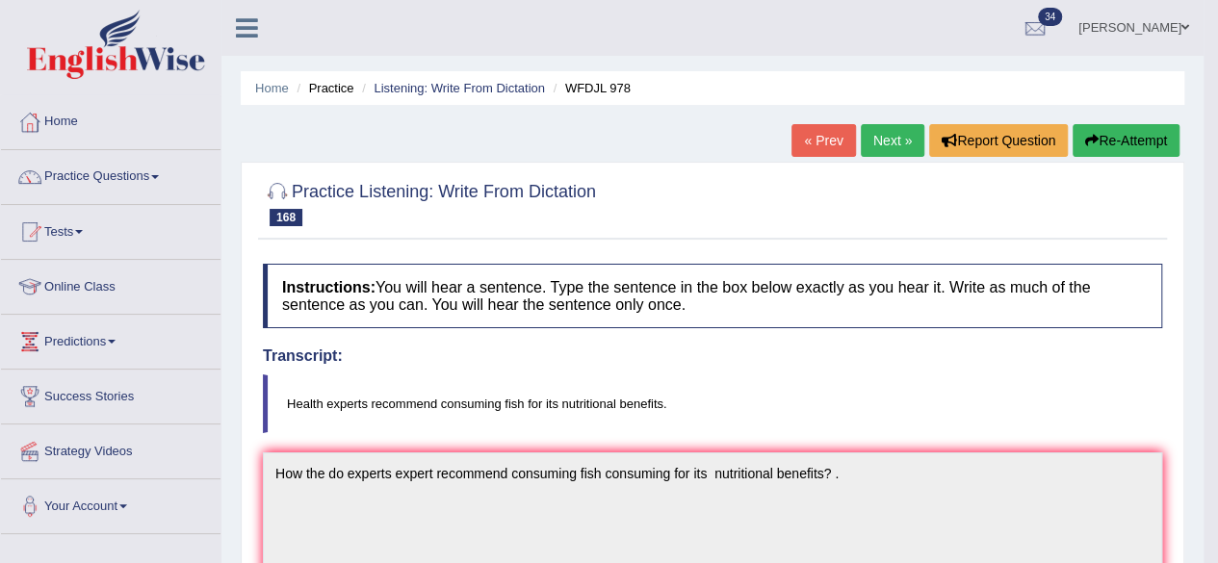
click at [895, 144] on link "Next »" at bounding box center [893, 140] width 64 height 33
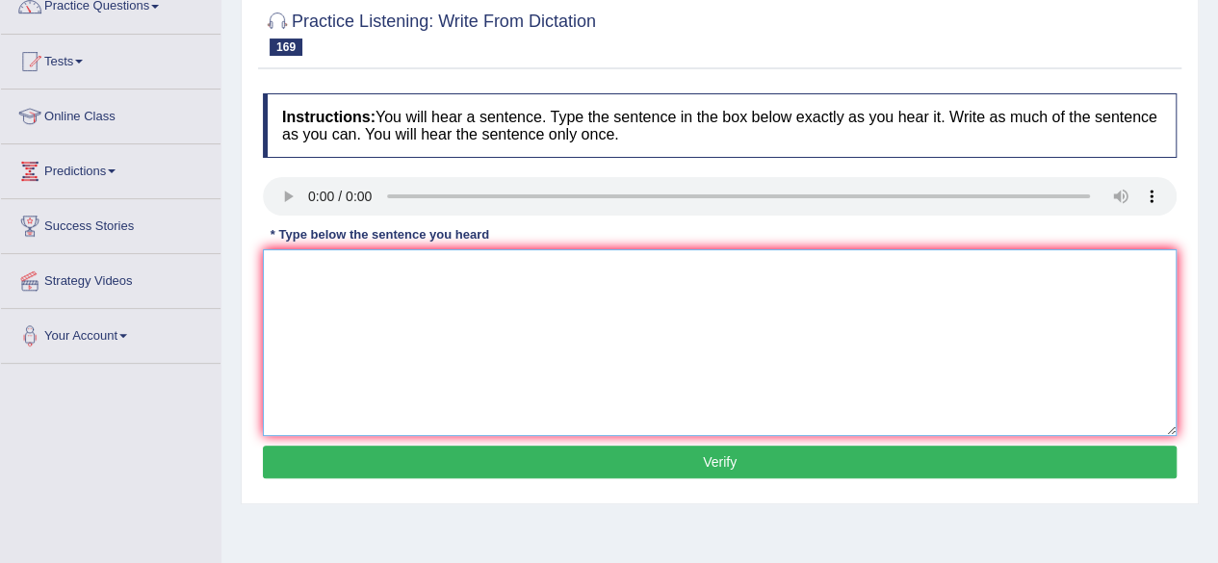
click at [367, 274] on textarea at bounding box center [720, 342] width 914 height 187
type textarea "There are many ways to manage a business well."
click at [495, 459] on button "Verify" at bounding box center [720, 462] width 914 height 33
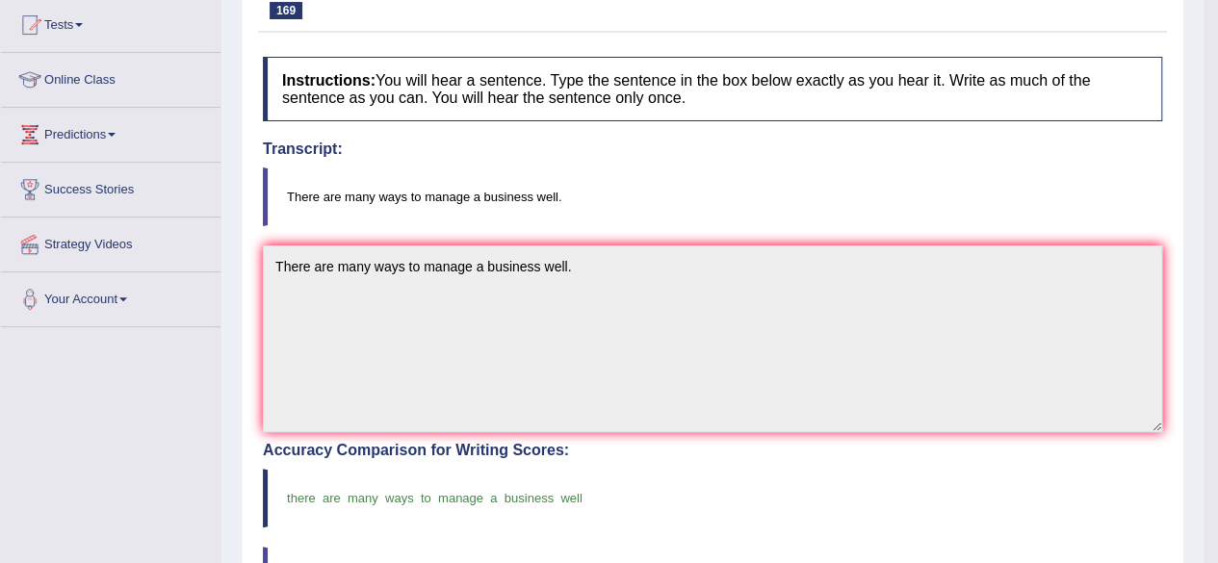
scroll to position [127, 0]
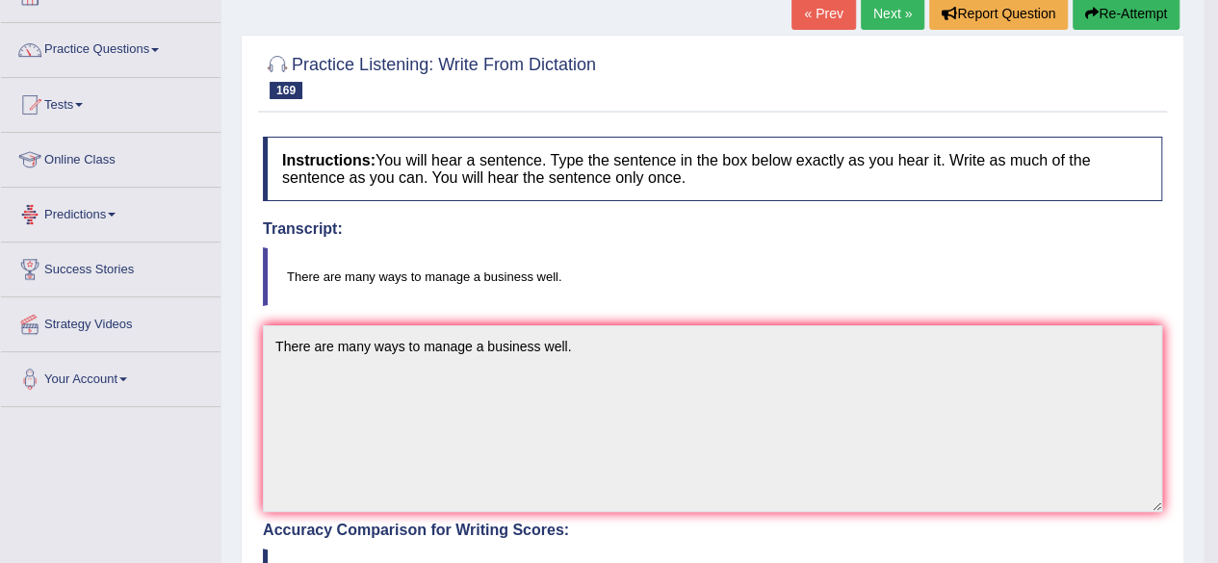
click at [138, 40] on link "Practice Questions" at bounding box center [111, 47] width 220 height 48
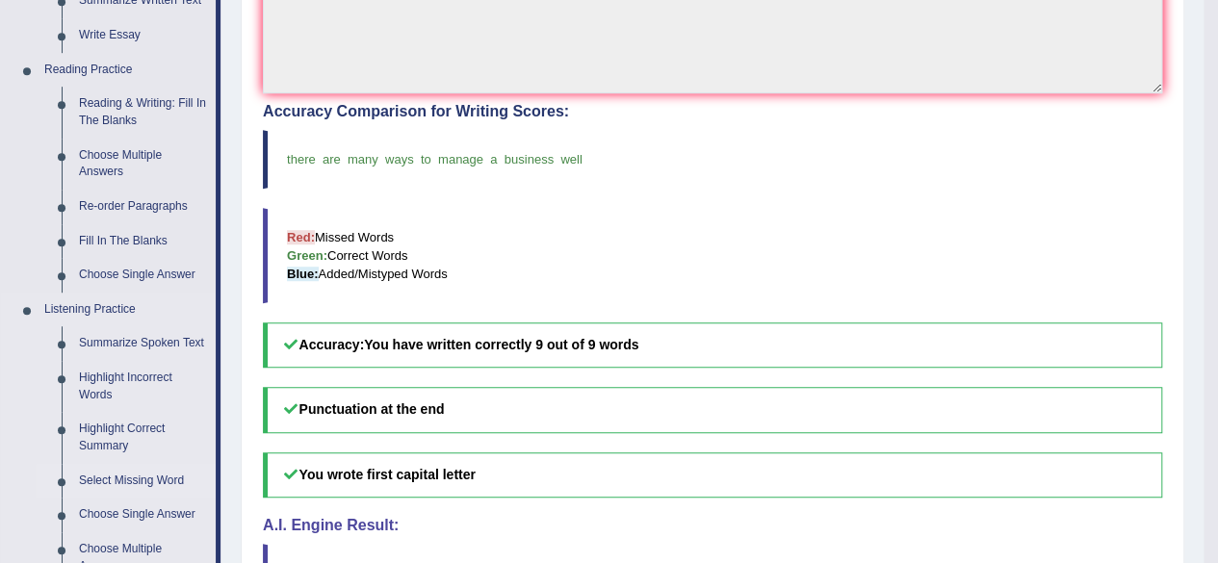
scroll to position [512, 0]
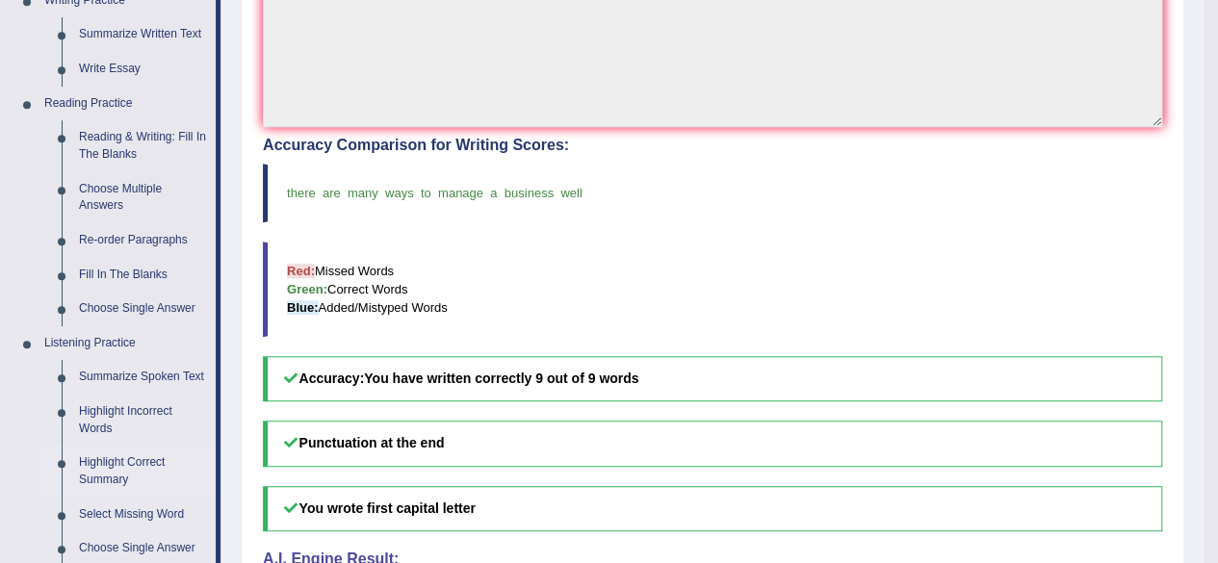
click at [116, 482] on link "Highlight Correct Summary" at bounding box center [142, 471] width 145 height 51
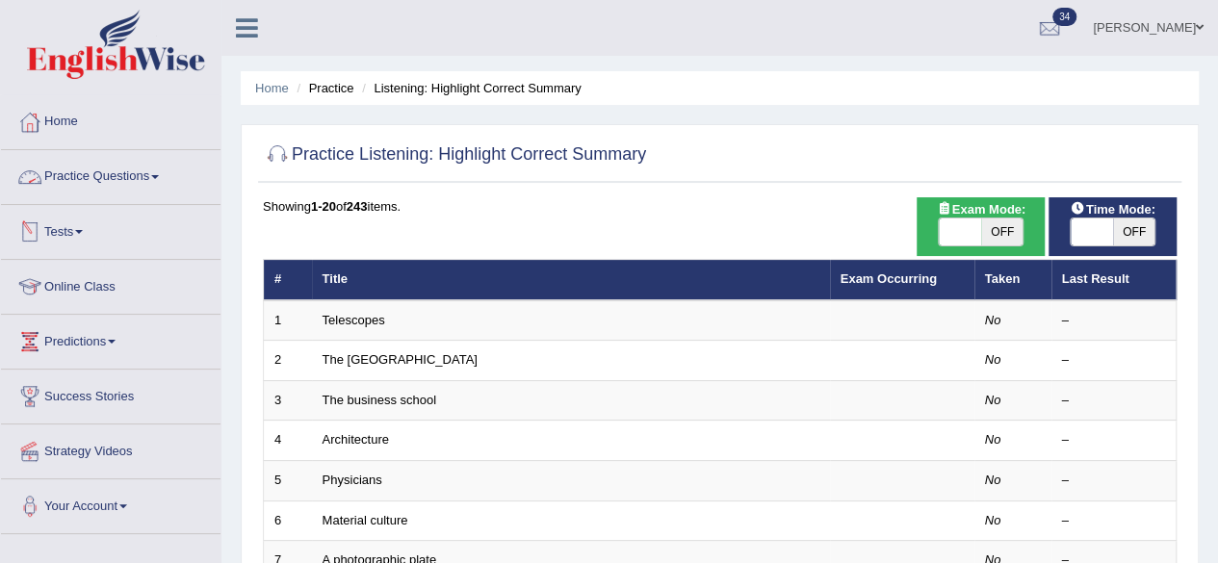
click at [131, 183] on link "Practice Questions" at bounding box center [111, 174] width 220 height 48
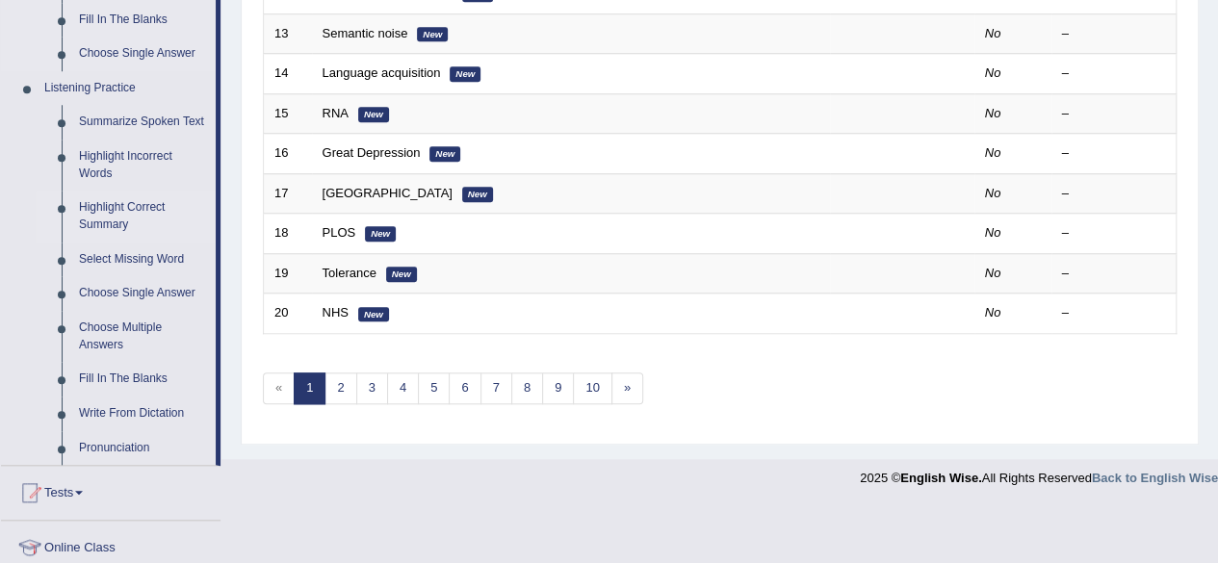
scroll to position [767, 0]
click at [108, 170] on link "Highlight Incorrect Words" at bounding box center [142, 166] width 145 height 51
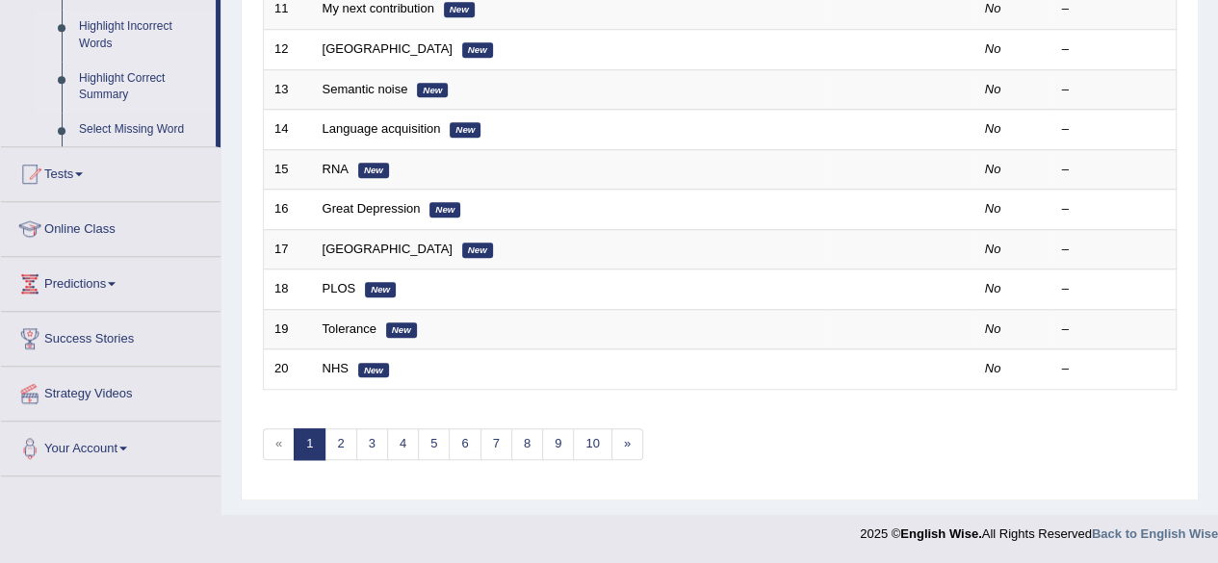
scroll to position [291, 0]
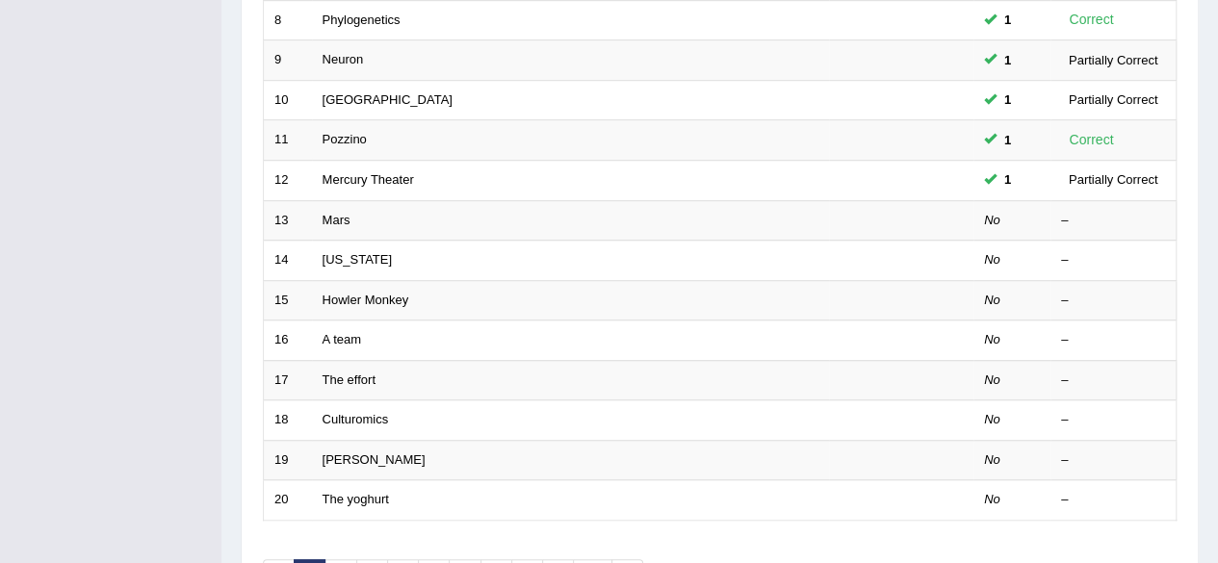
scroll to position [702, 0]
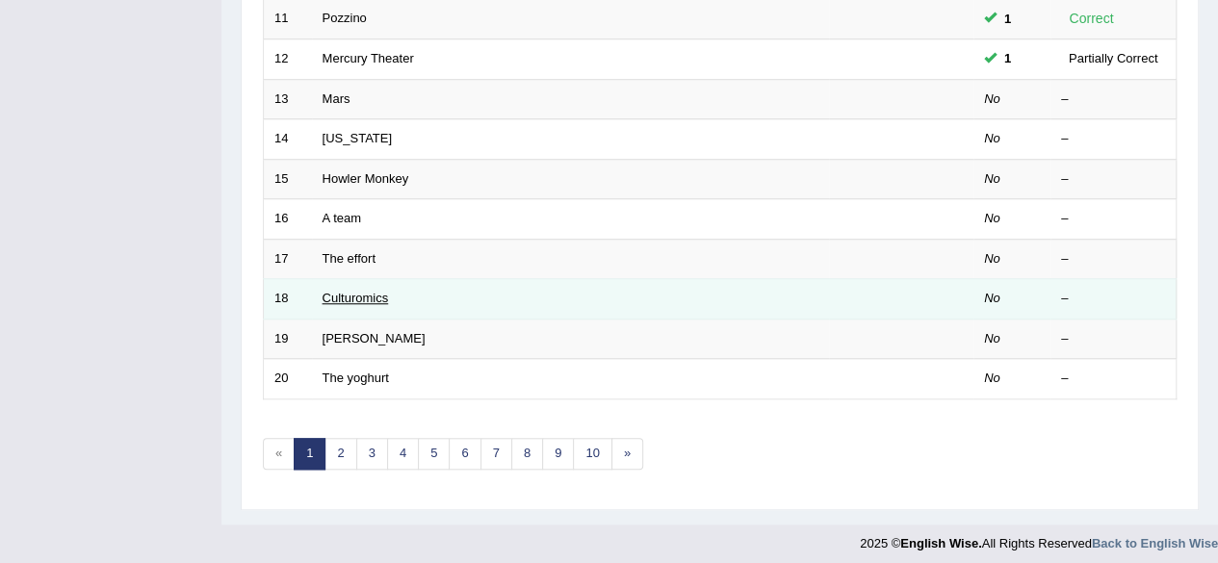
click at [374, 291] on link "Culturomics" at bounding box center [356, 298] width 66 height 14
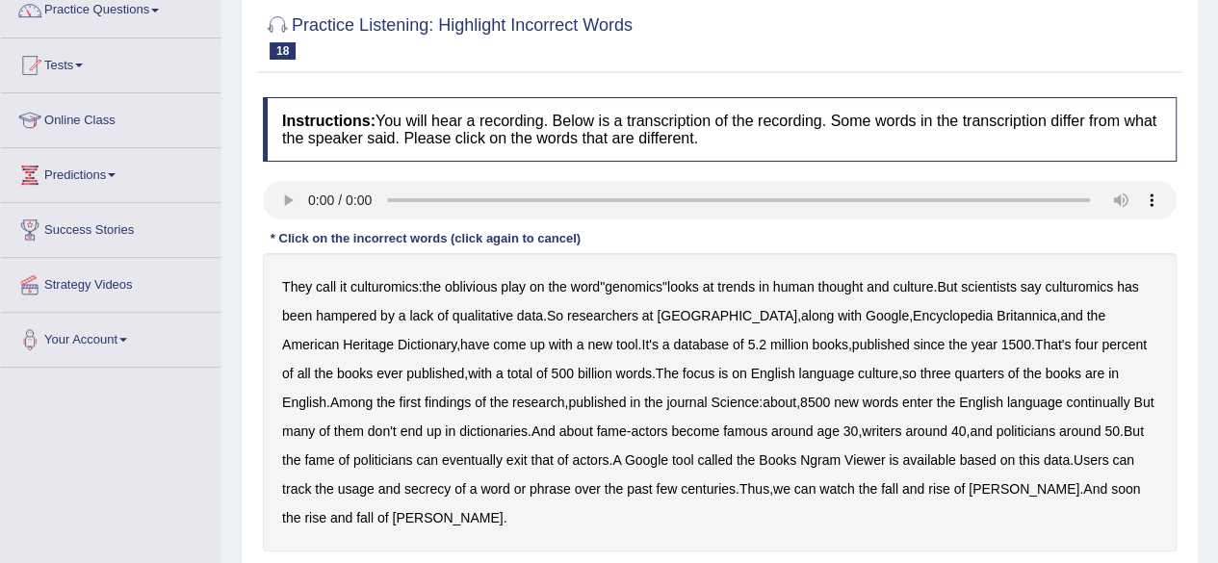
scroll to position [168, 0]
click at [431, 284] on b "the" at bounding box center [432, 285] width 18 height 15
click at [1066, 404] on b "continually" at bounding box center [1098, 401] width 64 height 15
click at [404, 484] on b "secrecy" at bounding box center [427, 488] width 46 height 15
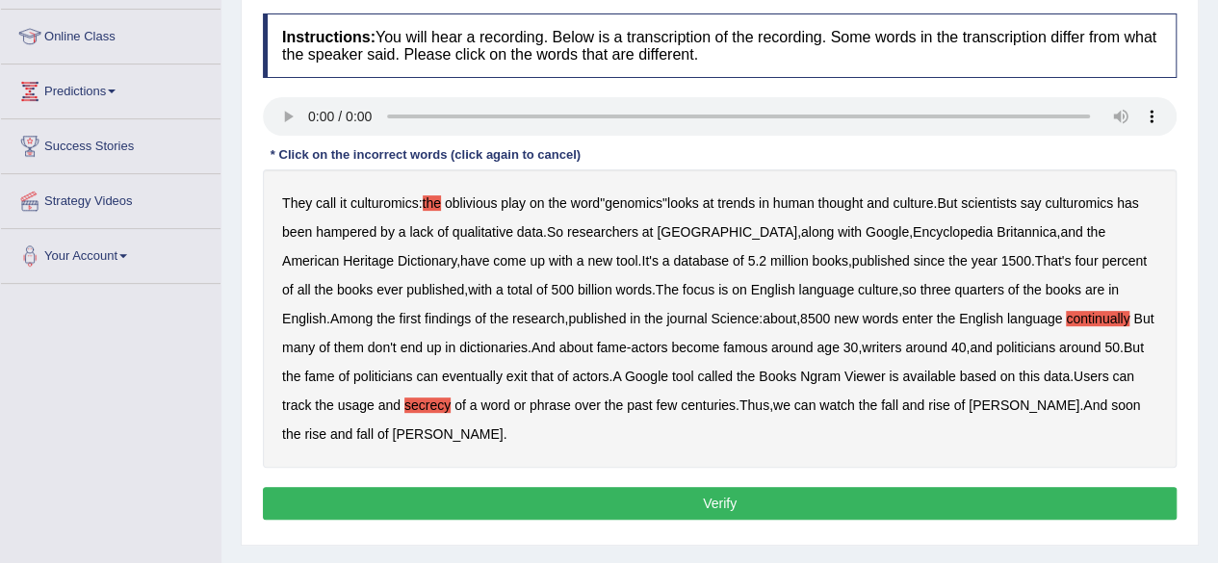
scroll to position [252, 0]
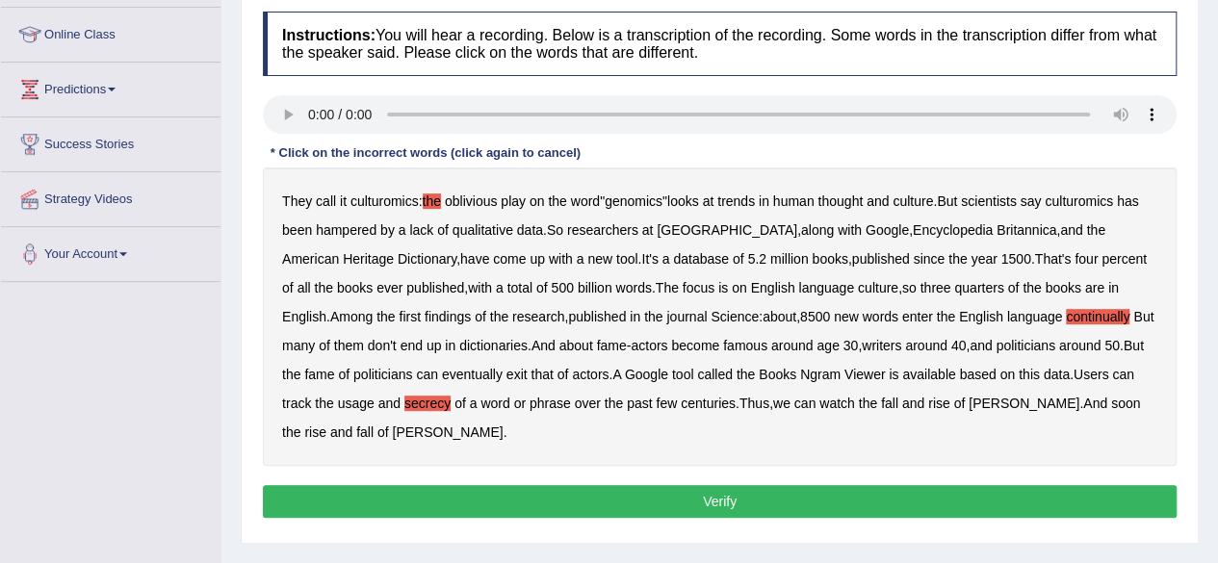
click at [539, 494] on button "Verify" at bounding box center [720, 501] width 914 height 33
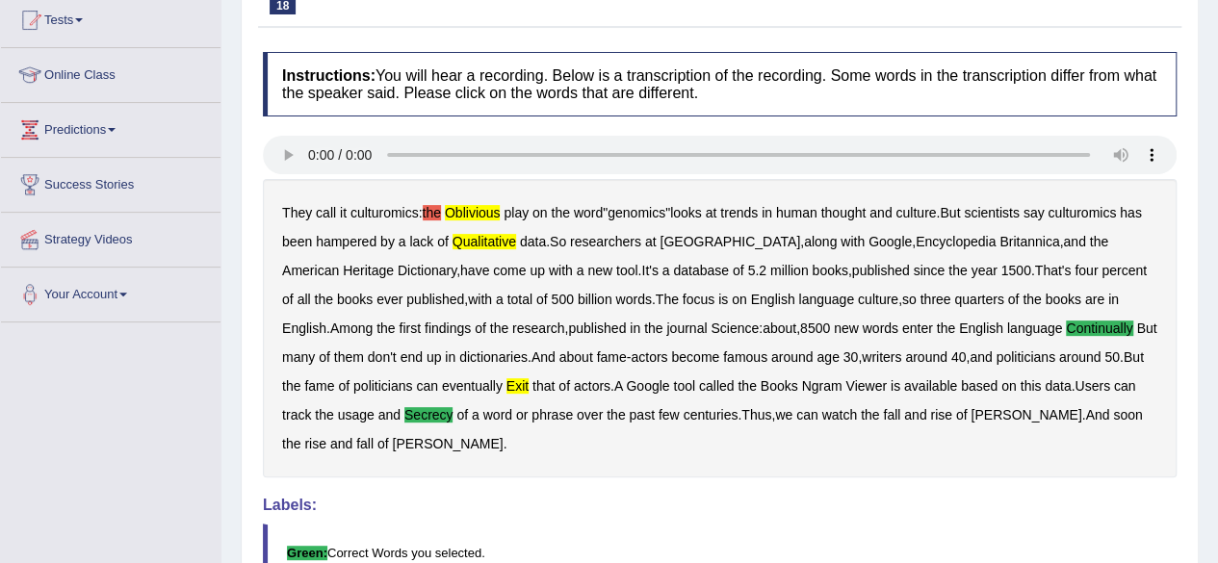
scroll to position [249, 0]
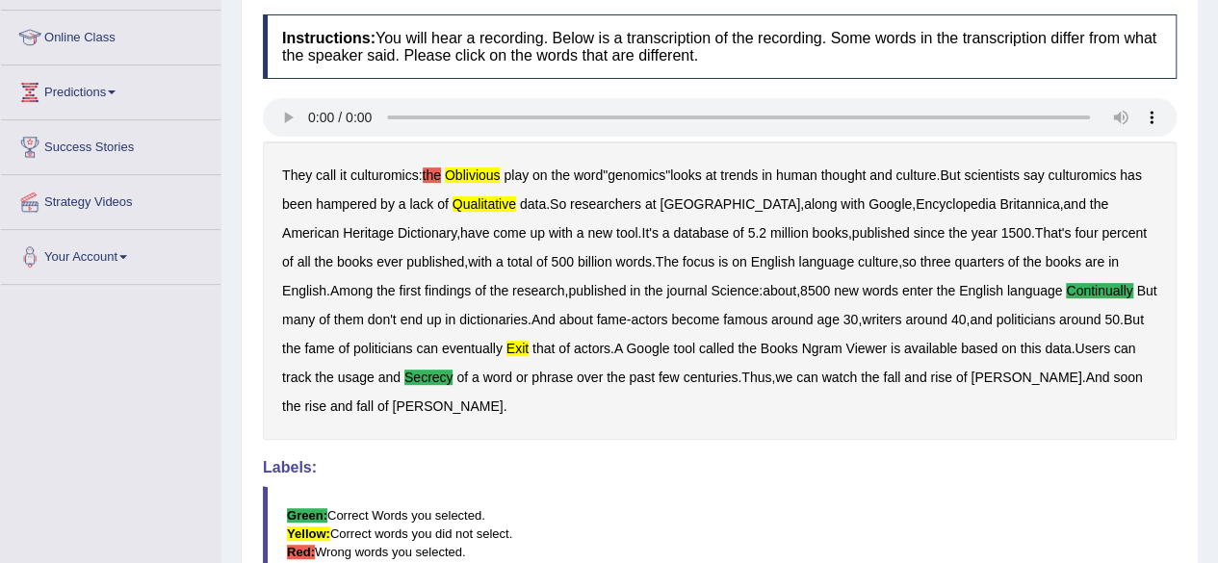
click at [459, 171] on b "oblivious" at bounding box center [473, 175] width 56 height 15
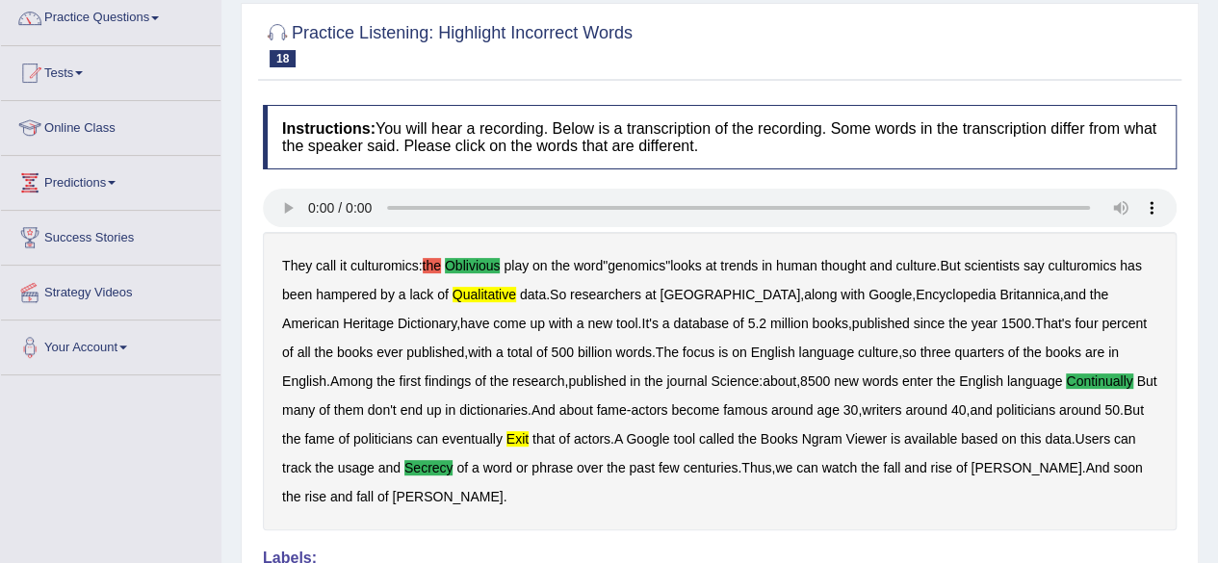
scroll to position [0, 0]
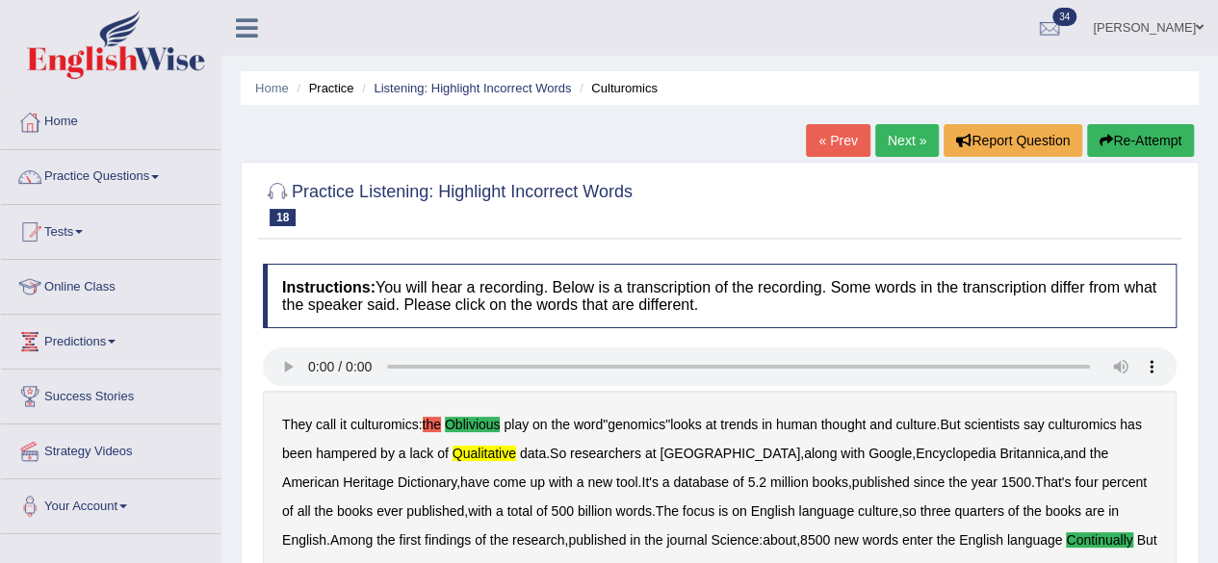
click at [888, 138] on link "Next »" at bounding box center [907, 140] width 64 height 33
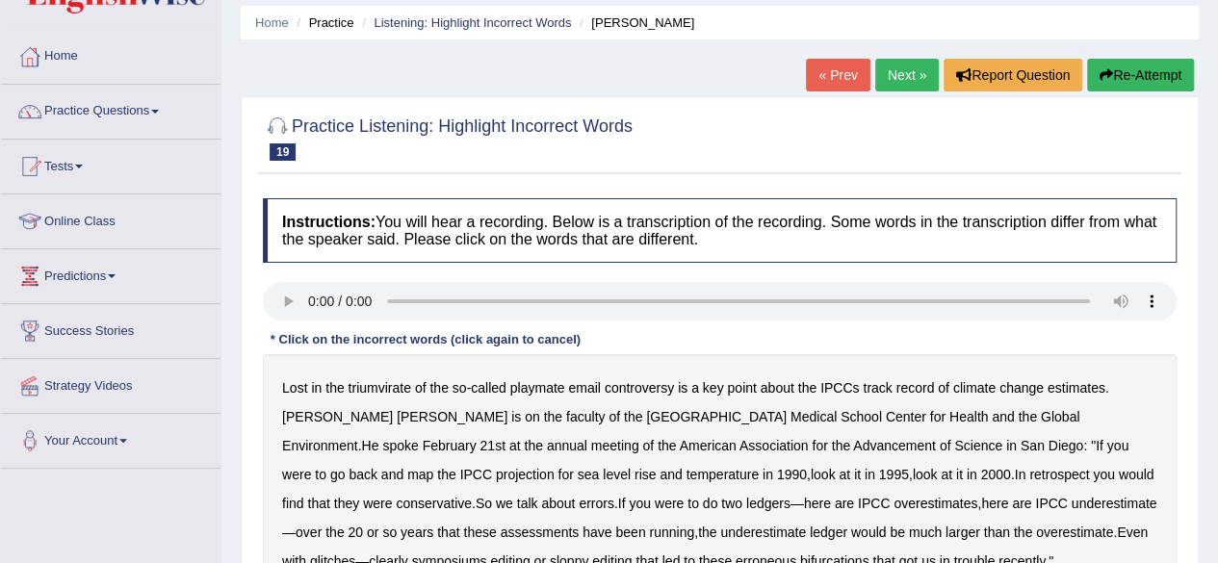
scroll to position [216, 0]
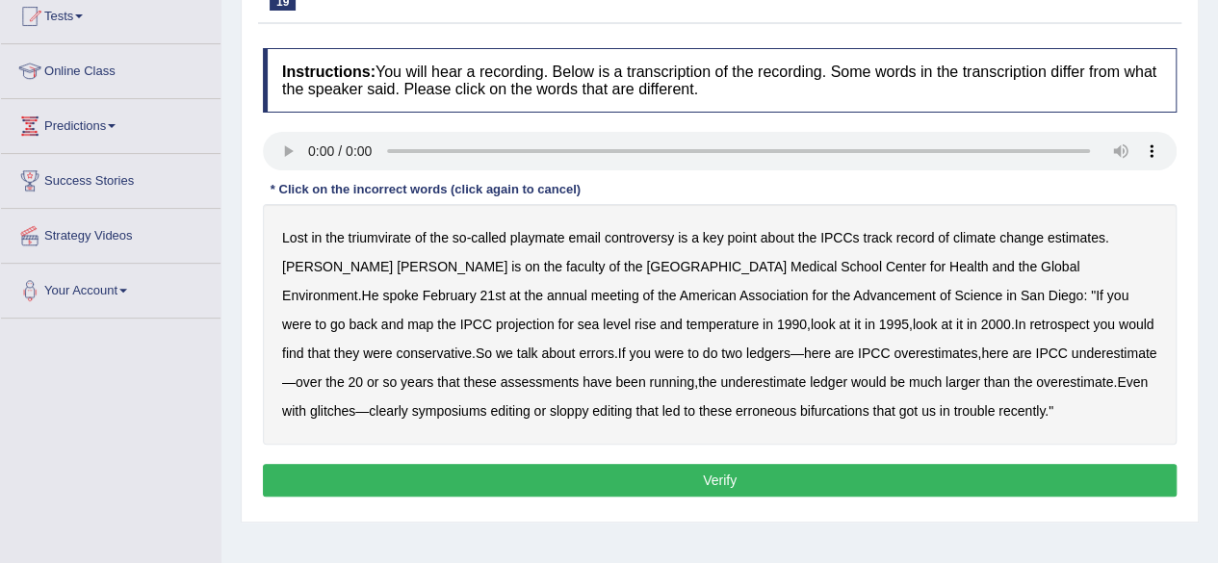
click at [487, 404] on b "symposiums" at bounding box center [449, 411] width 75 height 15
click at [603, 465] on button "Verify" at bounding box center [720, 480] width 914 height 33
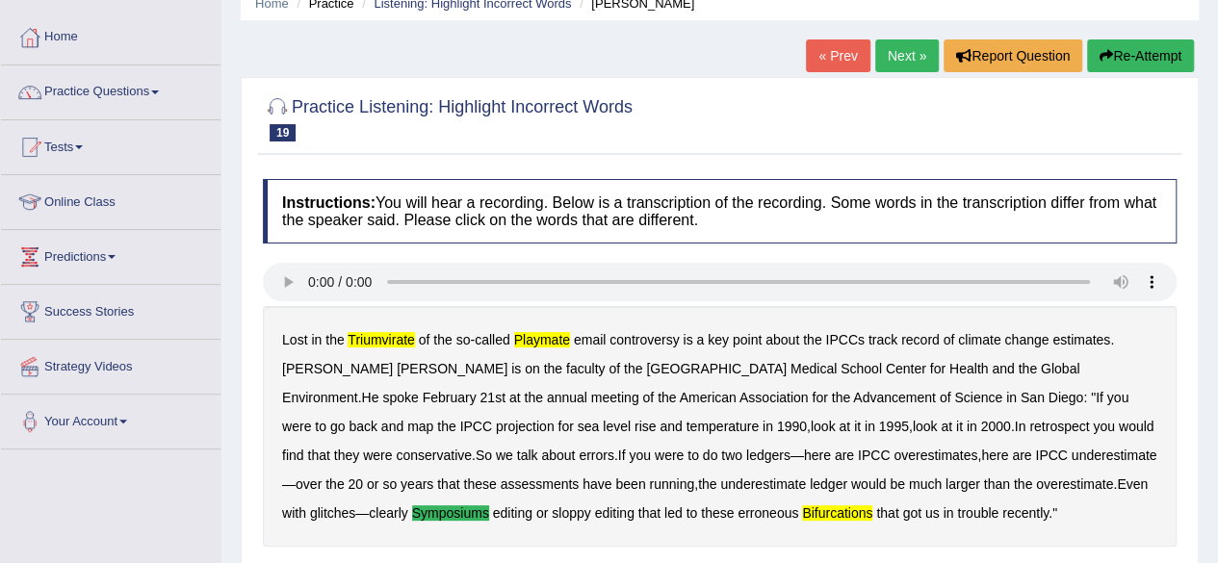
scroll to position [54, 0]
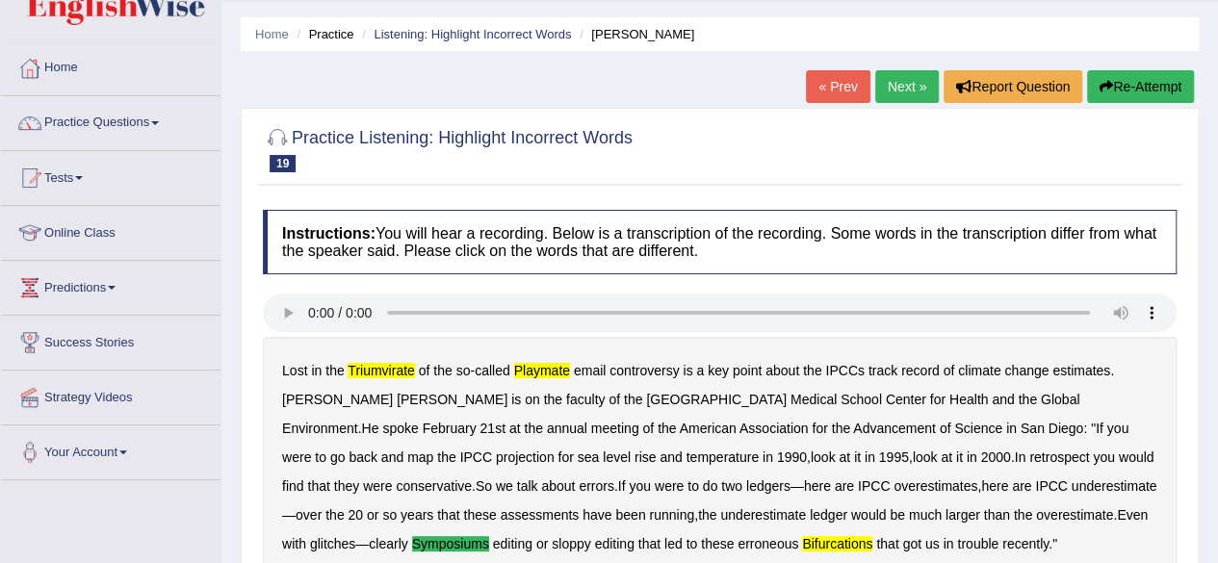
click at [892, 80] on link "Next »" at bounding box center [907, 86] width 64 height 33
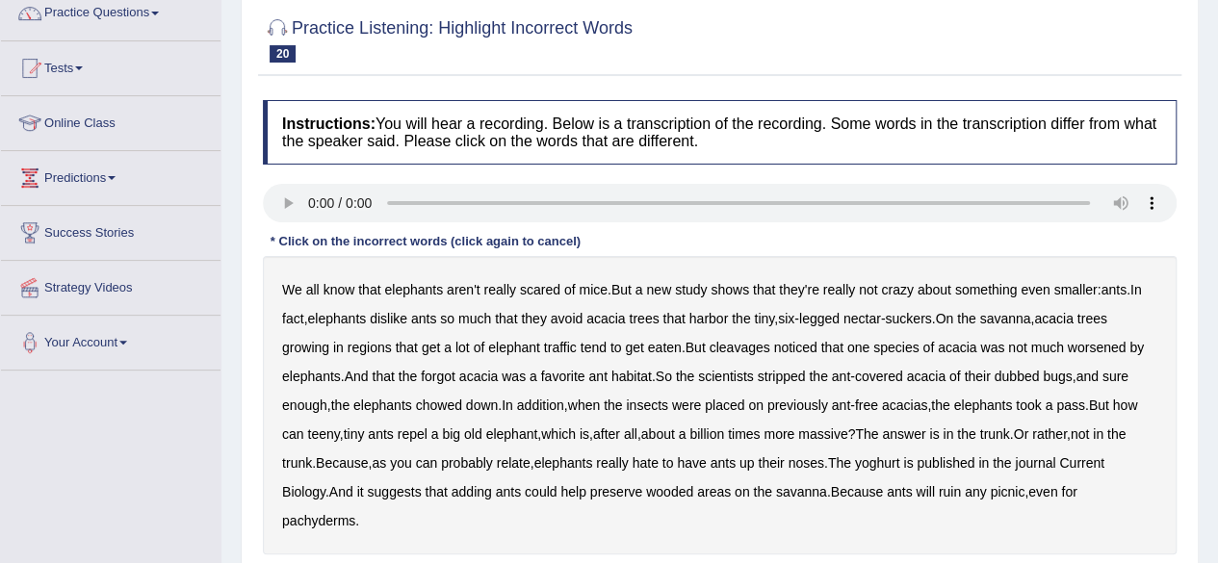
scroll to position [165, 0]
click at [738, 340] on b "cleavages" at bounding box center [740, 346] width 61 height 15
click at [1087, 340] on b "worsened" at bounding box center [1097, 346] width 59 height 15
click at [439, 375] on b "forgot" at bounding box center [438, 375] width 35 height 15
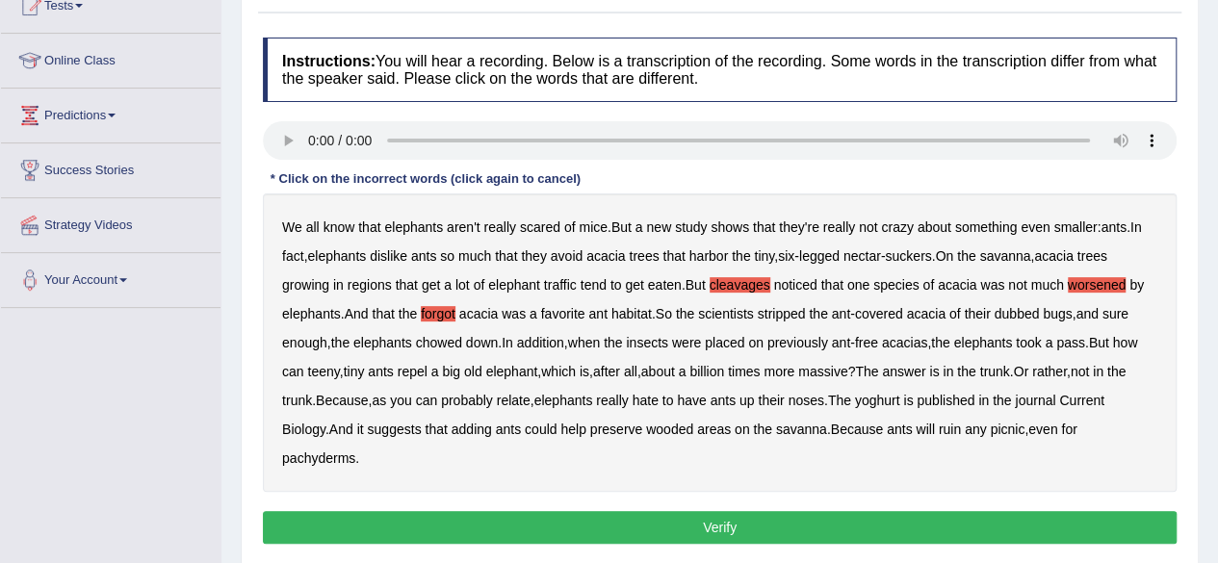
click at [668, 528] on button "Verify" at bounding box center [720, 527] width 914 height 33
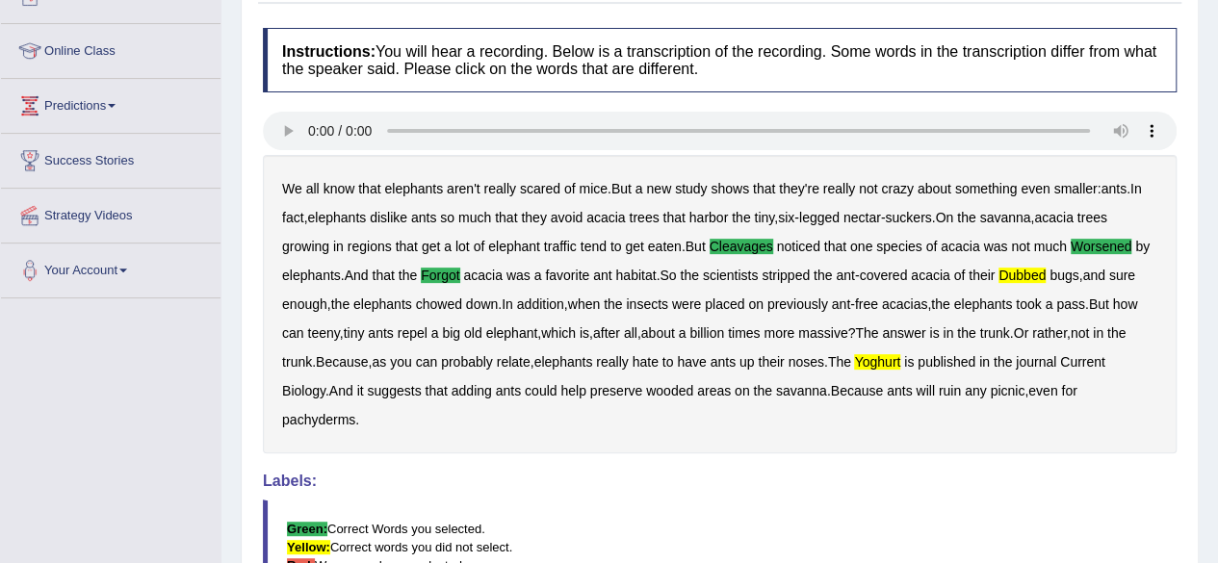
scroll to position [237, 0]
